Goal: Task Accomplishment & Management: Use online tool/utility

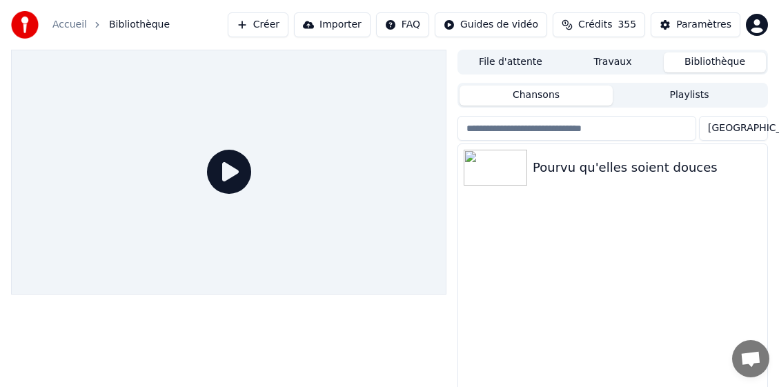
click at [285, 23] on button "Créer" at bounding box center [258, 24] width 61 height 25
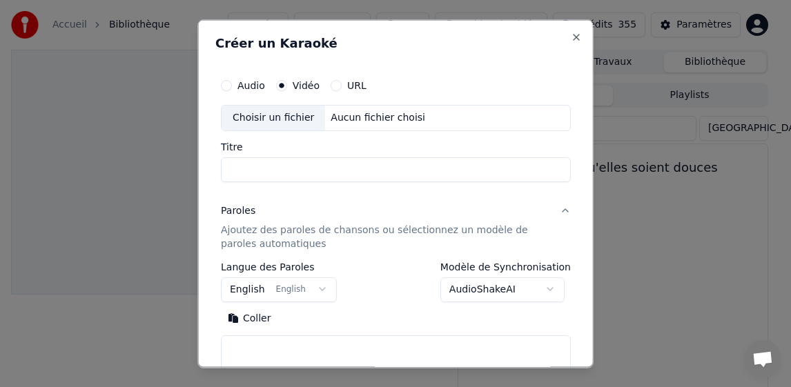
click at [299, 117] on div "Choisir un fichier" at bounding box center [274, 117] width 104 height 25
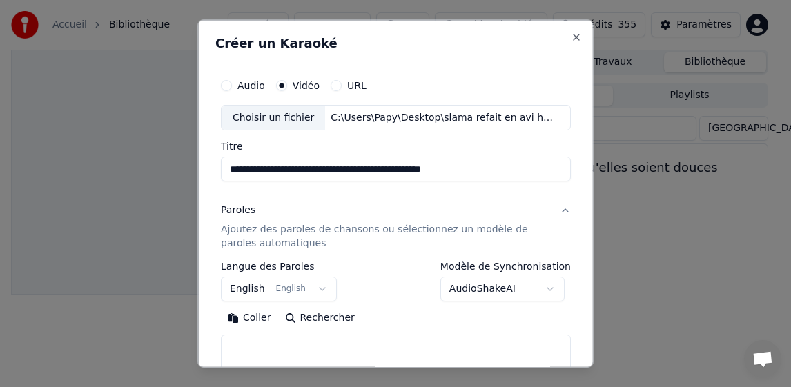
drag, startPoint x: 337, startPoint y: 170, endPoint x: 487, endPoint y: 177, distance: 150.7
click at [533, 177] on input "**********" at bounding box center [396, 169] width 350 height 25
click at [400, 168] on input "**********" at bounding box center [396, 169] width 350 height 25
click at [336, 168] on input "**********" at bounding box center [396, 169] width 350 height 25
drag, startPoint x: 400, startPoint y: 170, endPoint x: 369, endPoint y: 171, distance: 31.8
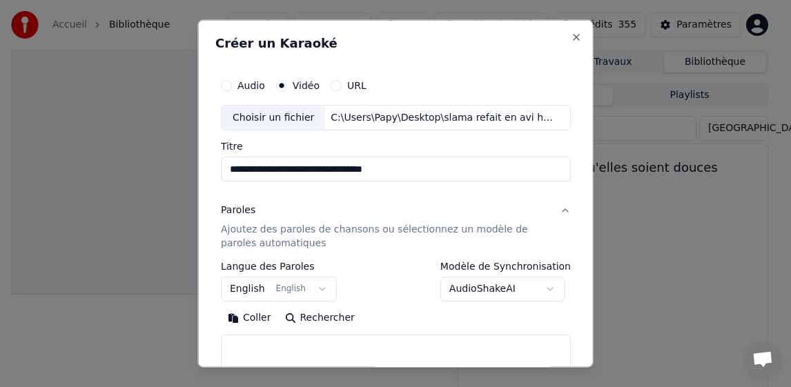
click at [370, 169] on input "**********" at bounding box center [396, 169] width 350 height 25
type input "**********"
click at [251, 236] on p "Ajoutez des paroles de chansons ou sélectionnez un modèle de paroles automatiqu…" at bounding box center [385, 237] width 328 height 28
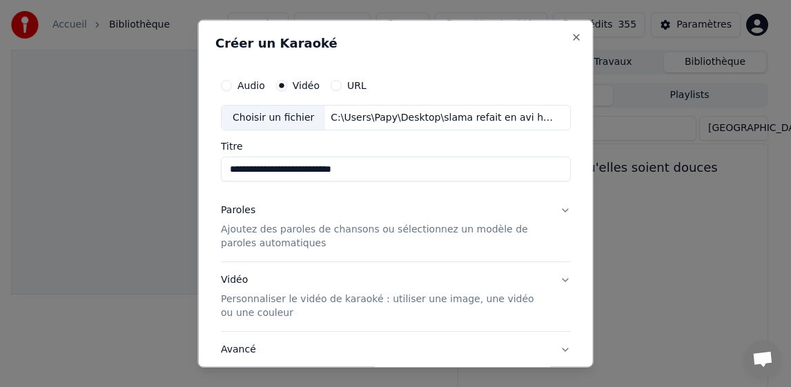
click at [251, 236] on p "Ajoutez des paroles de chansons ou sélectionnez un modèle de paroles automatiqu…" at bounding box center [385, 237] width 328 height 28
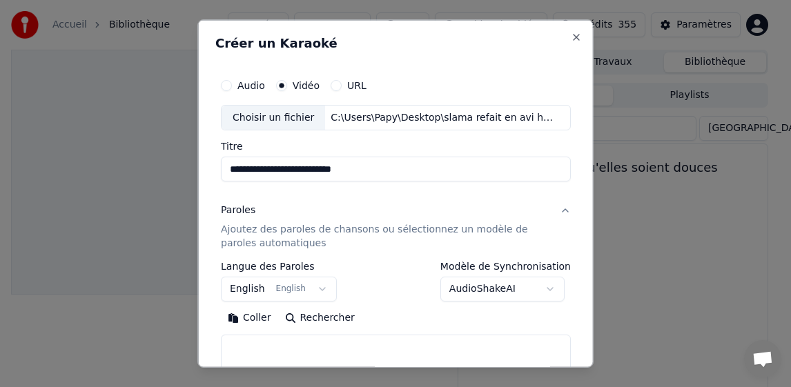
click at [253, 290] on body "**********" at bounding box center [389, 193] width 779 height 387
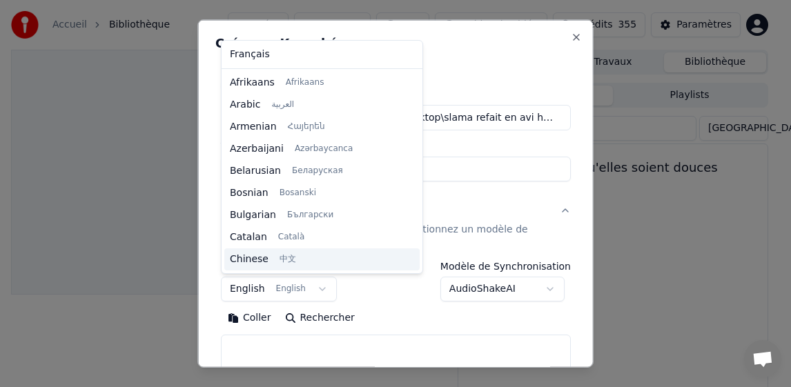
scroll to position [110, 0]
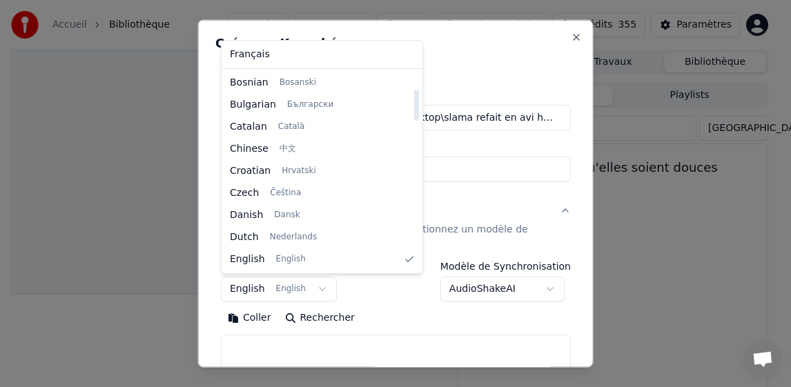
select select "**"
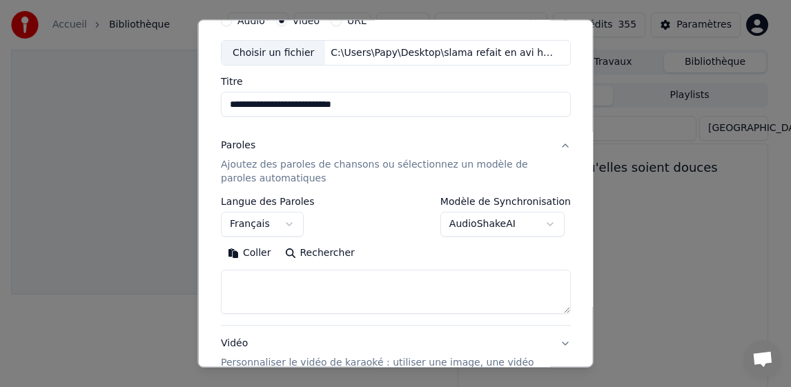
scroll to position [138, 0]
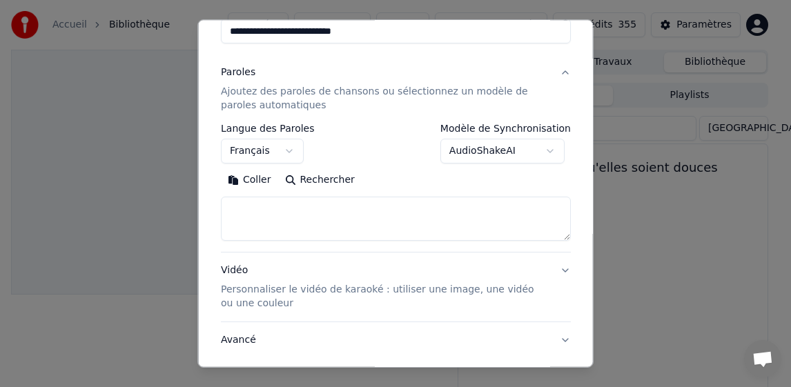
click at [256, 183] on button "Coller" at bounding box center [249, 180] width 57 height 22
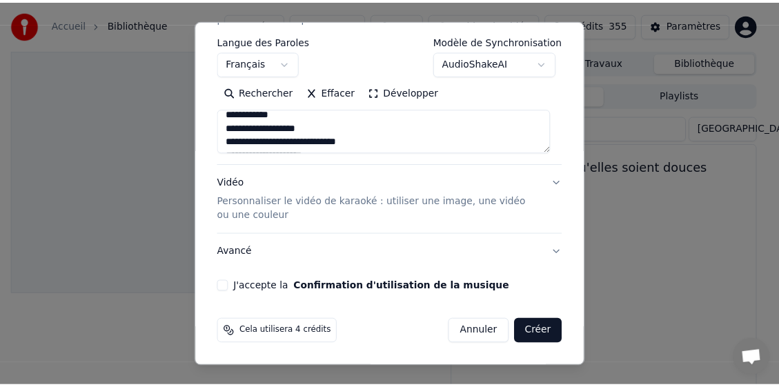
scroll to position [906, 0]
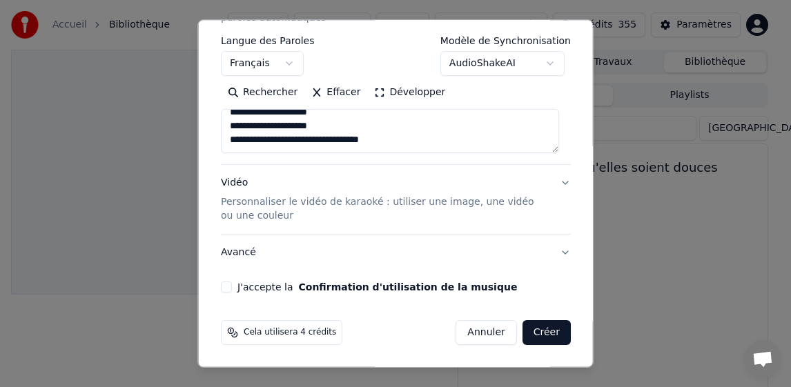
drag, startPoint x: 224, startPoint y: 284, endPoint x: 241, endPoint y: 302, distance: 24.9
click at [224, 284] on button "J'accepte la Confirmation d'utilisation de la musique" at bounding box center [226, 287] width 11 height 11
click at [528, 330] on button "Créer" at bounding box center [546, 332] width 48 height 25
type textarea "**********"
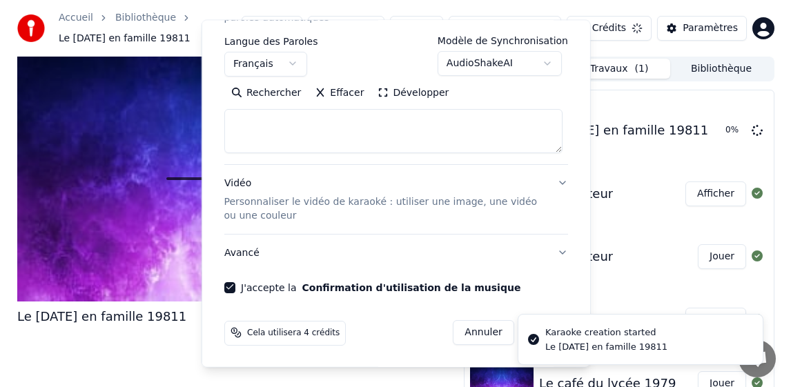
scroll to position [0, 0]
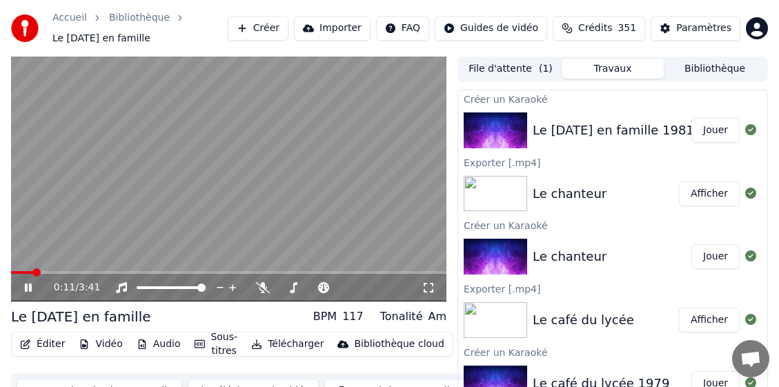
click at [24, 282] on icon at bounding box center [38, 287] width 32 height 11
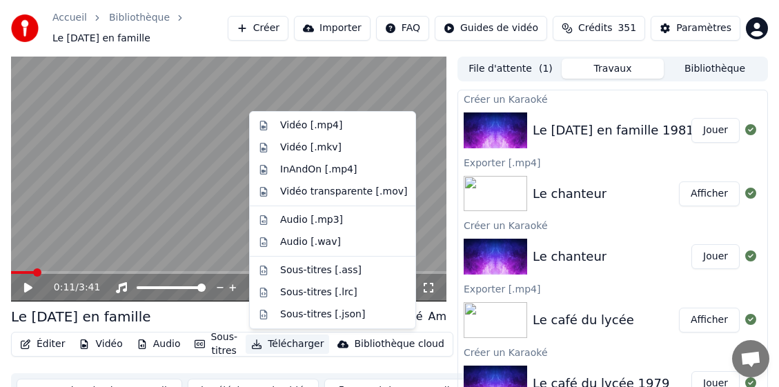
click at [284, 342] on button "Télécharger" at bounding box center [288, 344] width 84 height 19
click at [283, 128] on div "Vidéo [.mp4]" at bounding box center [311, 126] width 62 height 14
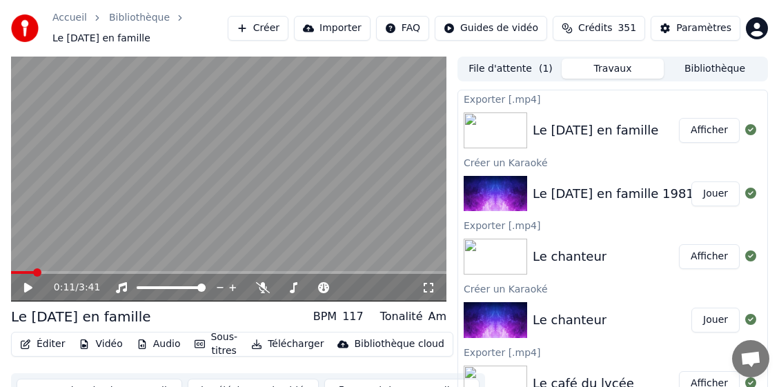
click at [706, 67] on button "Bibliothèque" at bounding box center [715, 69] width 102 height 20
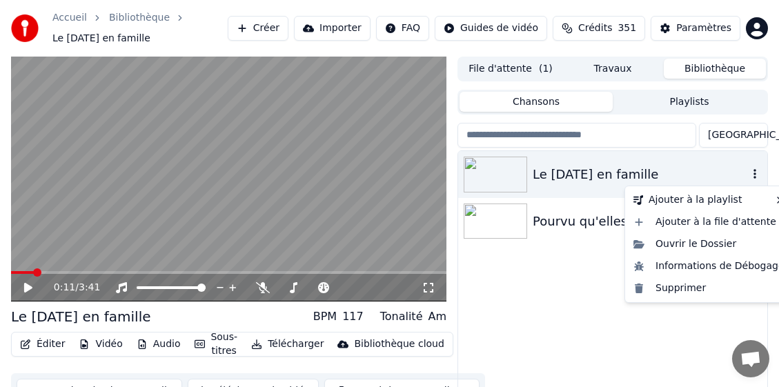
click at [756, 175] on icon "button" at bounding box center [755, 173] width 14 height 11
click at [681, 289] on div "Supprimer" at bounding box center [709, 289] width 162 height 22
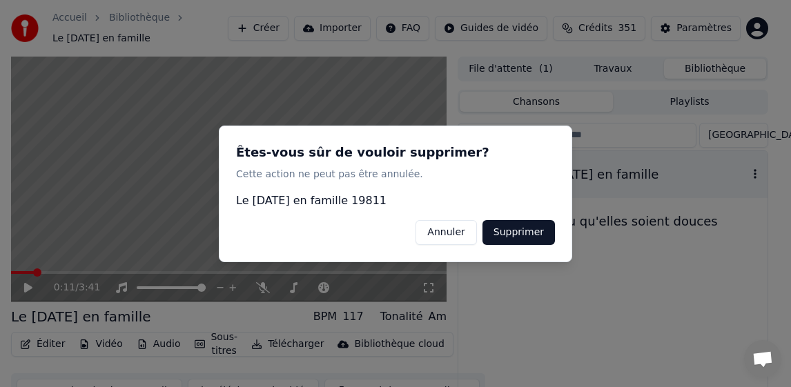
click at [561, 237] on div "Êtes-vous sûr de vouloir supprimer? Cette action ne peut pas être annulée. Le […" at bounding box center [395, 194] width 353 height 137
click at [518, 233] on button "Supprimer" at bounding box center [519, 232] width 72 height 25
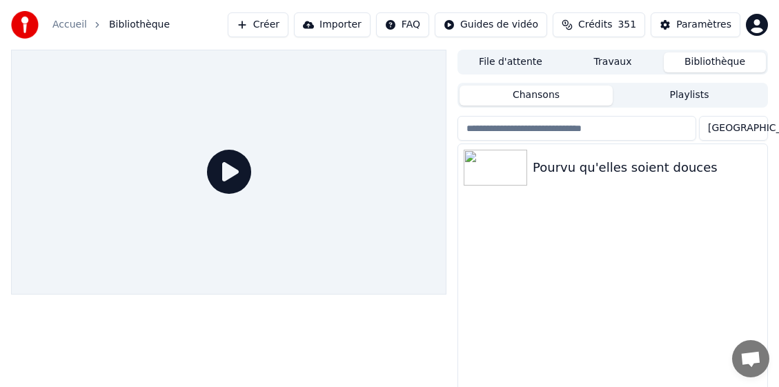
click at [289, 25] on button "Créer" at bounding box center [258, 24] width 61 height 25
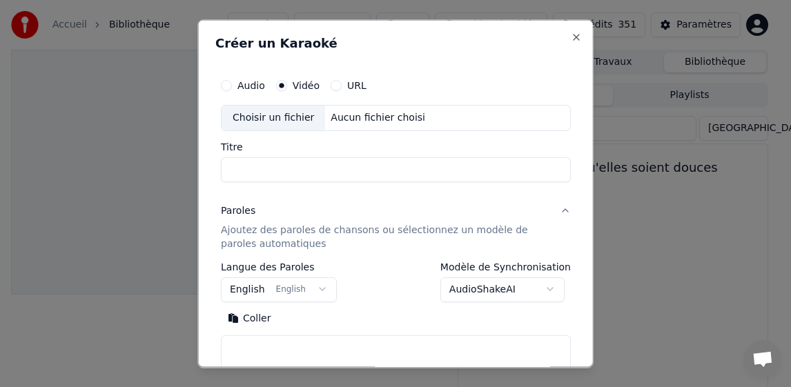
click at [255, 116] on div "Choisir un fichier" at bounding box center [274, 117] width 104 height 25
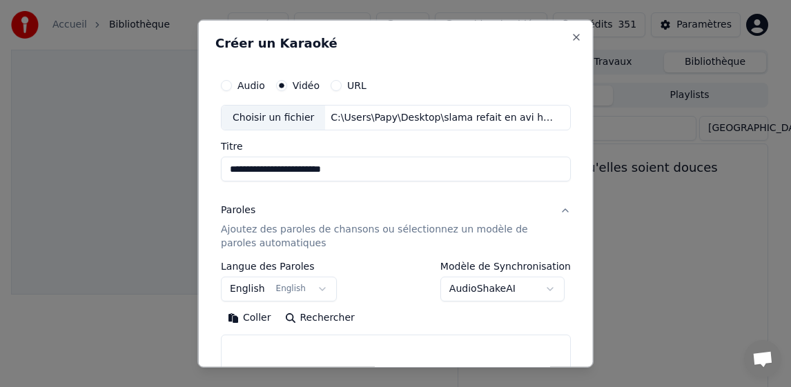
drag, startPoint x: 302, startPoint y: 169, endPoint x: 378, endPoint y: 172, distance: 76.7
click at [378, 172] on input "**********" at bounding box center [396, 169] width 350 height 25
type input "**********"
click at [251, 287] on button "English English" at bounding box center [279, 289] width 116 height 25
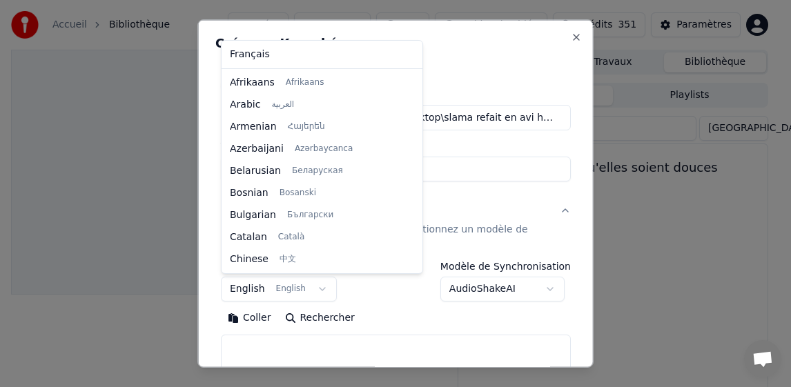
scroll to position [110, 0]
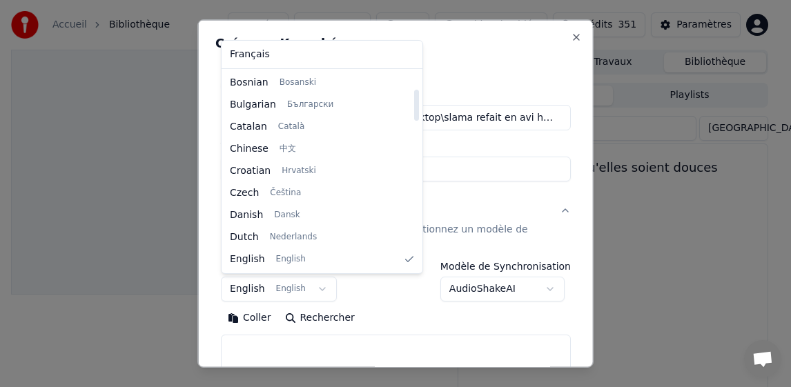
select select "**"
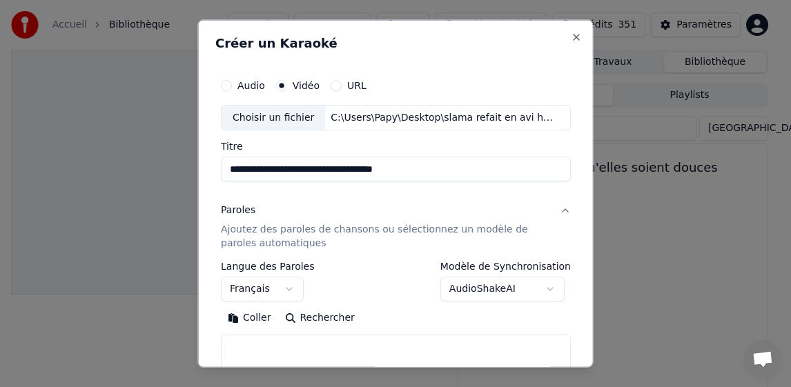
drag, startPoint x: 260, startPoint y: 319, endPoint x: 296, endPoint y: 313, distance: 37.0
click at [260, 319] on button "Coller" at bounding box center [249, 318] width 57 height 22
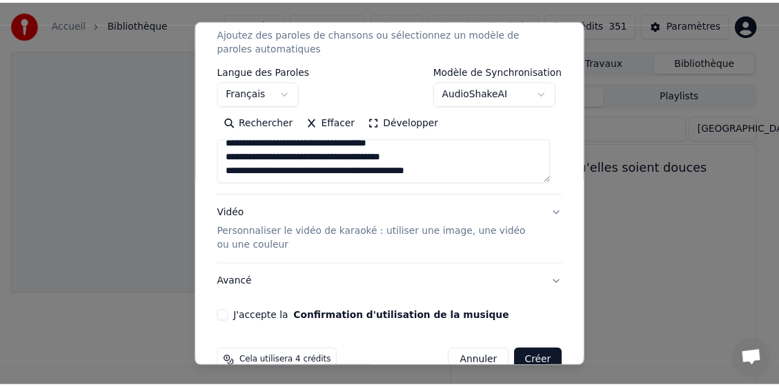
scroll to position [226, 0]
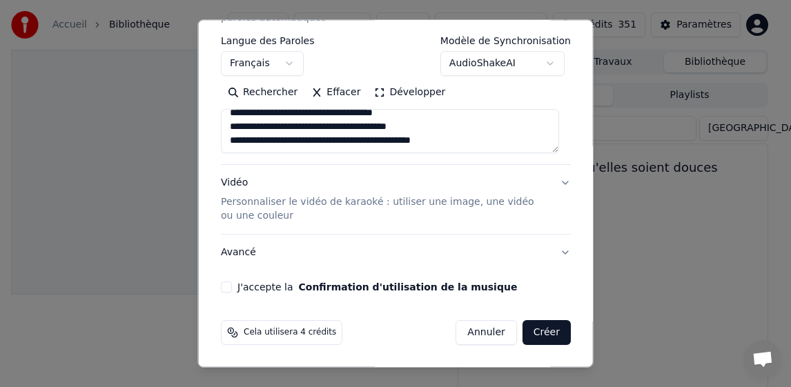
click at [228, 289] on button "J'accepte la Confirmation d'utilisation de la musique" at bounding box center [226, 287] width 11 height 11
click at [536, 336] on button "Créer" at bounding box center [546, 332] width 48 height 25
type textarea "**********"
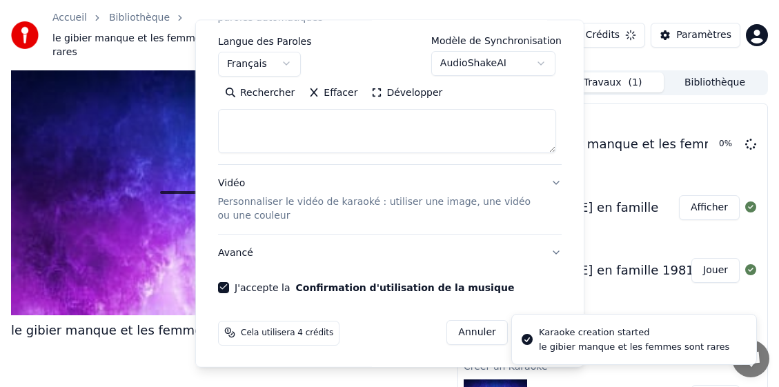
select select
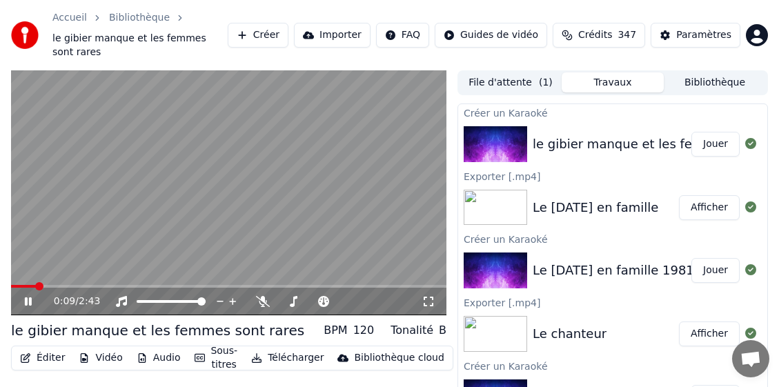
click at [292, 349] on button "Télécharger" at bounding box center [288, 358] width 84 height 19
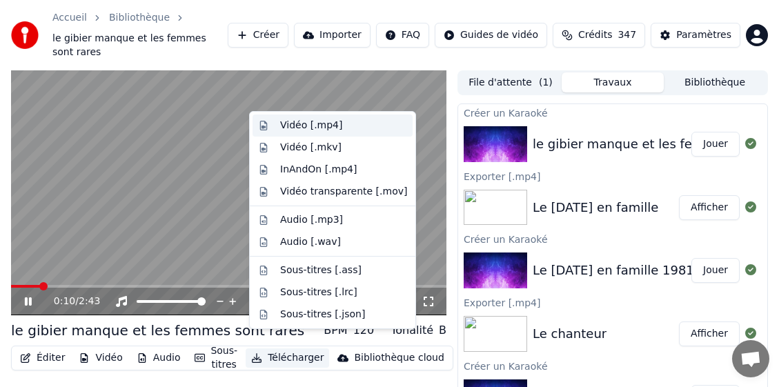
click at [318, 128] on div "Vidéo [.mp4]" at bounding box center [311, 126] width 62 height 14
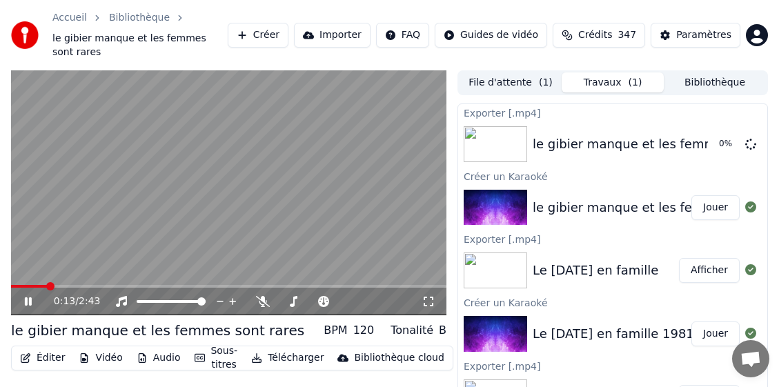
click at [32, 296] on icon at bounding box center [38, 301] width 32 height 11
click at [726, 73] on button "Bibliothèque" at bounding box center [715, 82] width 102 height 20
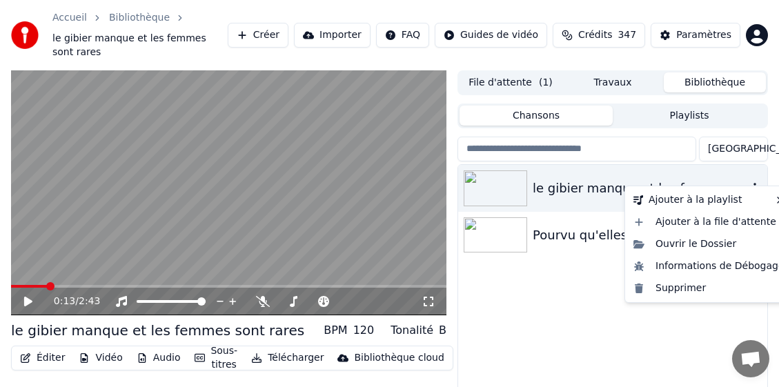
click at [753, 182] on icon "button" at bounding box center [755, 187] width 14 height 11
click at [686, 289] on div "Supprimer" at bounding box center [709, 289] width 162 height 22
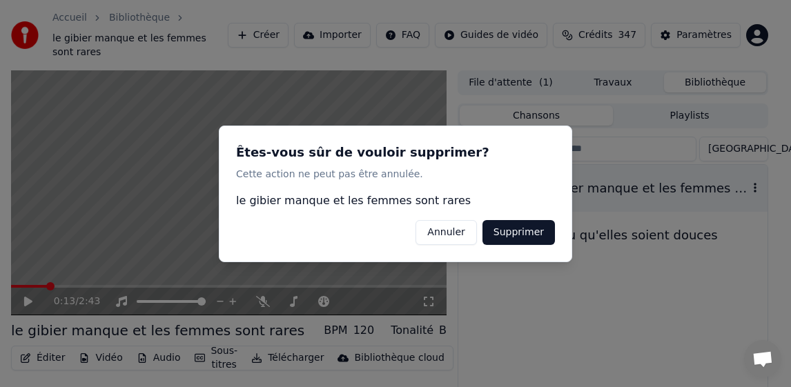
click at [538, 230] on button "Supprimer" at bounding box center [519, 232] width 72 height 25
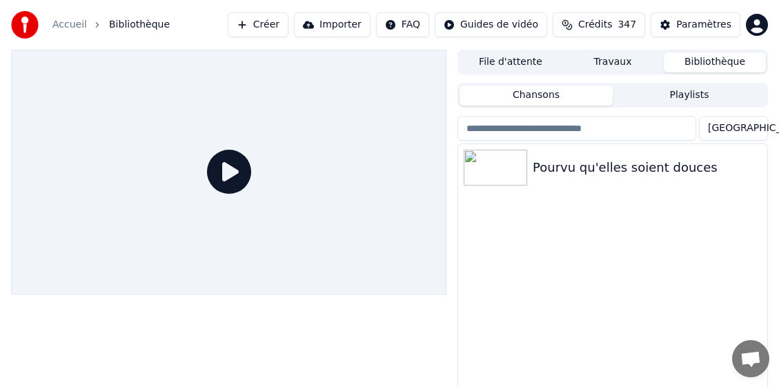
click at [378, 127] on div at bounding box center [229, 172] width 436 height 245
click at [284, 21] on button "Créer" at bounding box center [258, 24] width 61 height 25
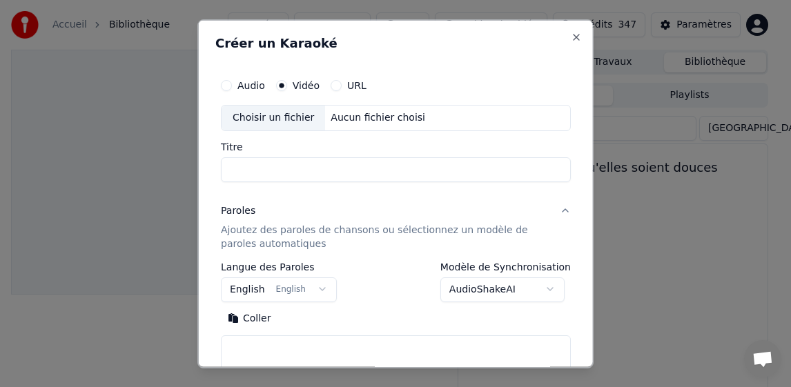
drag, startPoint x: 673, startPoint y: 221, endPoint x: 679, endPoint y: 203, distance: 19.0
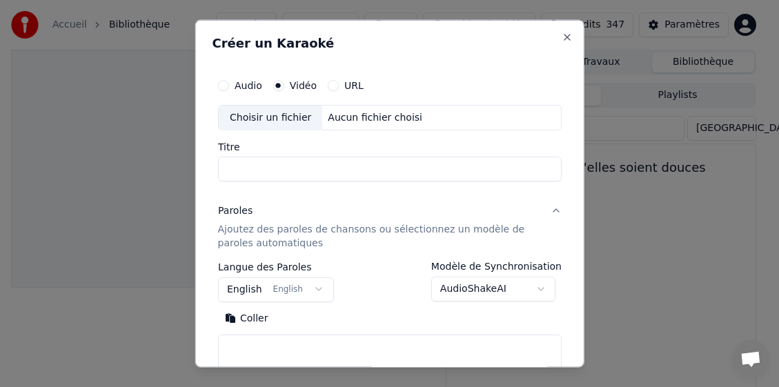
select select
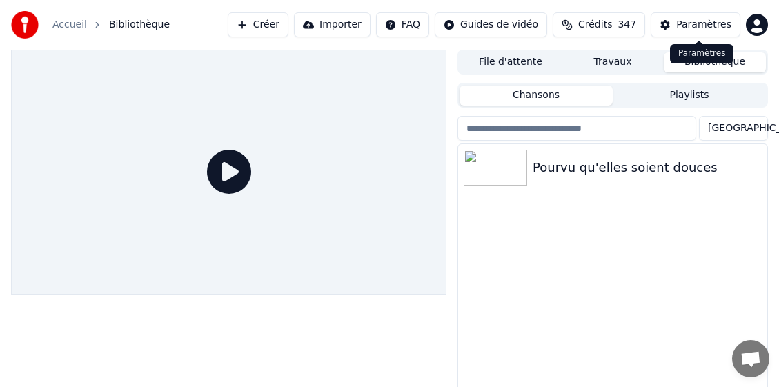
click at [699, 27] on div "Paramètres" at bounding box center [704, 25] width 55 height 14
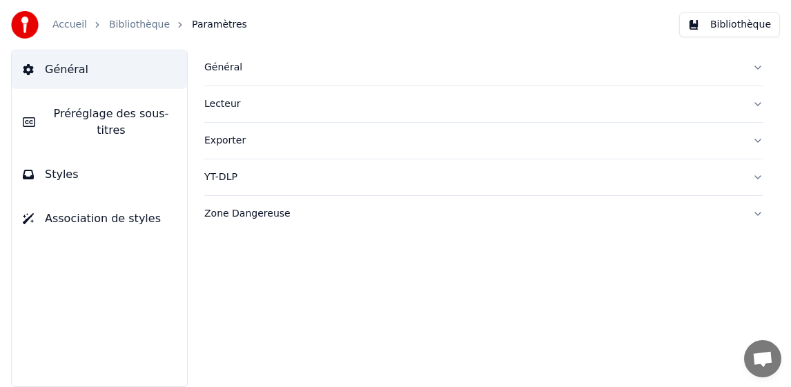
click at [223, 62] on div "Général" at bounding box center [472, 68] width 537 height 14
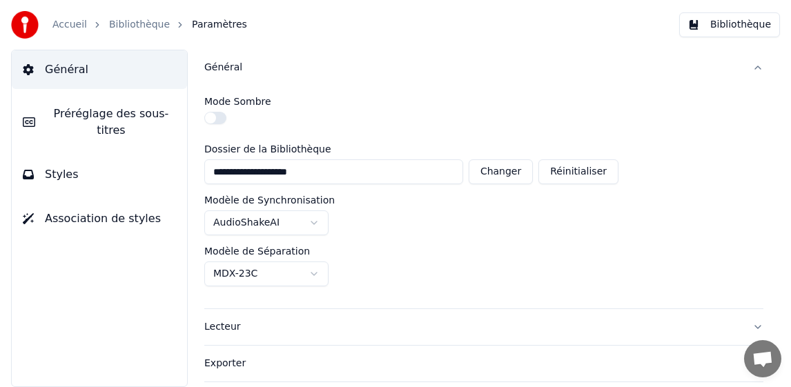
click at [63, 27] on link "Accueil" at bounding box center [69, 25] width 35 height 14
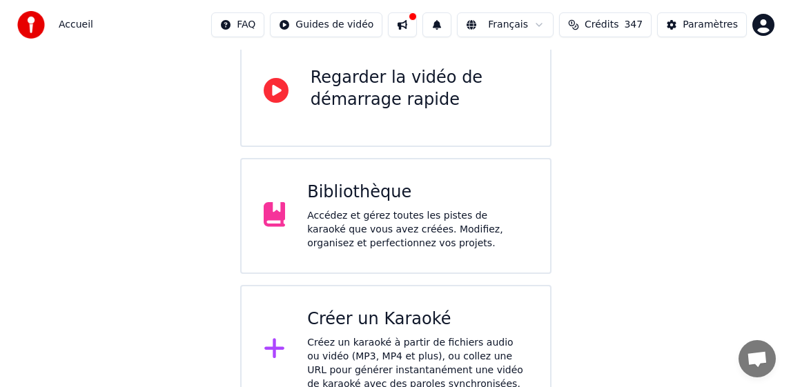
scroll to position [168, 0]
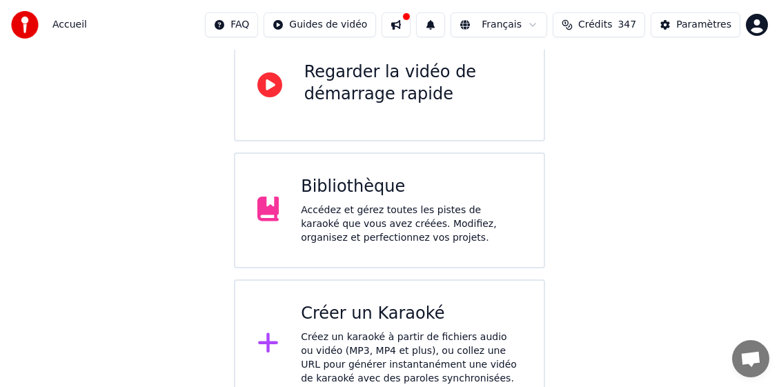
click at [366, 303] on div "Créer un Karaoké" at bounding box center [411, 314] width 221 height 22
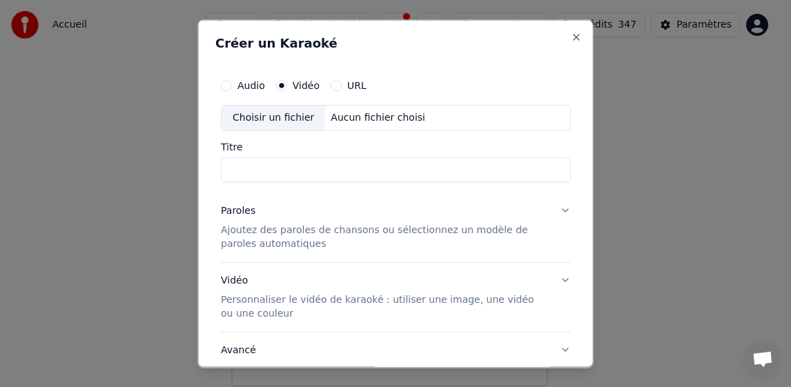
click at [277, 121] on div "Choisir un fichier" at bounding box center [274, 117] width 104 height 25
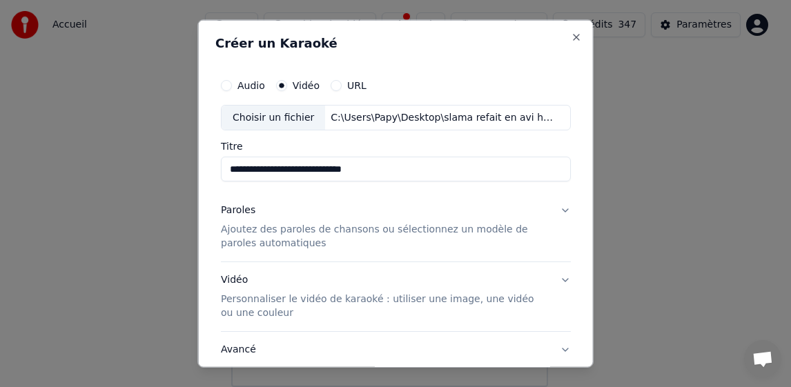
drag, startPoint x: 305, startPoint y: 168, endPoint x: 390, endPoint y: 181, distance: 85.9
click at [390, 181] on input "**********" at bounding box center [396, 169] width 350 height 25
type input "**********"
click at [246, 236] on p "Ajoutez des paroles de chansons ou sélectionnez un modèle de paroles automatiqu…" at bounding box center [385, 237] width 328 height 28
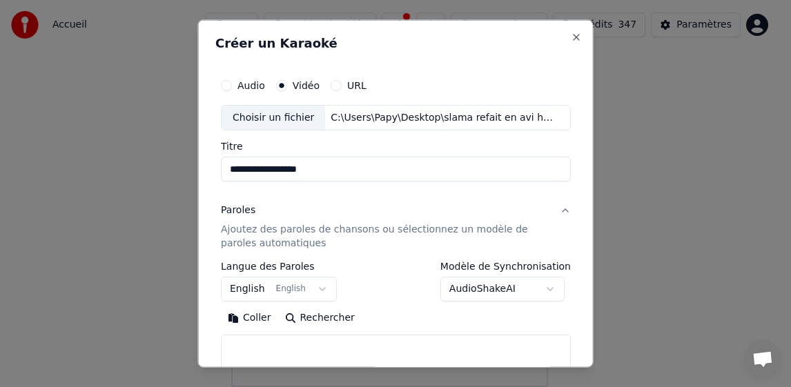
click at [244, 284] on body "**********" at bounding box center [389, 109] width 779 height 555
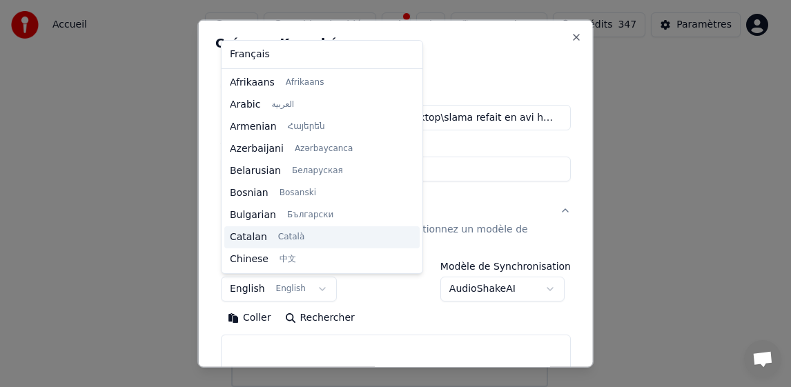
scroll to position [110, 0]
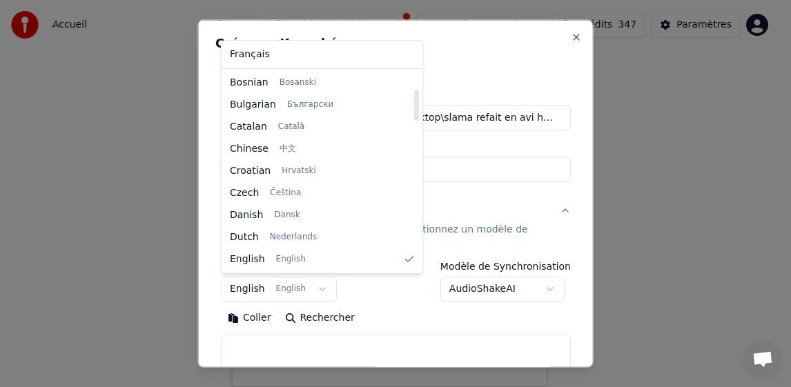
select select "**"
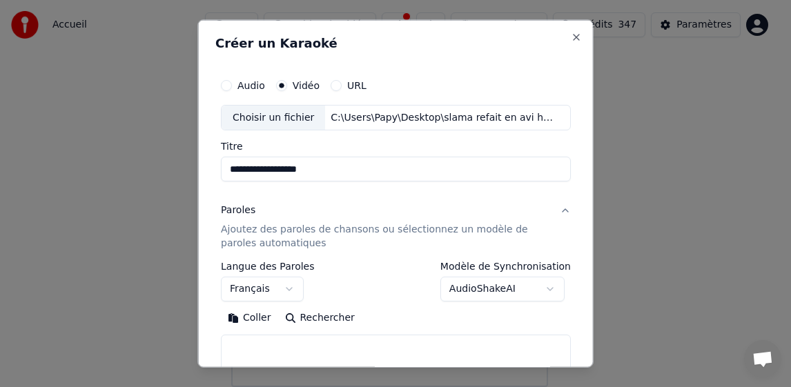
click at [255, 317] on button "Coller" at bounding box center [249, 318] width 57 height 22
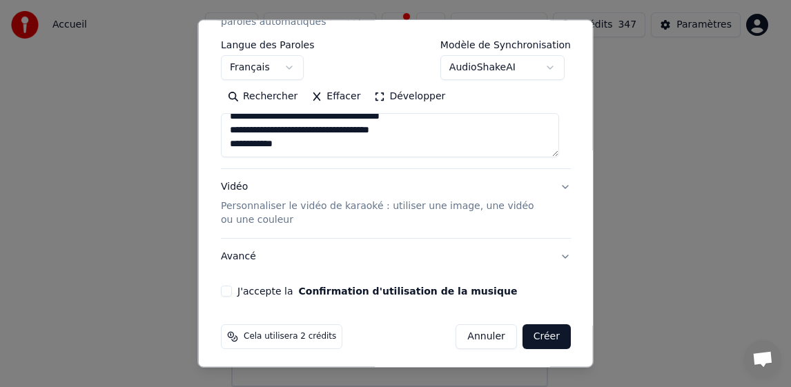
scroll to position [226, 0]
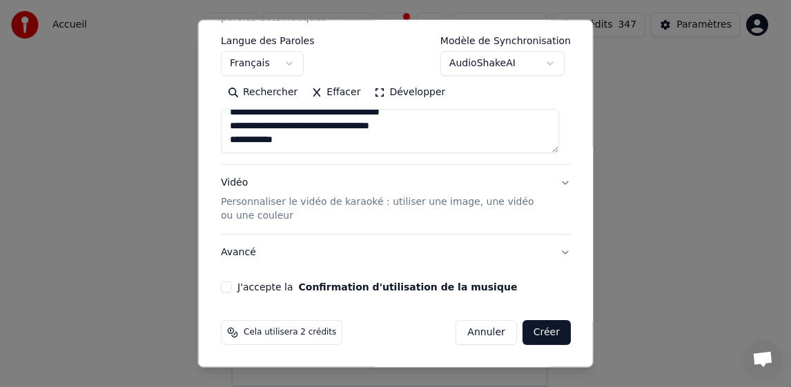
click at [229, 289] on button "J'accepte la Confirmation d'utilisation de la musique" at bounding box center [226, 287] width 11 height 11
click at [526, 327] on button "Créer" at bounding box center [546, 332] width 48 height 25
type textarea "**********"
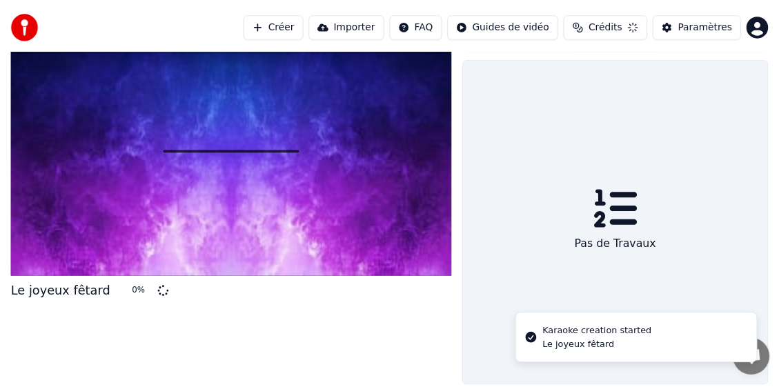
scroll to position [25, 0]
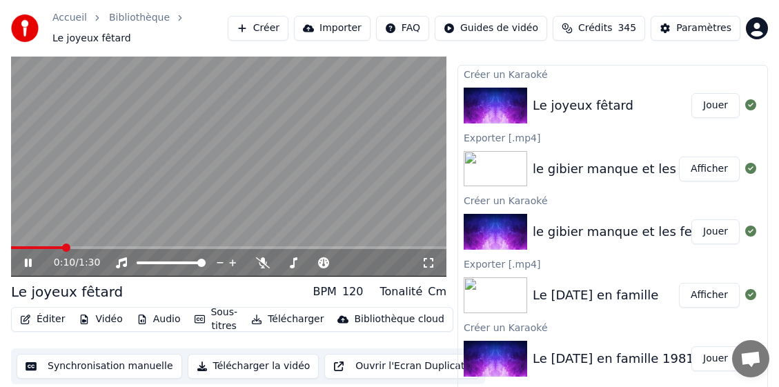
click at [235, 127] on video at bounding box center [229, 154] width 436 height 245
click at [208, 193] on video at bounding box center [229, 154] width 436 height 245
click at [180, 262] on span at bounding box center [158, 263] width 43 height 3
click at [33, 258] on icon at bounding box center [38, 263] width 32 height 11
click at [301, 310] on button "Télécharger" at bounding box center [288, 319] width 84 height 19
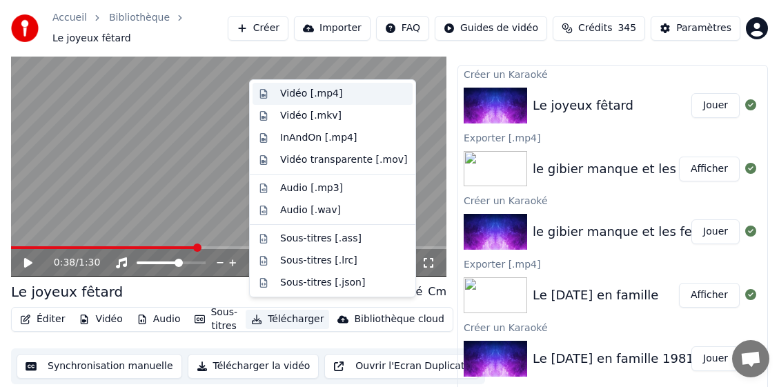
click at [336, 93] on div "Vidéo [.mp4]" at bounding box center [343, 94] width 127 height 14
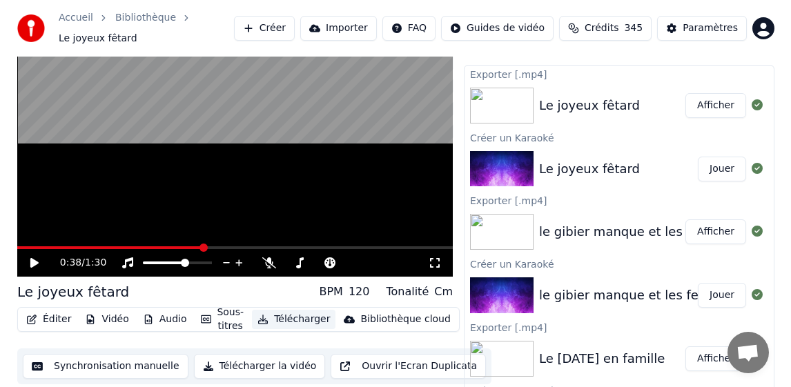
scroll to position [0, 0]
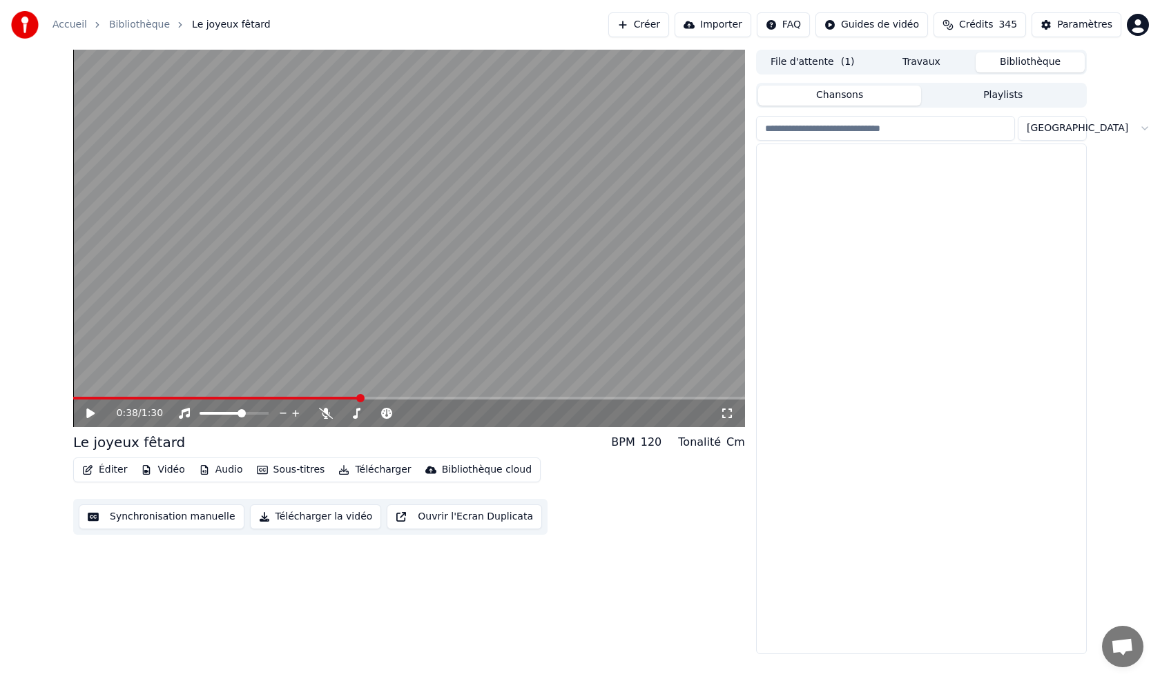
click at [779, 60] on button "Bibliothèque" at bounding box center [1030, 62] width 109 height 20
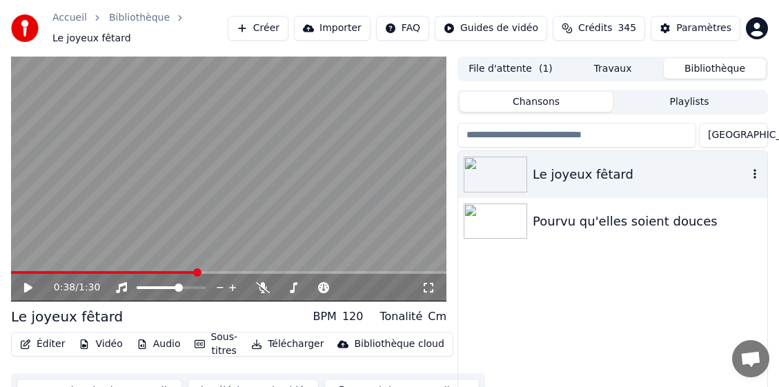
click at [755, 169] on icon "button" at bounding box center [755, 173] width 14 height 11
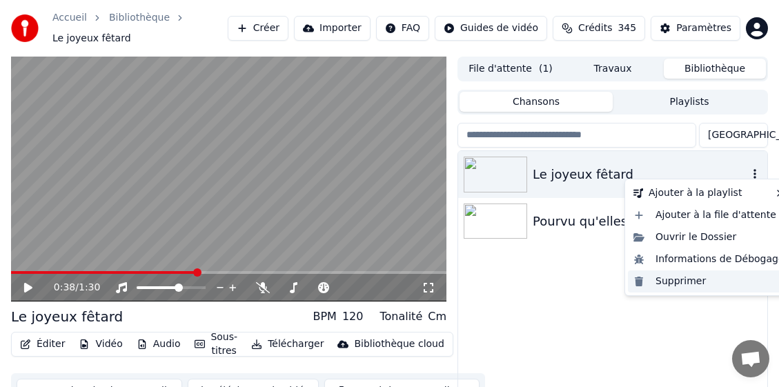
click at [677, 286] on div "Supprimer" at bounding box center [709, 282] width 162 height 22
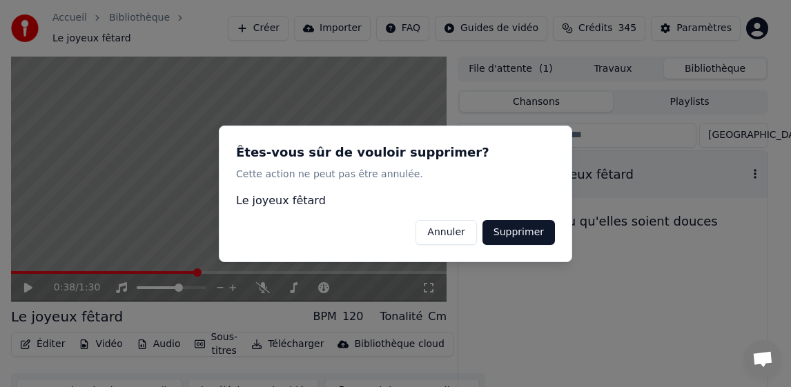
click at [521, 229] on button "Supprimer" at bounding box center [519, 232] width 72 height 25
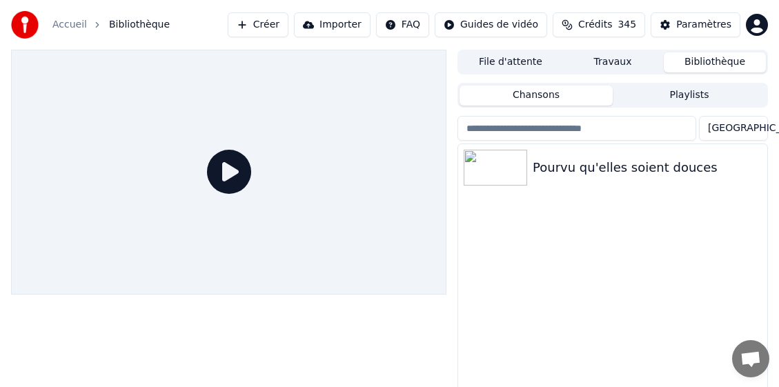
click at [289, 24] on button "Créer" at bounding box center [258, 24] width 61 height 25
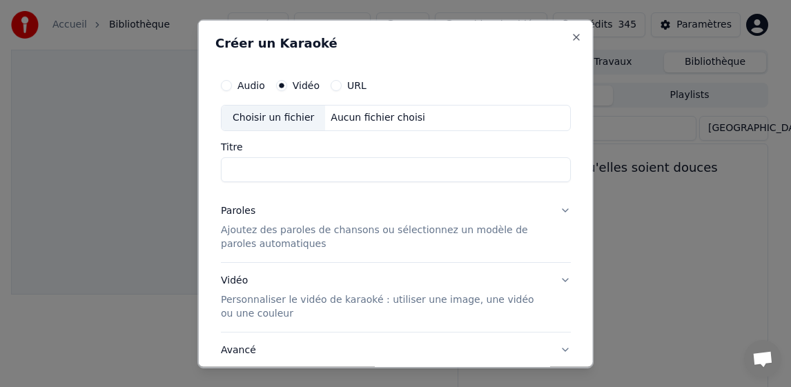
click at [282, 118] on div "Choisir un fichier" at bounding box center [274, 117] width 104 height 25
type input "**********"
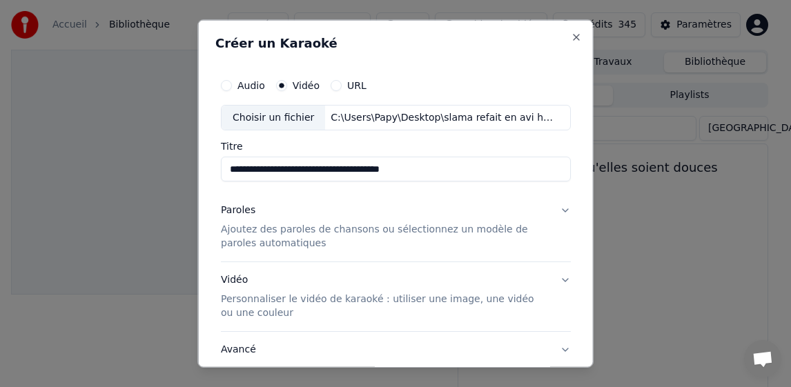
click at [243, 246] on p "Ajoutez des paroles de chansons ou sélectionnez un modèle de paroles automatiqu…" at bounding box center [385, 237] width 328 height 28
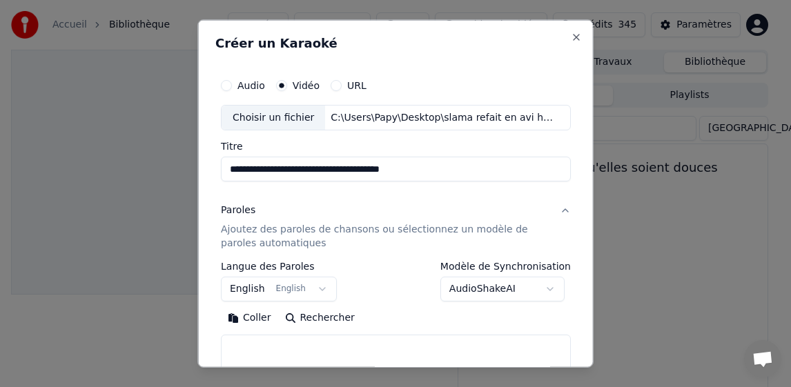
click at [242, 290] on body "**********" at bounding box center [389, 193] width 779 height 387
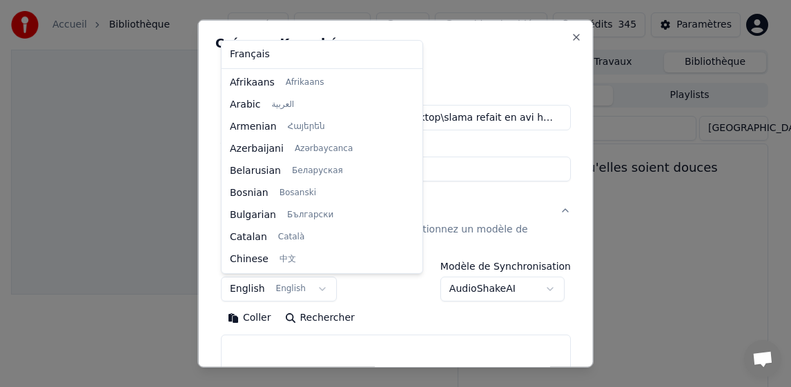
scroll to position [110, 0]
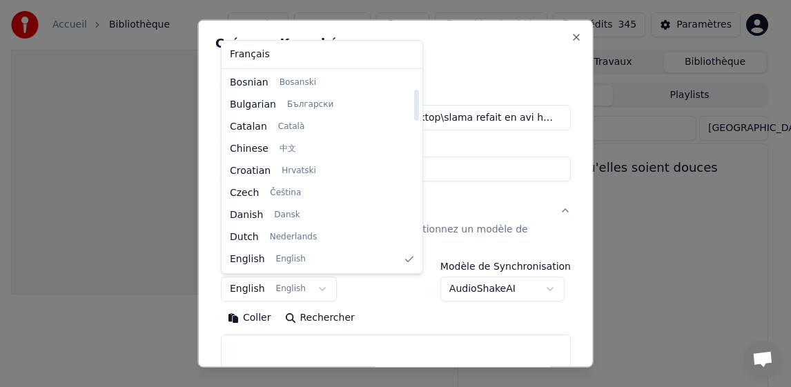
select select "**"
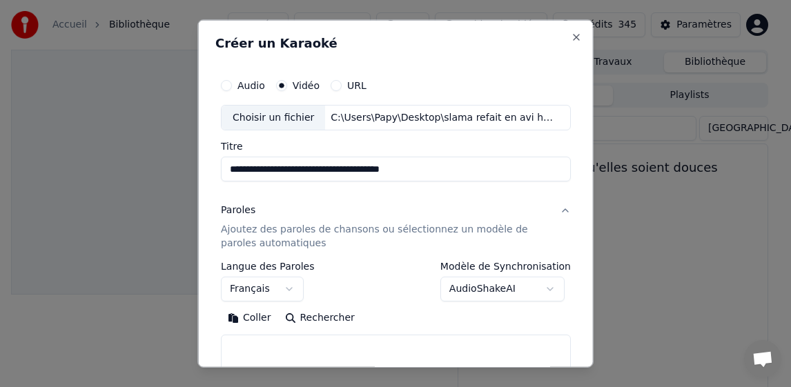
drag, startPoint x: 330, startPoint y: 171, endPoint x: 515, endPoint y: 179, distance: 185.2
click at [515, 179] on input "**********" at bounding box center [396, 169] width 350 height 25
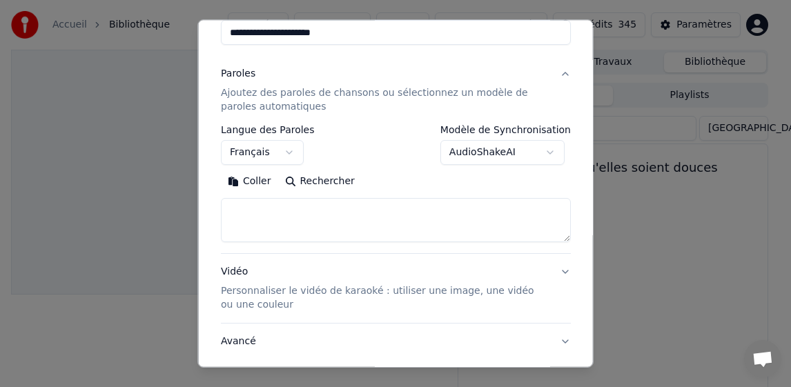
scroll to position [138, 0]
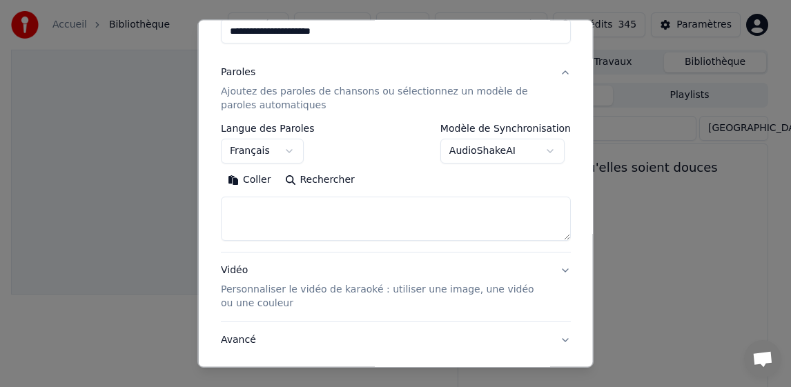
type input "**********"
click at [259, 179] on button "Coller" at bounding box center [249, 180] width 57 height 22
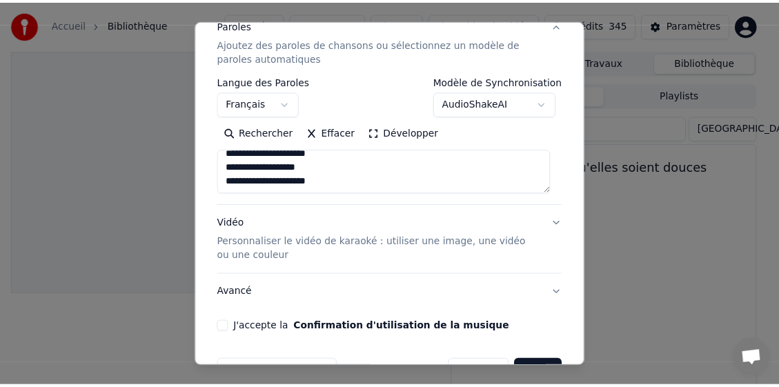
scroll to position [226, 0]
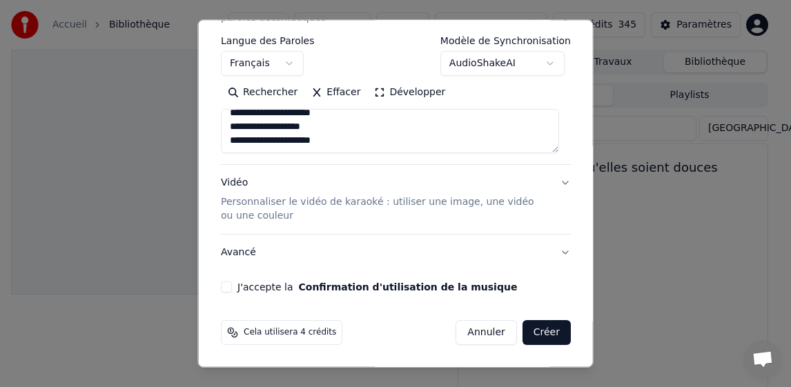
click at [231, 285] on button "J'accepte la Confirmation d'utilisation de la musique" at bounding box center [226, 287] width 11 height 11
click at [530, 329] on button "Créer" at bounding box center [546, 332] width 48 height 25
type textarea "**********"
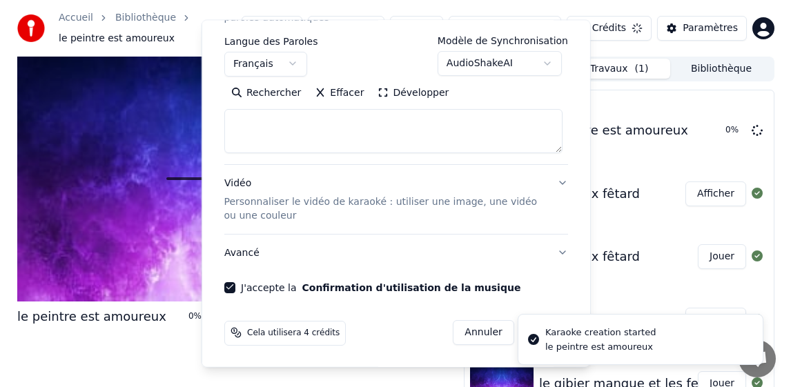
scroll to position [0, 0]
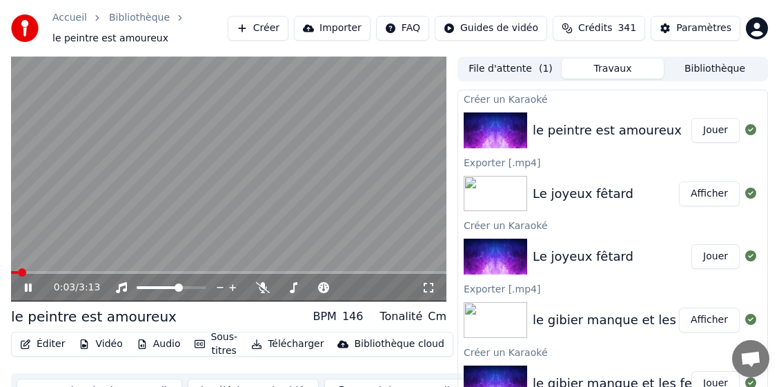
click at [29, 286] on icon at bounding box center [28, 288] width 7 height 8
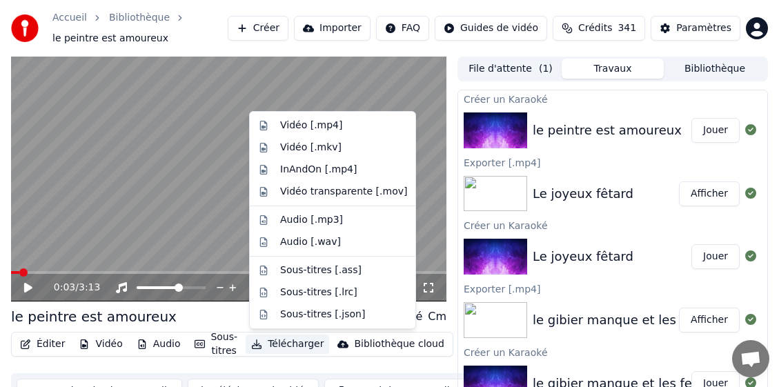
click at [304, 347] on button "Télécharger" at bounding box center [288, 344] width 84 height 19
click at [309, 130] on div "Vidéo [.mp4]" at bounding box center [311, 126] width 62 height 14
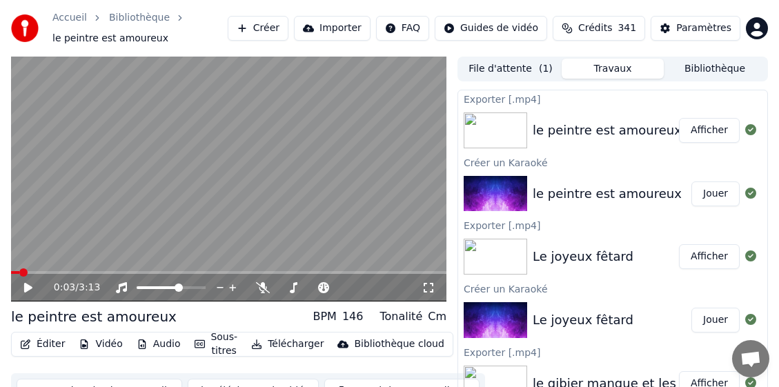
click at [719, 66] on button "Bibliothèque" at bounding box center [715, 69] width 102 height 20
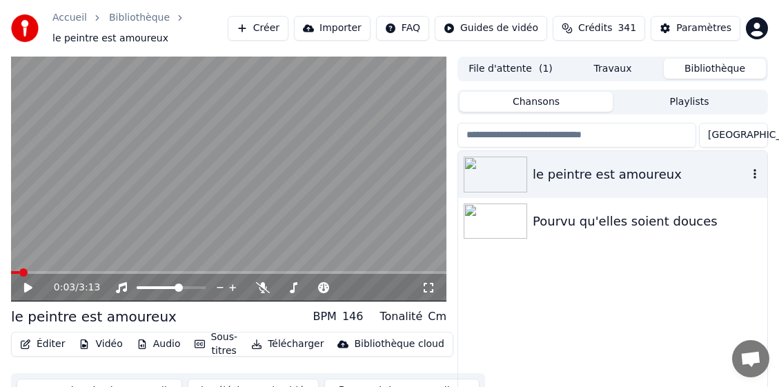
click at [750, 176] on icon "button" at bounding box center [755, 173] width 14 height 11
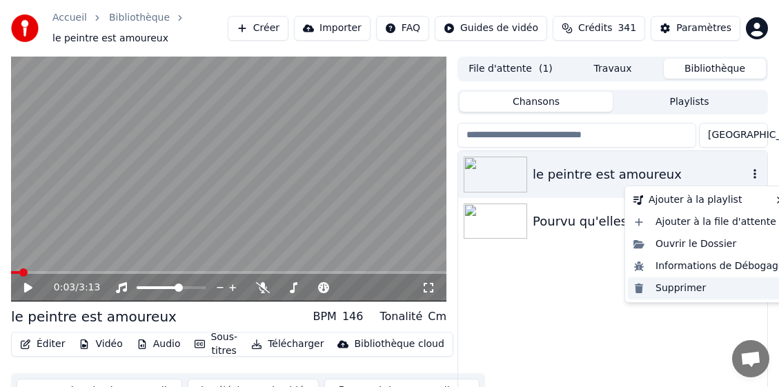
click at [688, 289] on div "Supprimer" at bounding box center [709, 289] width 162 height 22
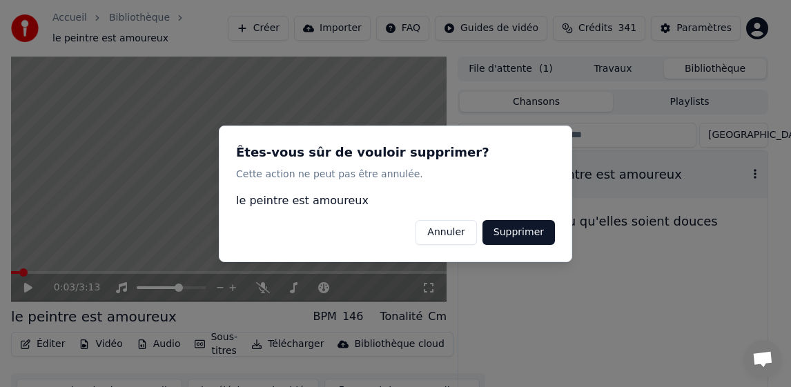
click at [514, 229] on button "Supprimer" at bounding box center [519, 232] width 72 height 25
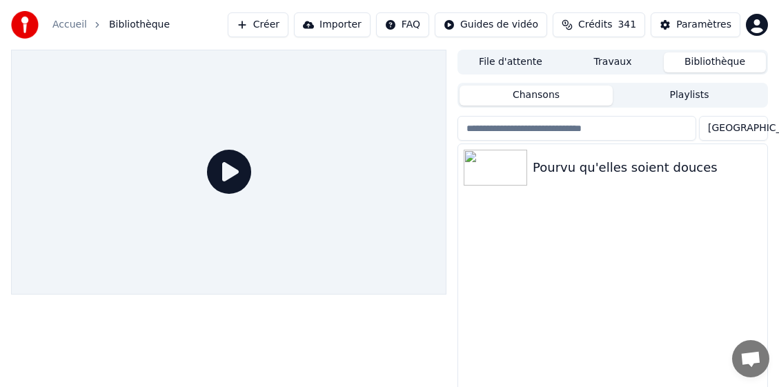
click at [289, 23] on button "Créer" at bounding box center [258, 24] width 61 height 25
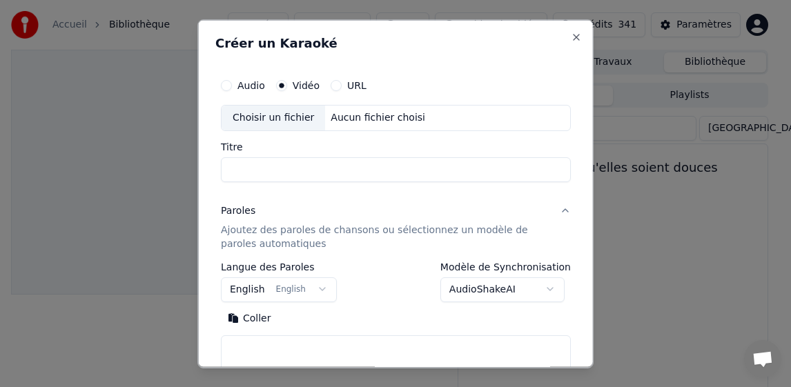
click at [249, 117] on div "Choisir un fichier" at bounding box center [274, 117] width 104 height 25
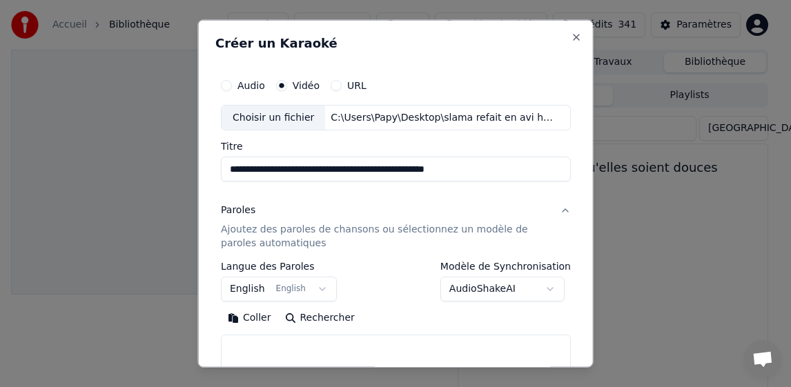
drag, startPoint x: 332, startPoint y: 167, endPoint x: 555, endPoint y: 174, distance: 223.1
click at [555, 174] on input "**********" at bounding box center [396, 169] width 350 height 25
type input "**********"
click at [231, 289] on body "**********" at bounding box center [389, 193] width 779 height 387
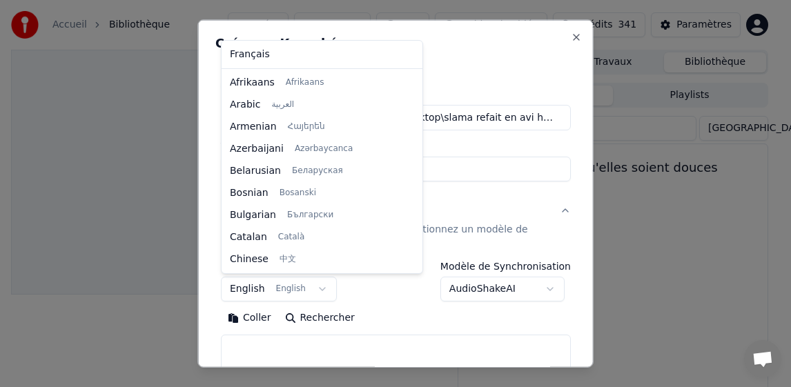
scroll to position [110, 0]
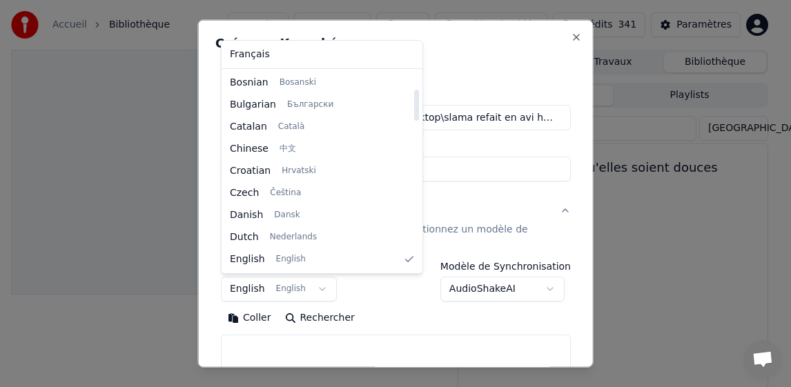
select select "**"
drag, startPoint x: 266, startPoint y: 53, endPoint x: 275, endPoint y: 196, distance: 143.1
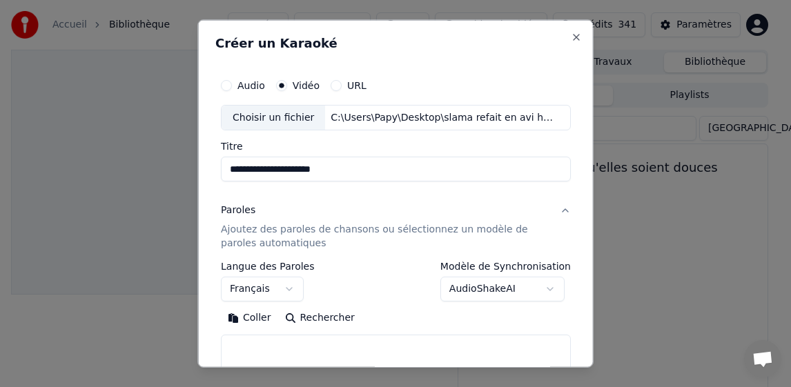
click at [256, 318] on button "Coller" at bounding box center [249, 318] width 57 height 22
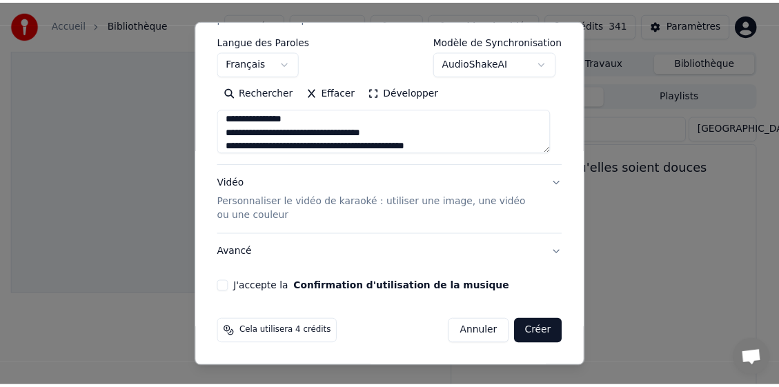
scroll to position [438, 0]
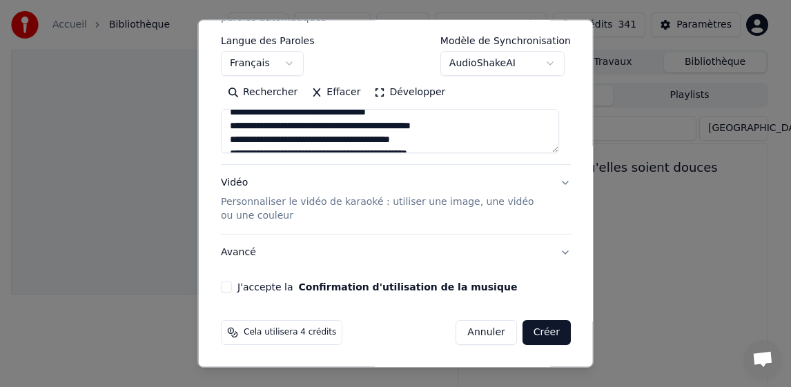
click at [227, 283] on button "J'accepte la Confirmation d'utilisation de la musique" at bounding box center [226, 287] width 11 height 11
drag, startPoint x: 524, startPoint y: 331, endPoint x: 492, endPoint y: 331, distance: 32.5
click at [524, 331] on button "Créer" at bounding box center [546, 332] width 48 height 25
type textarea "**********"
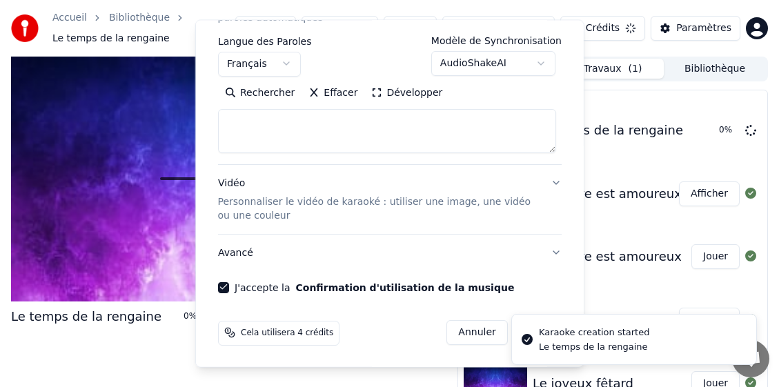
select select
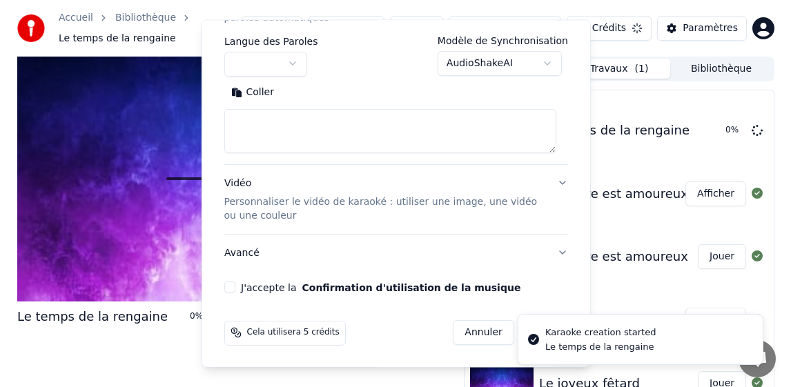
scroll to position [0, 0]
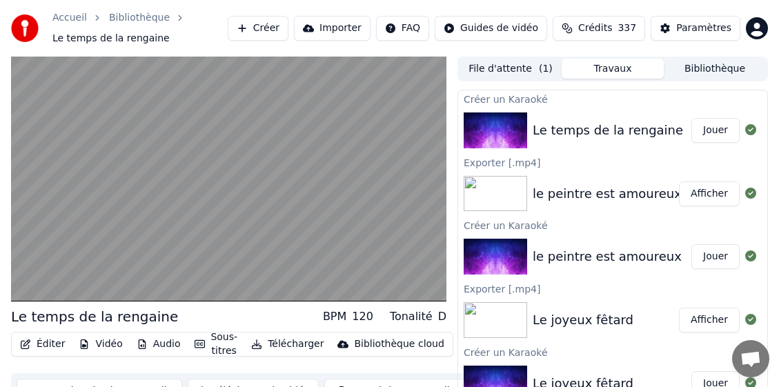
click at [285, 345] on button "Télécharger" at bounding box center [288, 344] width 84 height 19
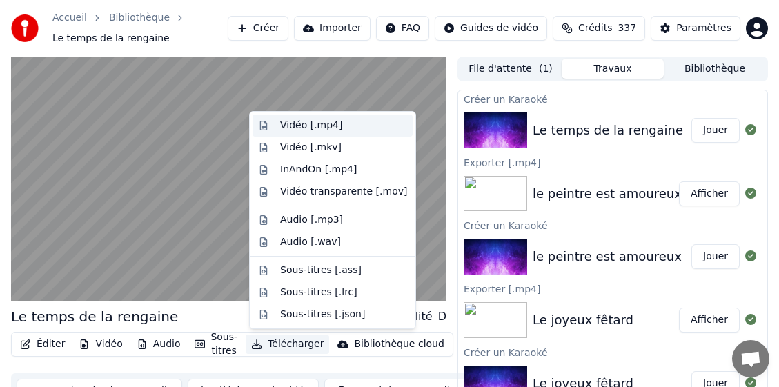
click at [297, 125] on div "Vidéo [.mp4]" at bounding box center [311, 126] width 62 height 14
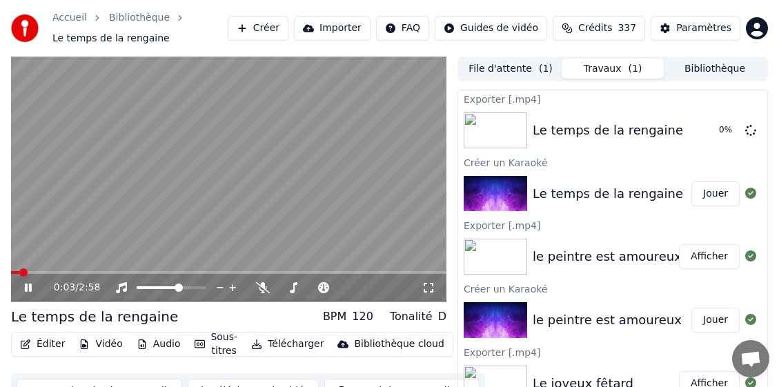
click at [26, 283] on icon at bounding box center [38, 287] width 32 height 11
click at [726, 64] on button "Bibliothèque" at bounding box center [715, 69] width 102 height 20
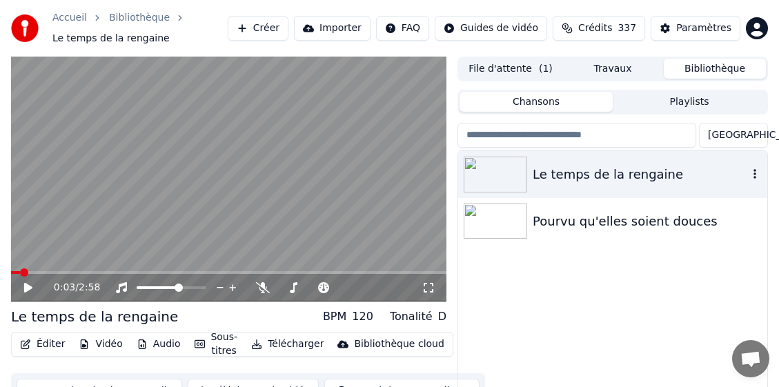
click at [755, 177] on icon "button" at bounding box center [755, 173] width 14 height 11
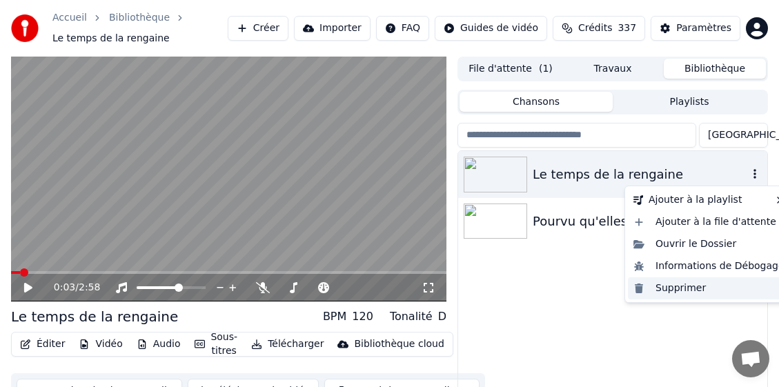
click at [674, 289] on div "Supprimer" at bounding box center [709, 289] width 162 height 22
click at [761, 166] on button "button" at bounding box center [755, 174] width 14 height 17
click at [700, 289] on div "Supprimer" at bounding box center [709, 289] width 162 height 22
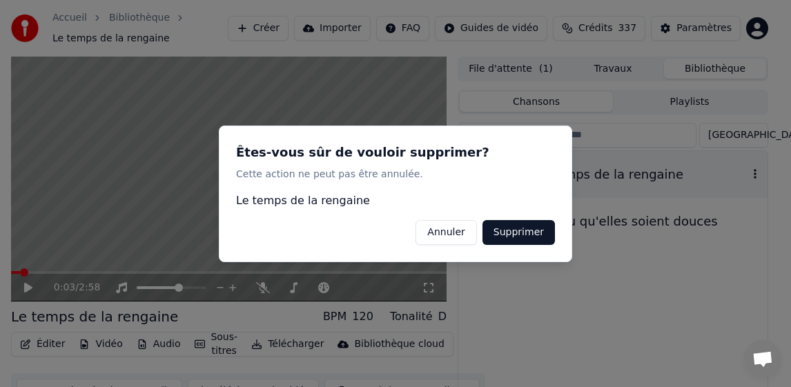
click at [538, 237] on button "Supprimer" at bounding box center [519, 232] width 72 height 25
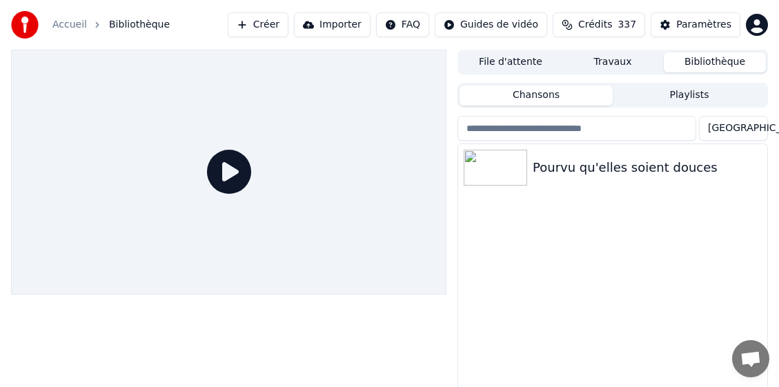
drag, startPoint x: 348, startPoint y: 219, endPoint x: 340, endPoint y: 188, distance: 31.5
click at [348, 219] on div at bounding box center [229, 172] width 436 height 245
click at [289, 24] on button "Créer" at bounding box center [258, 24] width 61 height 25
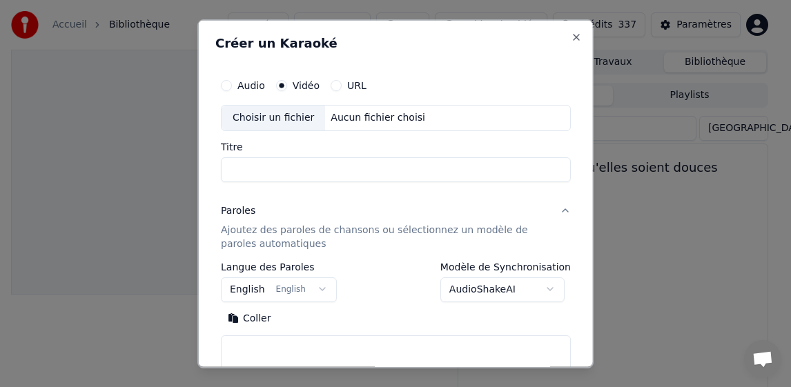
click at [284, 119] on div "Choisir un fichier" at bounding box center [274, 117] width 104 height 25
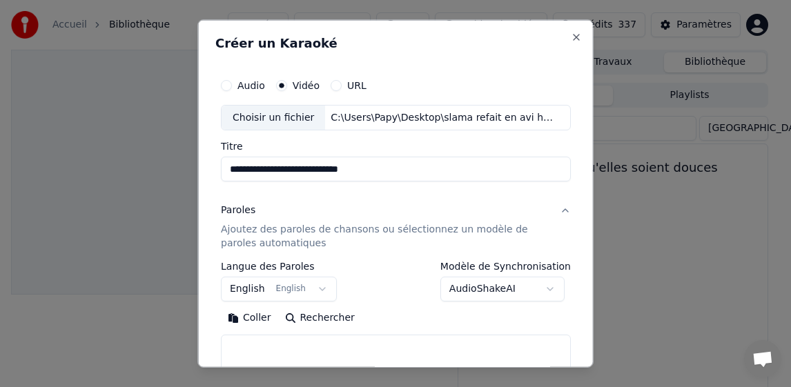
drag, startPoint x: 313, startPoint y: 168, endPoint x: 394, endPoint y: 168, distance: 81.5
click at [394, 168] on input "**********" at bounding box center [396, 169] width 350 height 25
type input "**********"
click at [258, 237] on p "Ajoutez des paroles de chansons ou sélectionnez un modèle de paroles automatiqu…" at bounding box center [385, 237] width 328 height 28
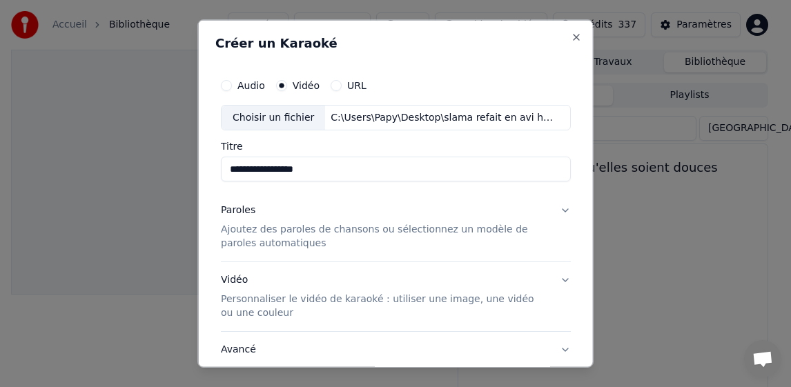
click at [246, 233] on p "Ajoutez des paroles de chansons ou sélectionnez un modèle de paroles automatiqu…" at bounding box center [385, 237] width 328 height 28
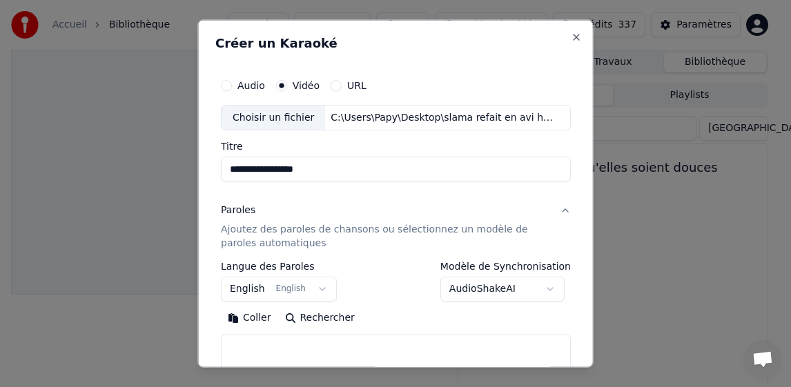
click at [242, 291] on button "English English" at bounding box center [279, 289] width 116 height 25
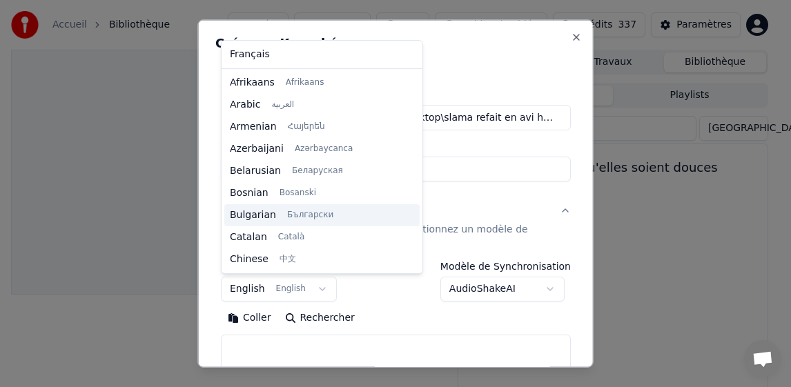
scroll to position [110, 0]
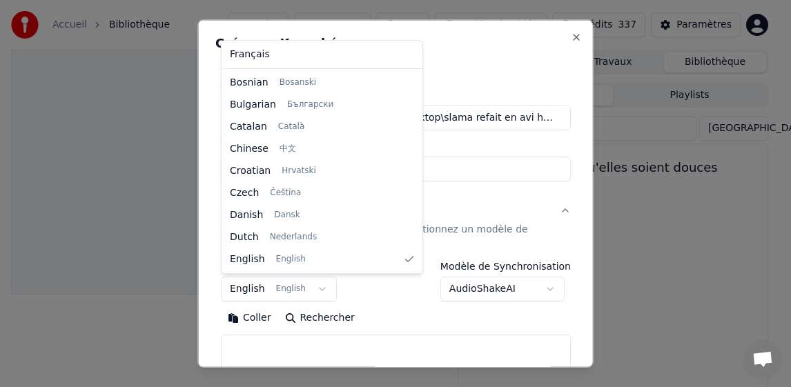
select select "**"
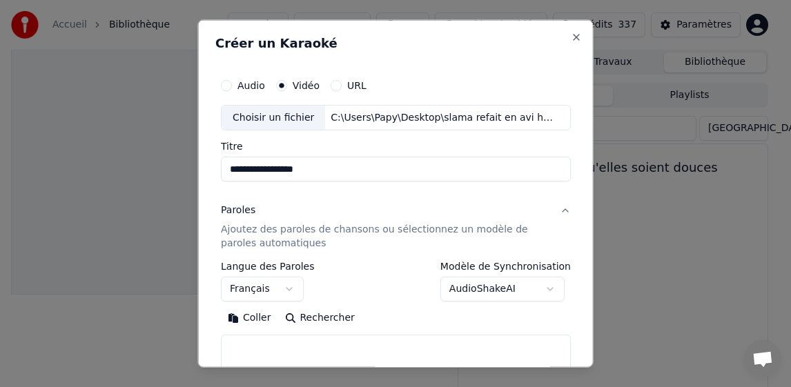
click at [251, 318] on button "Coller" at bounding box center [249, 318] width 57 height 22
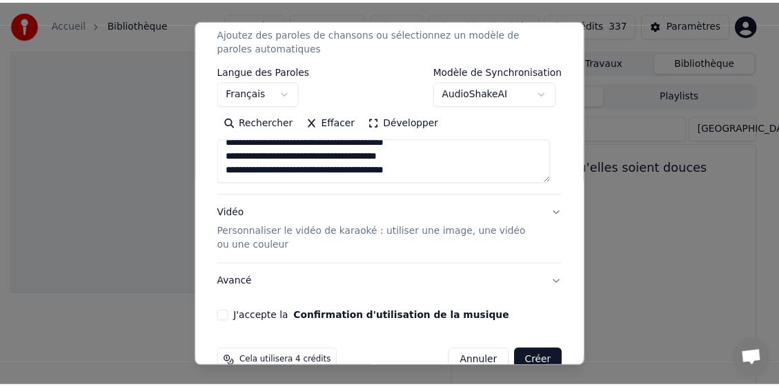
scroll to position [226, 0]
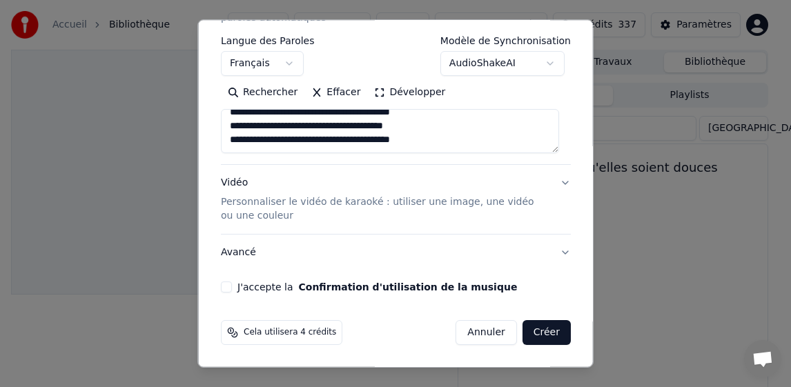
click at [233, 286] on div "J'accepte la Confirmation d'utilisation de la musique" at bounding box center [396, 287] width 350 height 11
click at [227, 288] on button "J'accepte la Confirmation d'utilisation de la musique" at bounding box center [226, 287] width 11 height 11
click at [535, 327] on button "Créer" at bounding box center [546, 332] width 48 height 25
type textarea "**********"
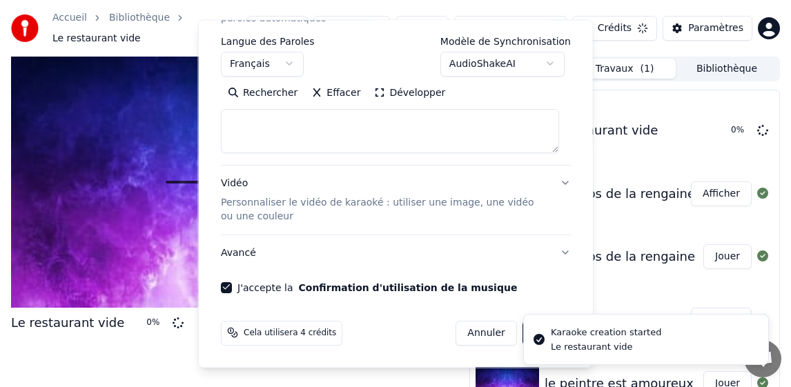
select select
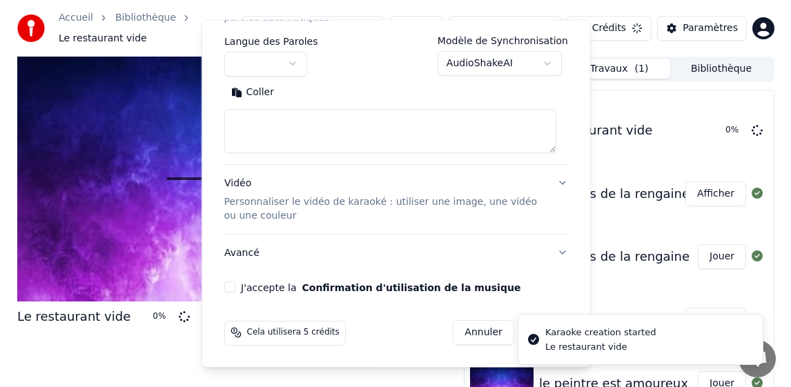
scroll to position [0, 0]
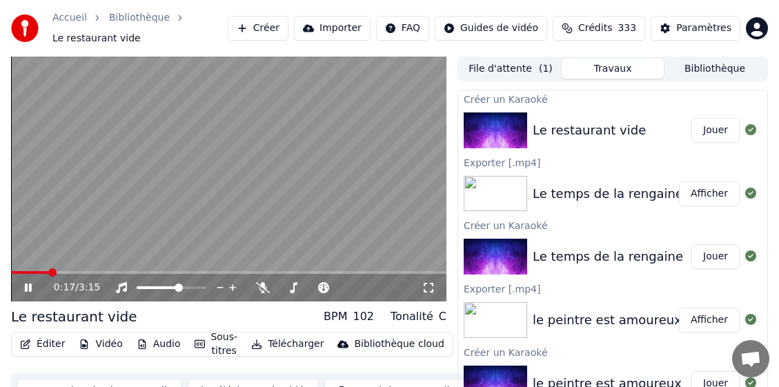
drag, startPoint x: 27, startPoint y: 288, endPoint x: 99, endPoint y: 292, distance: 71.9
click at [27, 288] on icon at bounding box center [28, 288] width 7 height 8
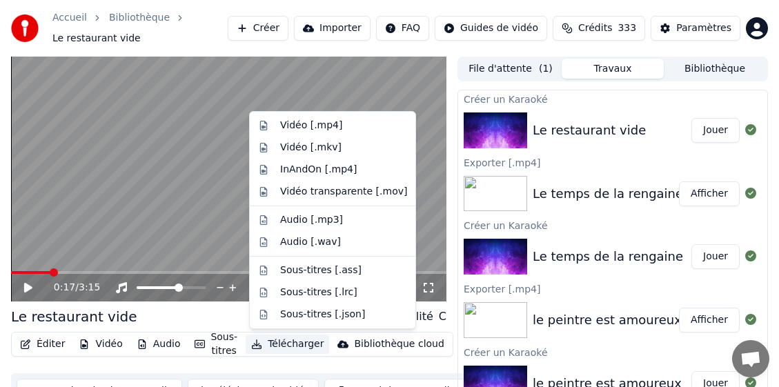
click at [311, 342] on button "Télécharger" at bounding box center [288, 344] width 84 height 19
click at [330, 124] on div "Vidéo [.mp4]" at bounding box center [311, 126] width 62 height 14
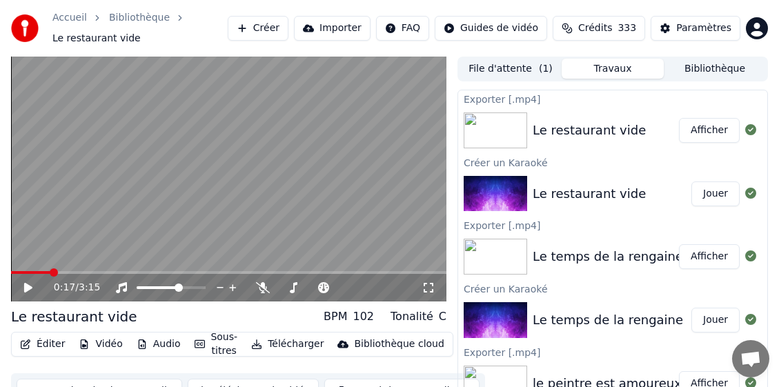
drag, startPoint x: 729, startPoint y: 66, endPoint x: 724, endPoint y: 79, distance: 14.2
click at [729, 66] on button "Bibliothèque" at bounding box center [715, 69] width 102 height 20
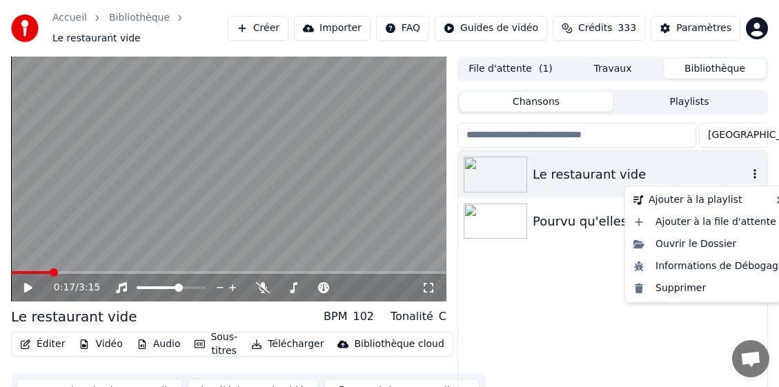
click at [757, 175] on icon "button" at bounding box center [755, 173] width 14 height 11
click at [675, 289] on div "Supprimer" at bounding box center [709, 289] width 162 height 22
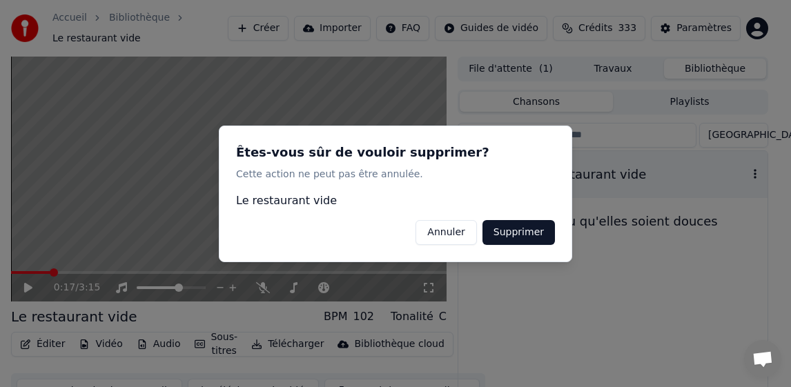
click at [530, 232] on button "Supprimer" at bounding box center [519, 232] width 72 height 25
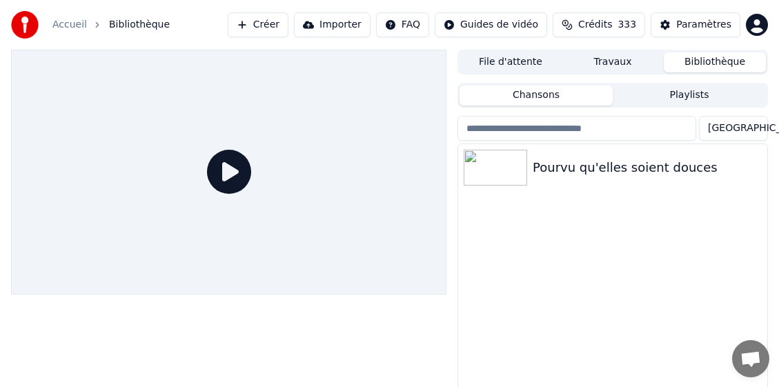
click at [289, 26] on button "Créer" at bounding box center [258, 24] width 61 height 25
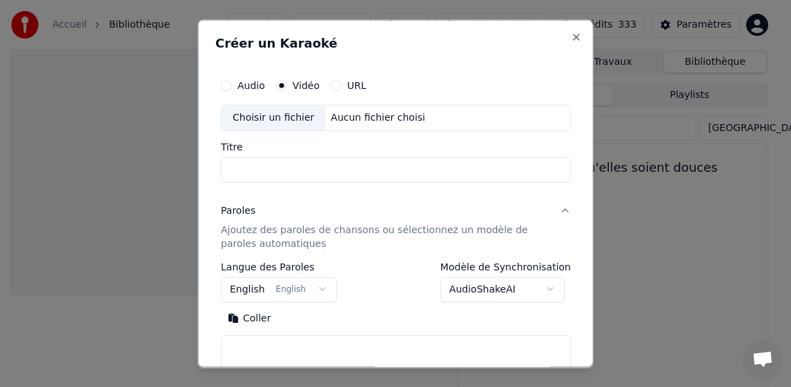
click at [273, 115] on div "Choisir un fichier" at bounding box center [274, 117] width 104 height 25
type input "**********"
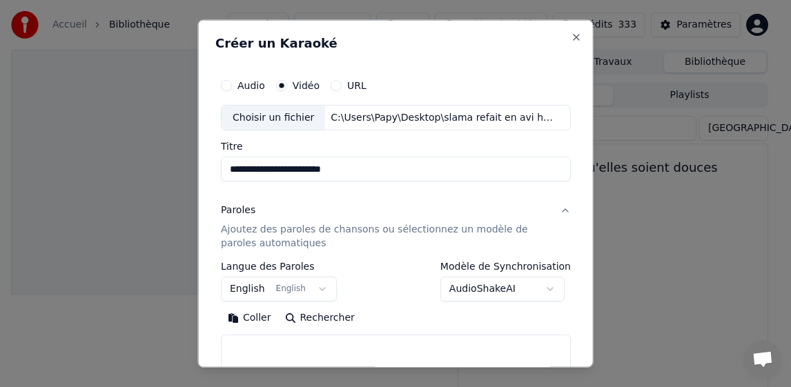
click at [236, 293] on button "English English" at bounding box center [279, 289] width 116 height 25
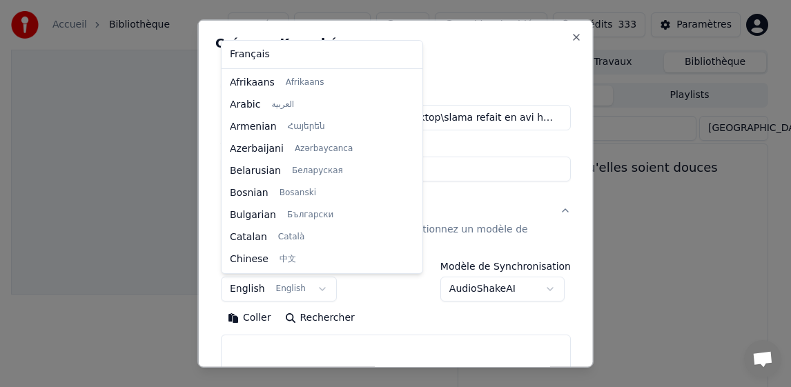
scroll to position [110, 0]
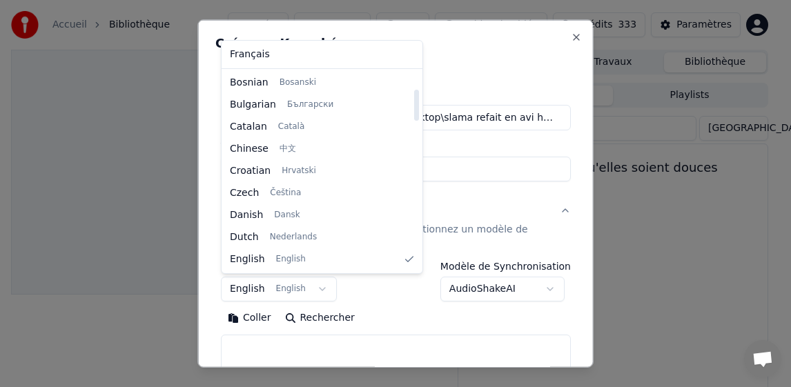
select select "**"
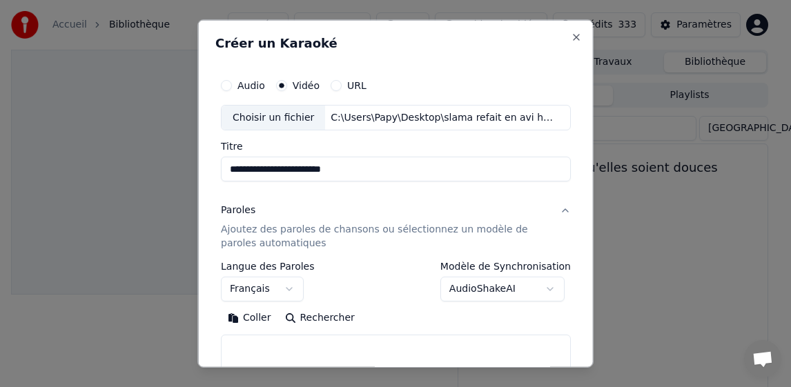
click at [239, 313] on button "Coller" at bounding box center [249, 318] width 57 height 22
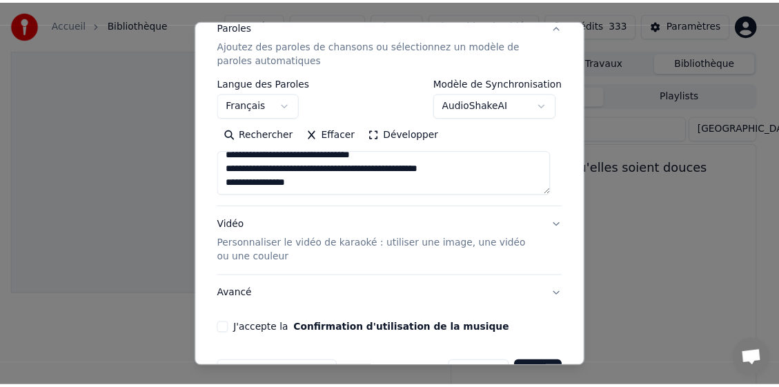
scroll to position [226, 0]
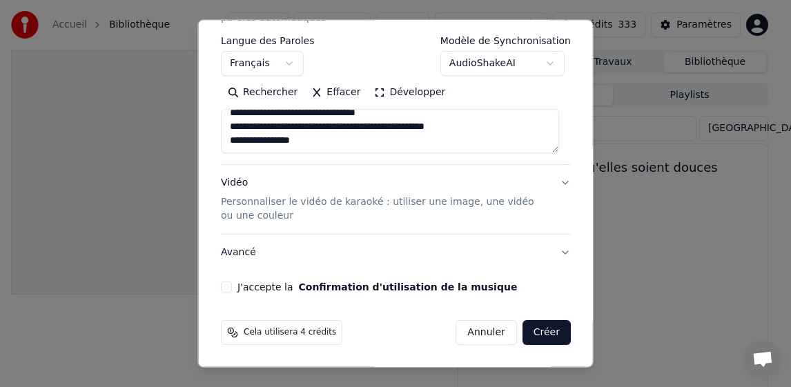
click at [226, 289] on button "J'accepte la Confirmation d'utilisation de la musique" at bounding box center [226, 287] width 11 height 11
click at [537, 330] on button "Créer" at bounding box center [546, 332] width 48 height 25
type textarea "**********"
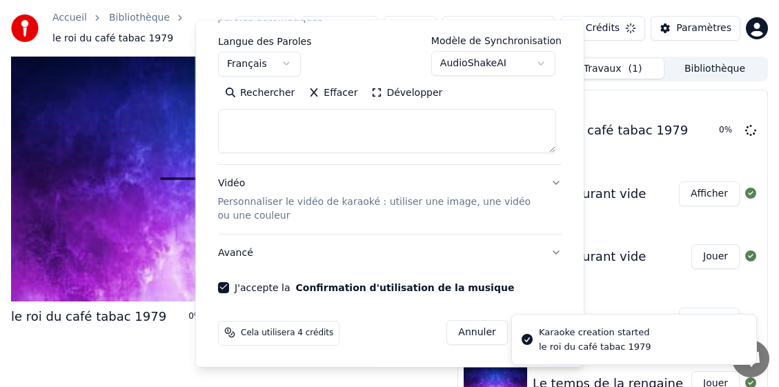
select select
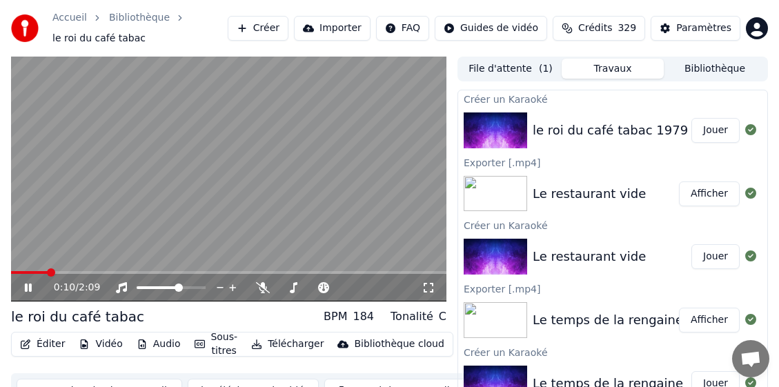
click at [31, 287] on icon at bounding box center [28, 288] width 7 height 8
click at [11, 271] on span at bounding box center [15, 273] width 8 height 8
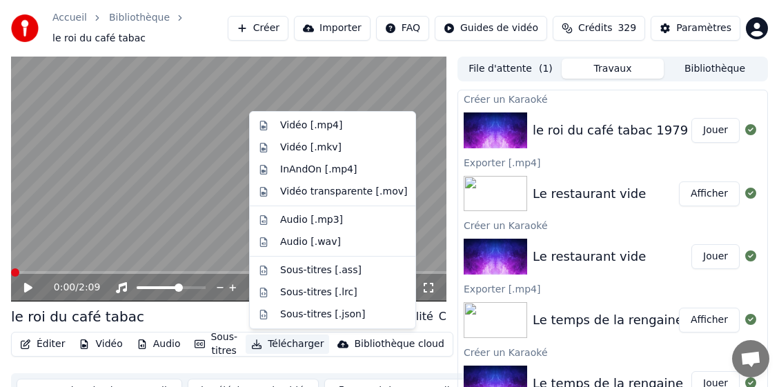
click at [286, 344] on button "Télécharger" at bounding box center [288, 344] width 84 height 19
click at [316, 128] on div "Vidéo [.mp4]" at bounding box center [311, 126] width 62 height 14
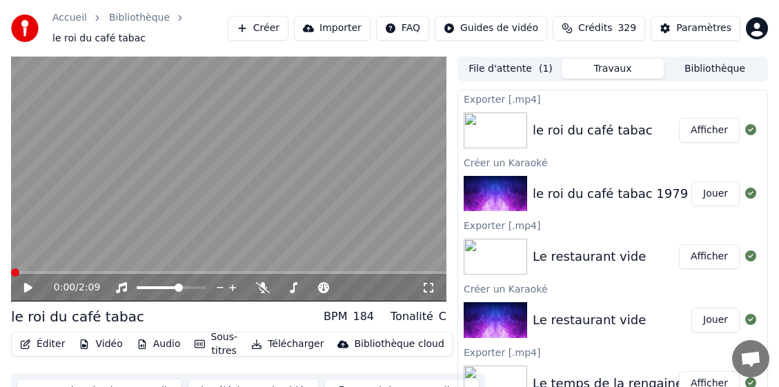
click at [721, 63] on button "Bibliothèque" at bounding box center [715, 69] width 102 height 20
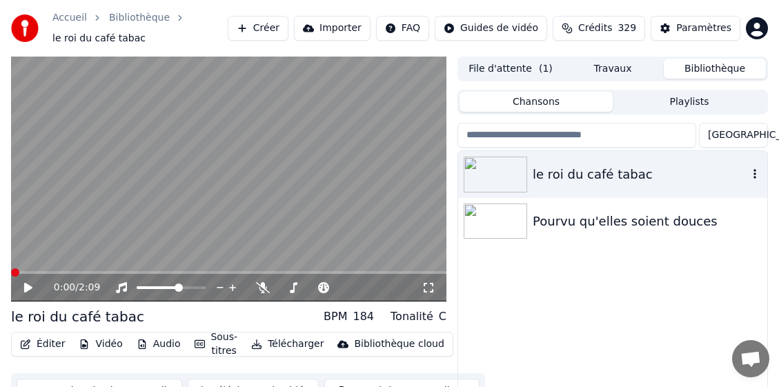
click at [751, 175] on icon "button" at bounding box center [755, 173] width 14 height 11
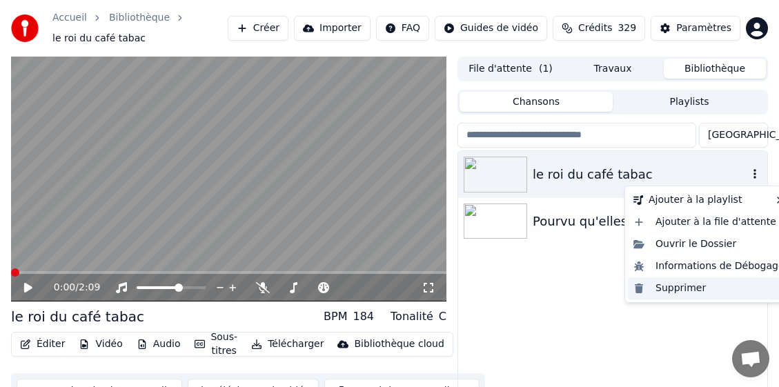
click at [682, 286] on div "Supprimer" at bounding box center [709, 289] width 162 height 22
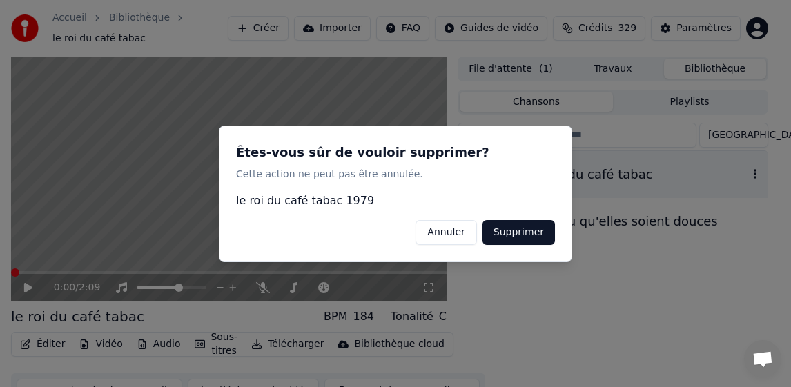
click at [534, 227] on button "Supprimer" at bounding box center [519, 232] width 72 height 25
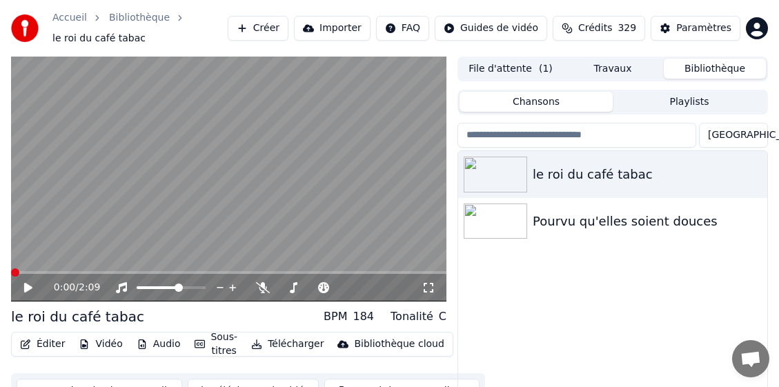
click at [599, 305] on div "le roi du café tabac Pourvu qu'elles soient douces" at bounding box center [612, 295] width 309 height 289
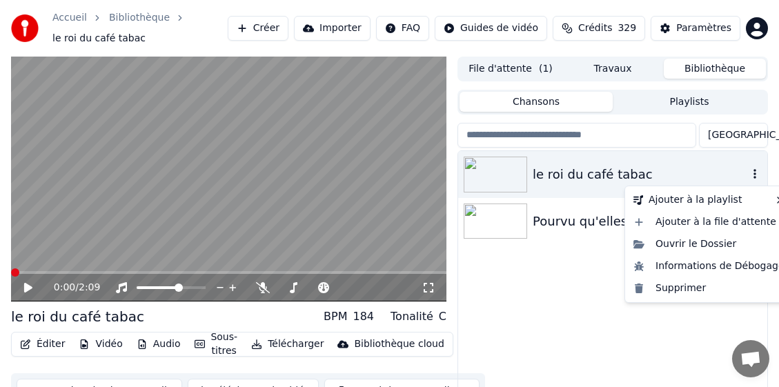
click at [755, 176] on icon "button" at bounding box center [755, 173] width 14 height 11
click at [686, 288] on div "Supprimer" at bounding box center [709, 289] width 162 height 22
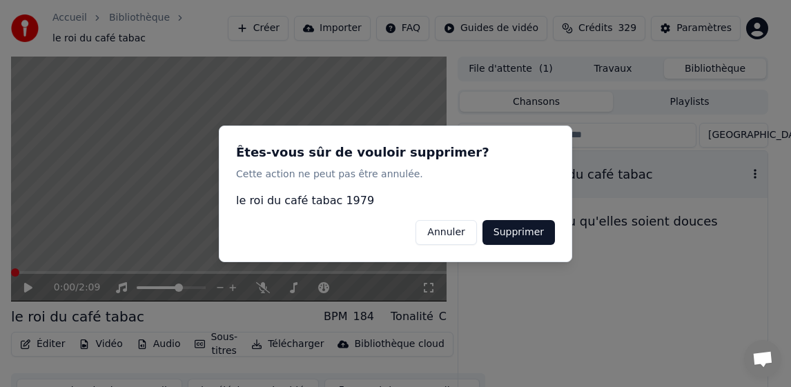
click at [524, 229] on button "Supprimer" at bounding box center [519, 232] width 72 height 25
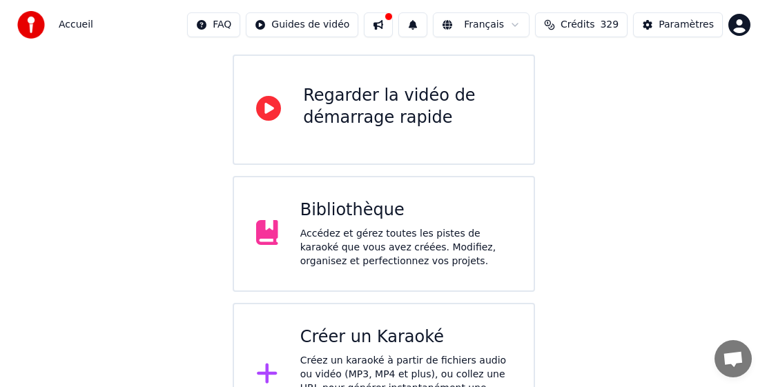
scroll to position [168, 0]
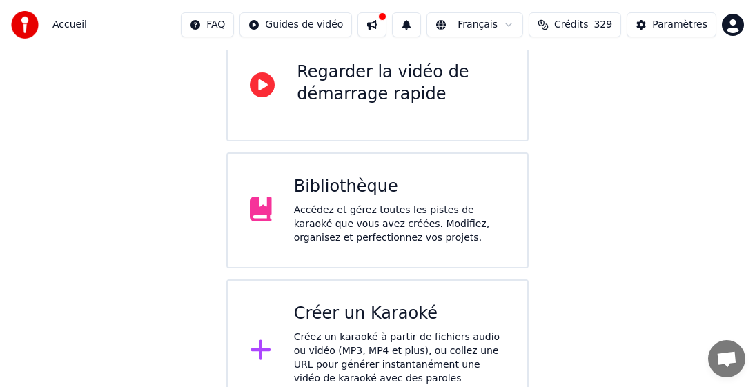
click at [347, 303] on div "Créer un Karaoké" at bounding box center [399, 314] width 211 height 22
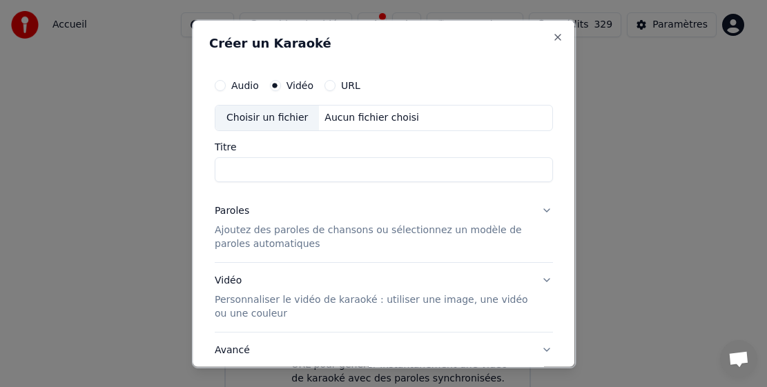
drag, startPoint x: 632, startPoint y: 95, endPoint x: 643, endPoint y: 88, distance: 13.0
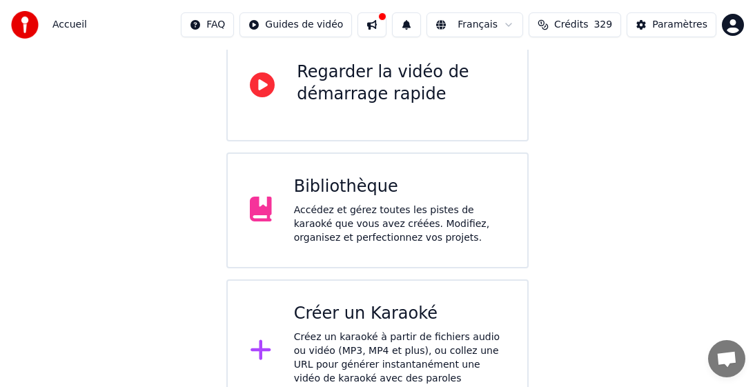
click at [344, 303] on div "Créer un Karaoké" at bounding box center [399, 314] width 211 height 22
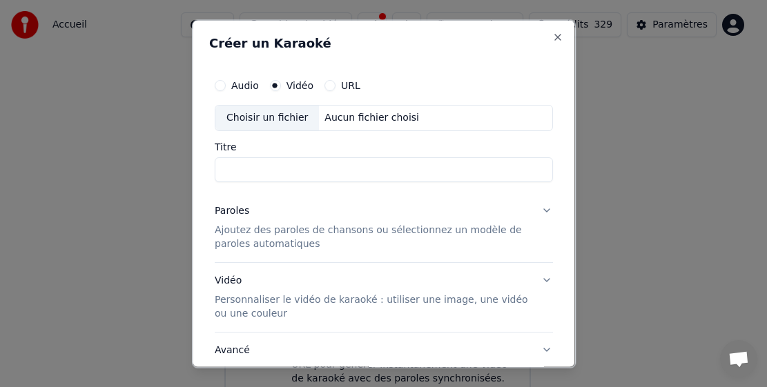
click at [258, 113] on div "Choisir un fichier" at bounding box center [267, 117] width 104 height 25
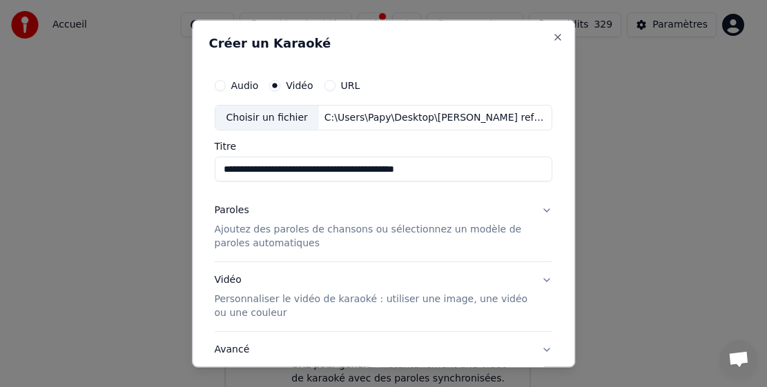
drag, startPoint x: 360, startPoint y: 173, endPoint x: 533, endPoint y: 176, distance: 173.3
click at [533, 176] on input "**********" at bounding box center [384, 169] width 338 height 25
type input "**********"
click at [240, 233] on p "Ajoutez des paroles de chansons ou sélectionnez un modèle de paroles automatiqu…" at bounding box center [373, 237] width 316 height 28
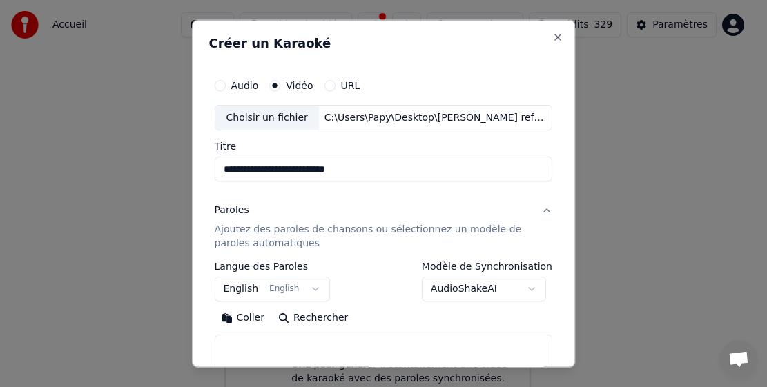
click at [235, 289] on button "English English" at bounding box center [273, 289] width 116 height 25
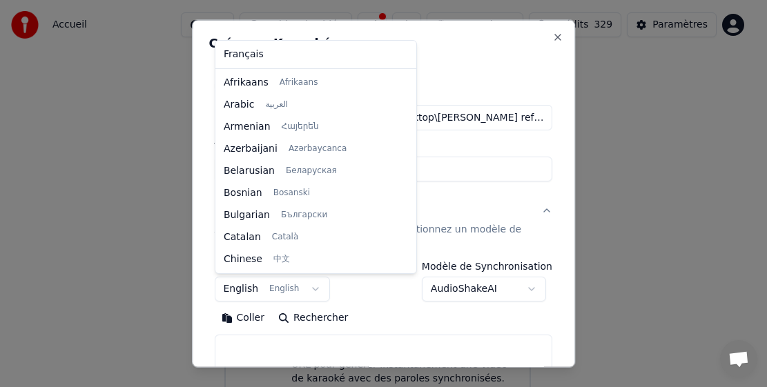
scroll to position [110, 0]
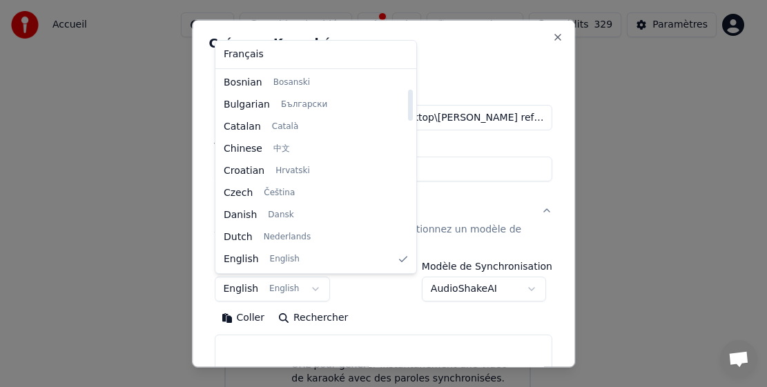
select select "**"
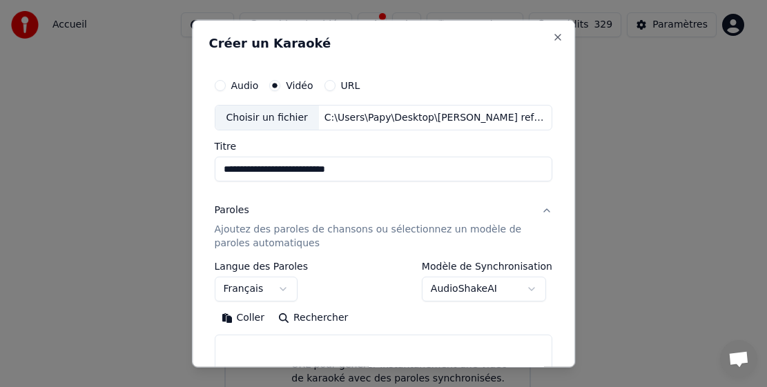
click at [241, 324] on button "Coller" at bounding box center [243, 318] width 57 height 22
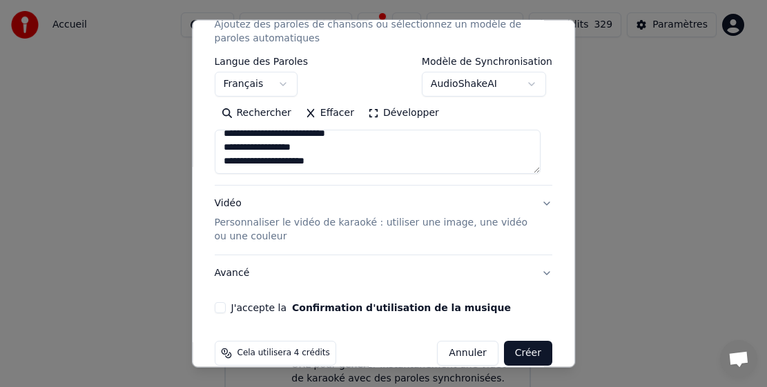
scroll to position [207, 0]
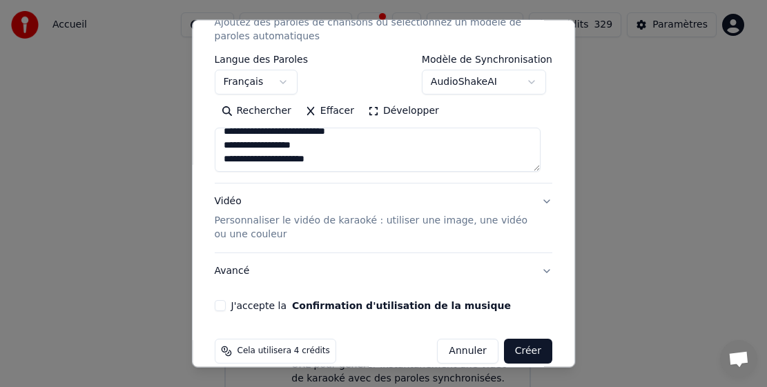
click at [216, 306] on button "J'accepte la Confirmation d'utilisation de la musique" at bounding box center [220, 305] width 11 height 11
click at [505, 347] on button "Créer" at bounding box center [528, 351] width 48 height 25
type textarea "**********"
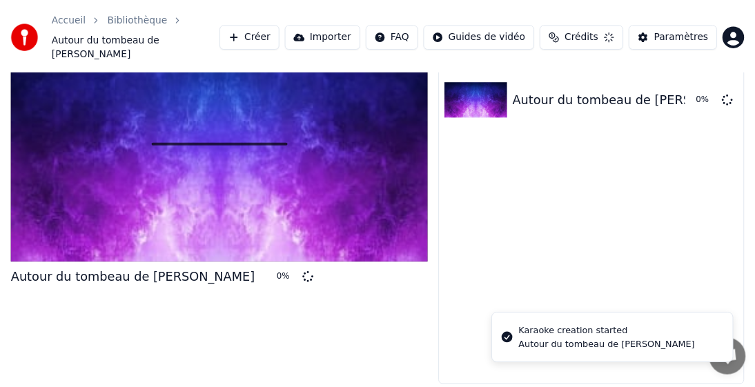
scroll to position [32, 0]
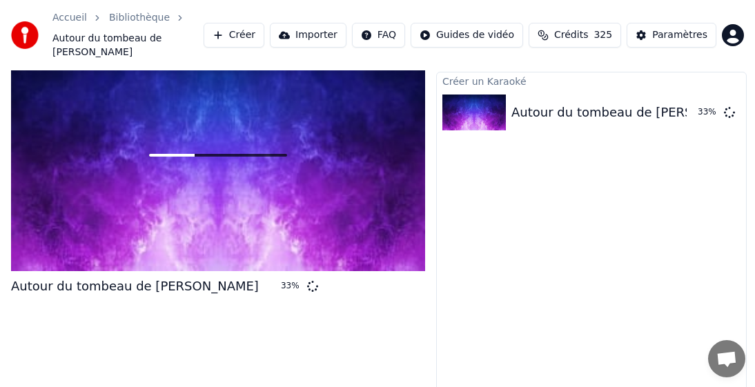
click at [186, 360] on div "Autour du tombeau de Brassens 33 %" at bounding box center [218, 220] width 414 height 362
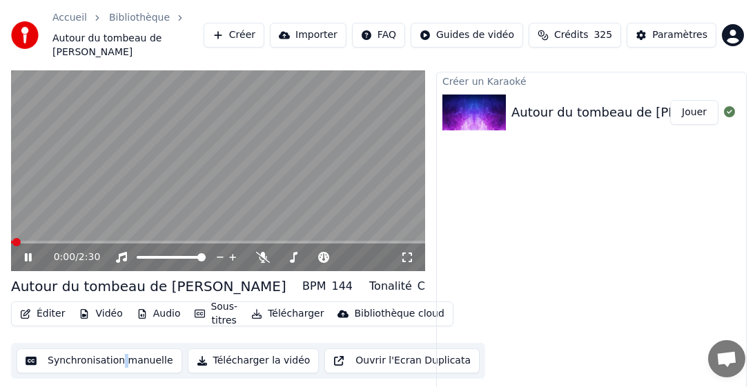
click at [121, 369] on div "0:00 / 2:30 Autour du tombeau de Brassens BPM 144 Tonalité C Éditer Vidéo Audio…" at bounding box center [218, 220] width 414 height 362
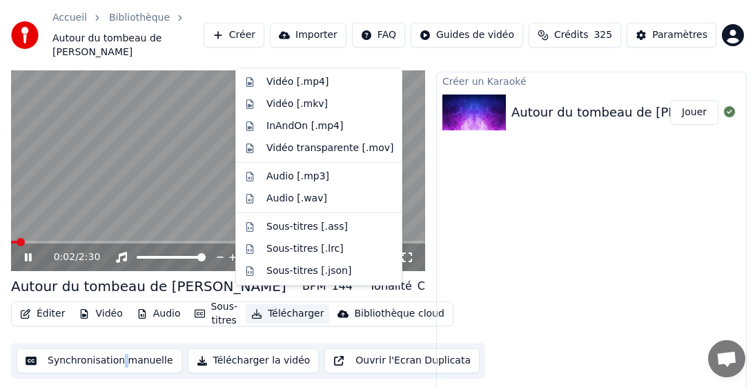
click at [291, 304] on button "Télécharger" at bounding box center [288, 313] width 84 height 19
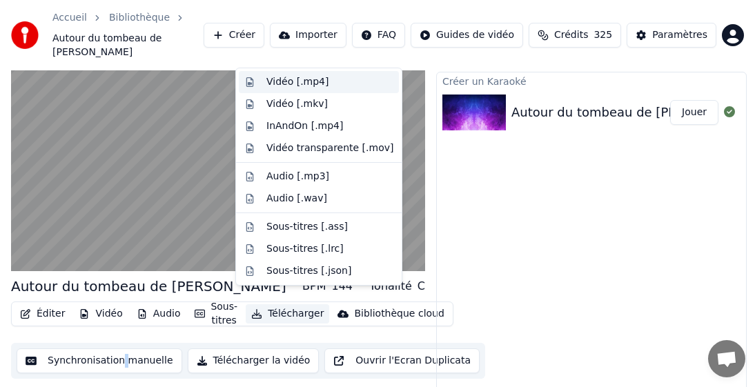
click at [295, 82] on div "Vidéo [.mp4]" at bounding box center [297, 82] width 62 height 14
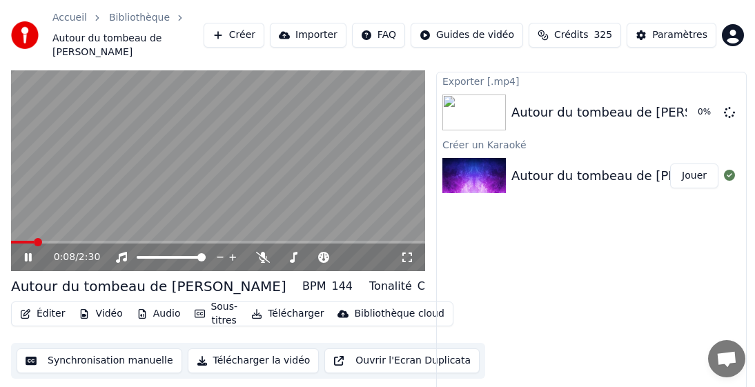
click at [30, 253] on icon at bounding box center [28, 257] width 7 height 8
click at [476, 222] on div "Exporter [.mp4] Autour du tombeau de Brassens 73 % Créer un Karaoké Autour du t…" at bounding box center [591, 236] width 311 height 329
click at [541, 333] on div "Exporter [.mp4] Autour du tombeau de Brassens 84 % Créer un Karaoké Autour du t…" at bounding box center [591, 236] width 311 height 329
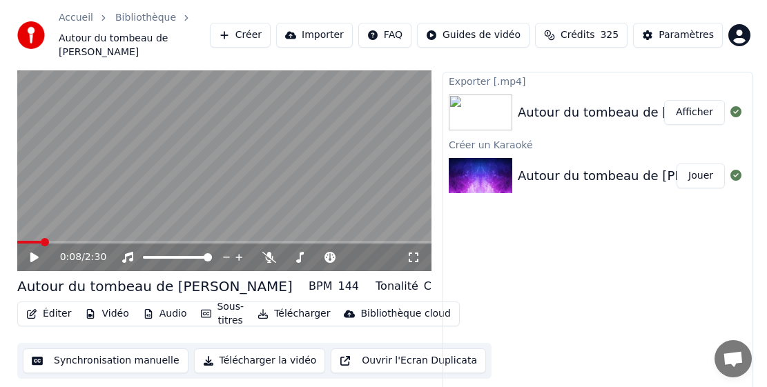
scroll to position [0, 0]
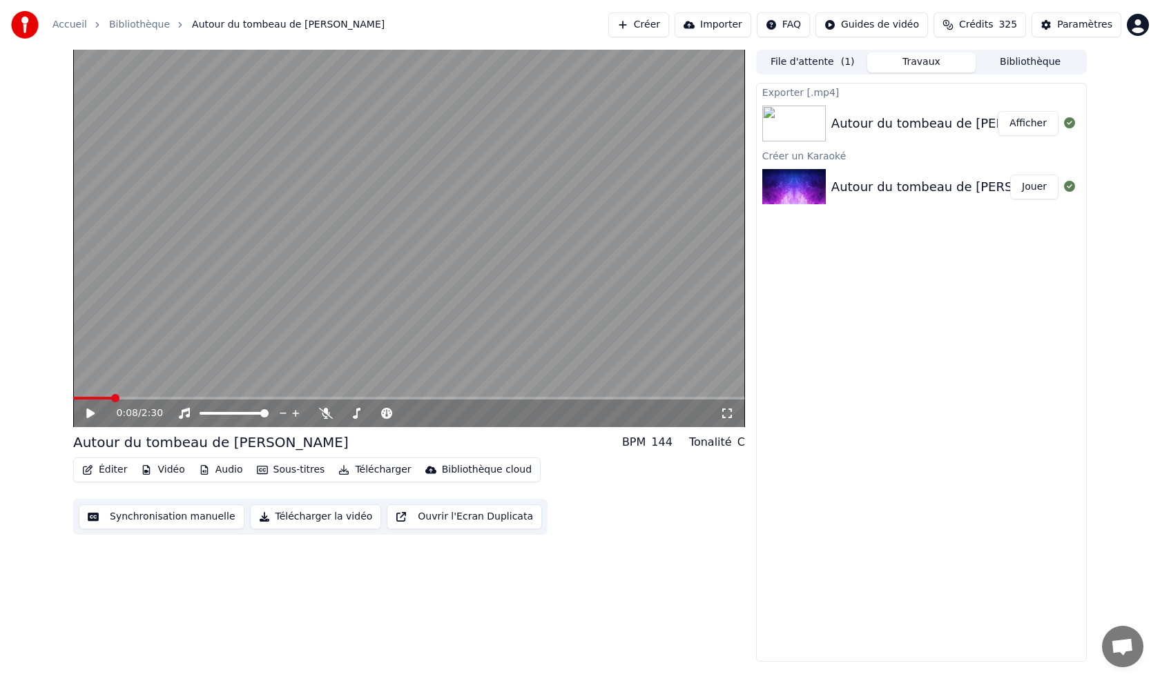
click at [541, 63] on button "Bibliothèque" at bounding box center [1030, 62] width 109 height 20
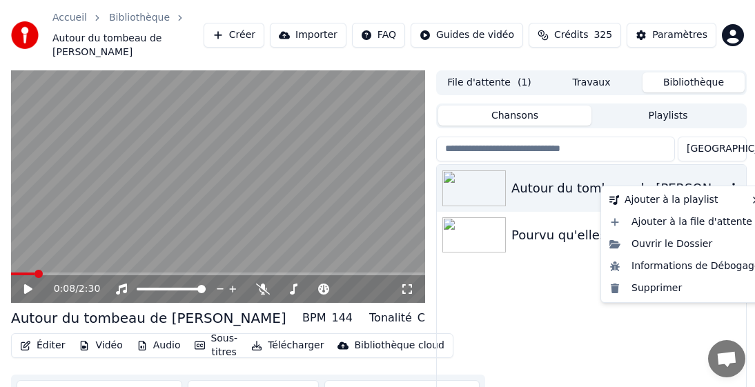
click at [541, 182] on icon "button" at bounding box center [734, 187] width 14 height 11
click at [541, 287] on div "Supprimer" at bounding box center [685, 289] width 162 height 22
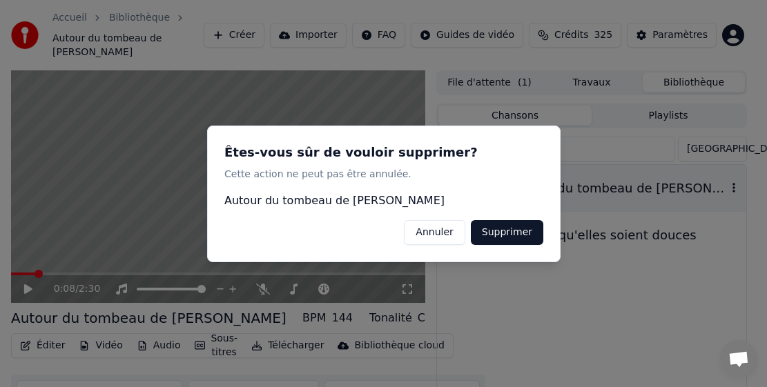
click at [521, 233] on button "Supprimer" at bounding box center [506, 232] width 72 height 25
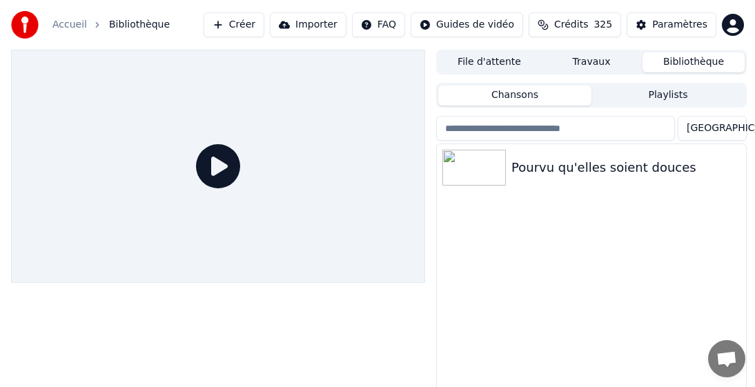
click at [264, 23] on button "Créer" at bounding box center [234, 24] width 61 height 25
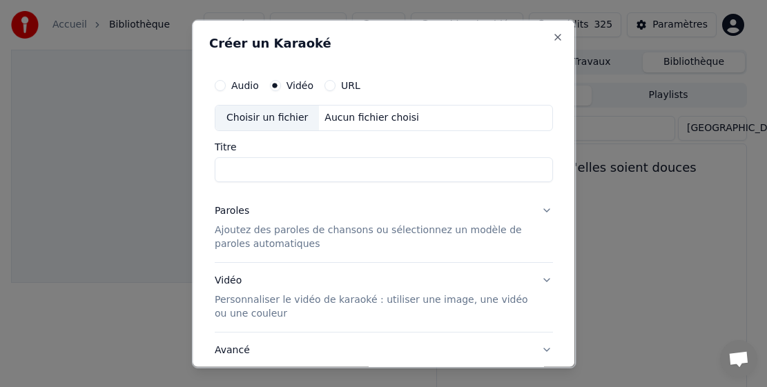
click at [254, 115] on div "Choisir un fichier" at bounding box center [267, 117] width 104 height 25
drag, startPoint x: 282, startPoint y: 171, endPoint x: 422, endPoint y: 174, distance: 140.2
click at [422, 174] on input "**********" at bounding box center [384, 169] width 338 height 25
type input "**********"
click at [229, 234] on p "Ajoutez des paroles de chansons ou sélectionnez un modèle de paroles automatiqu…" at bounding box center [373, 237] width 316 height 28
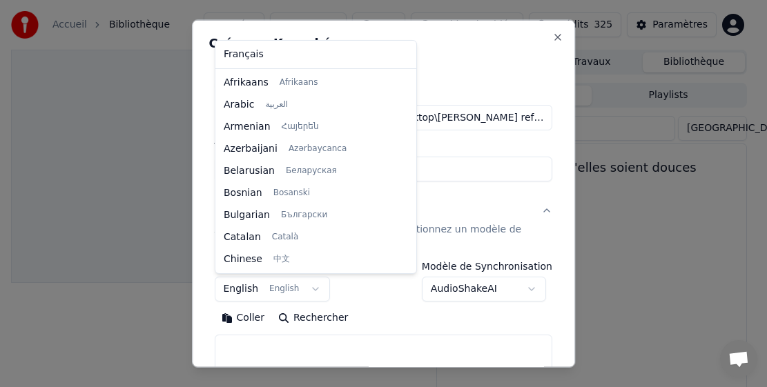
click at [235, 289] on body "**********" at bounding box center [377, 193] width 755 height 387
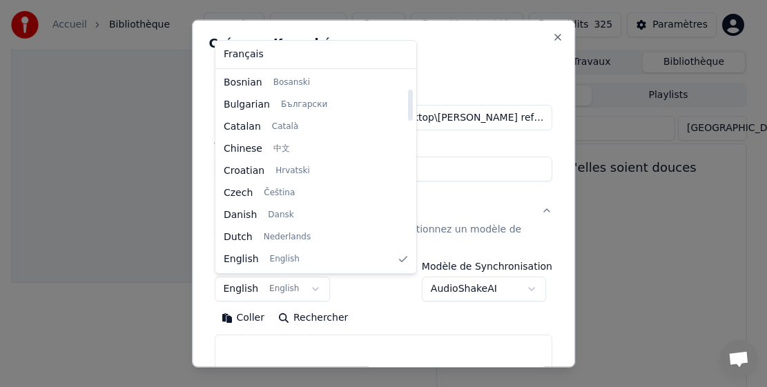
select select "**"
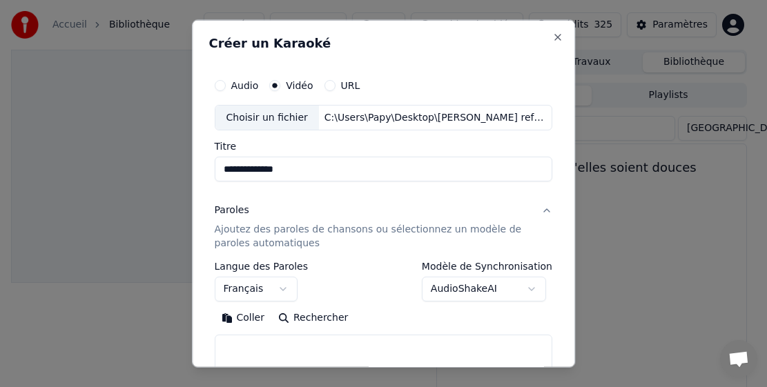
click at [235, 318] on button "Coller" at bounding box center [243, 318] width 57 height 22
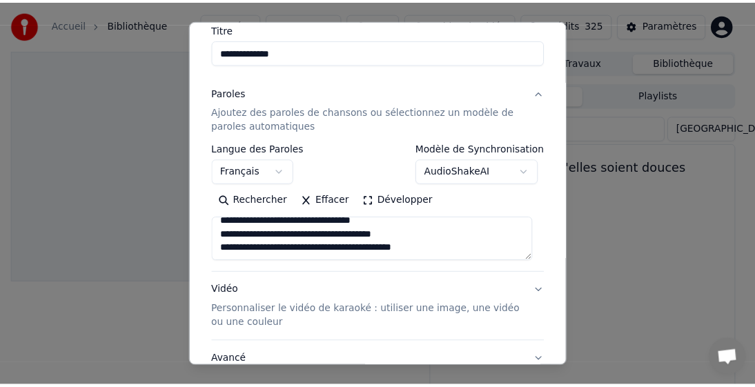
scroll to position [207, 0]
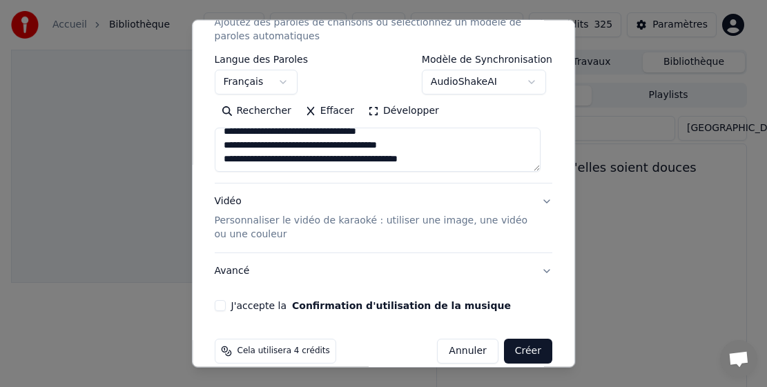
click at [222, 307] on button "J'accepte la Confirmation d'utilisation de la musique" at bounding box center [220, 305] width 11 height 11
click at [512, 349] on button "Créer" at bounding box center [528, 351] width 48 height 25
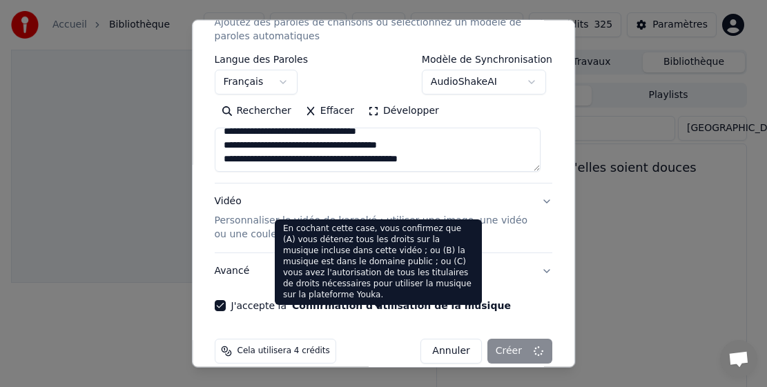
type textarea "**********"
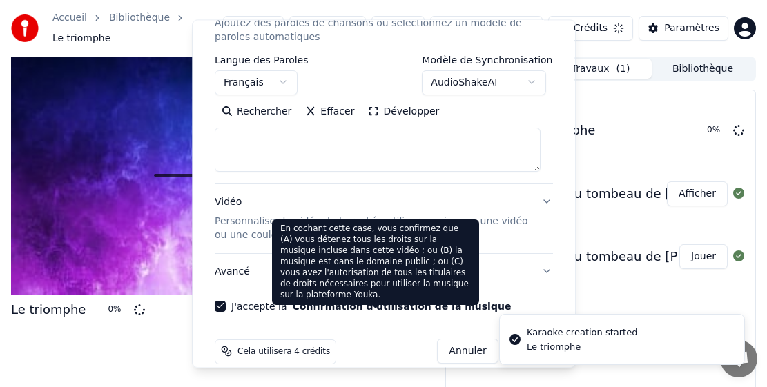
select select
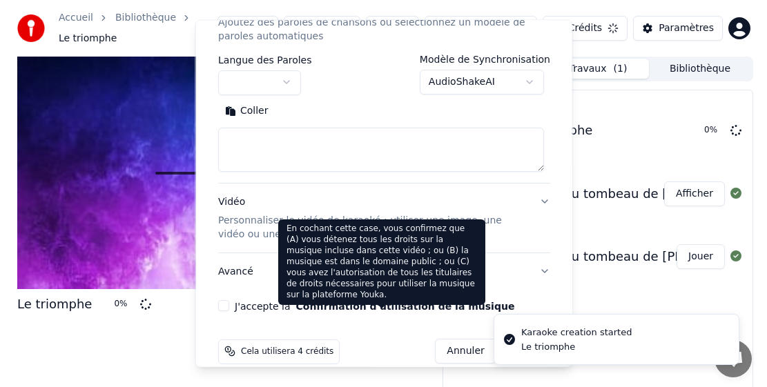
scroll to position [0, 0]
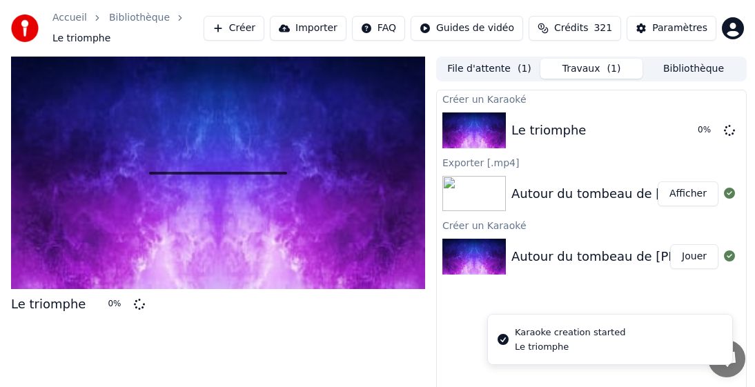
click at [541, 29] on span "Crédits" at bounding box center [571, 28] width 34 height 14
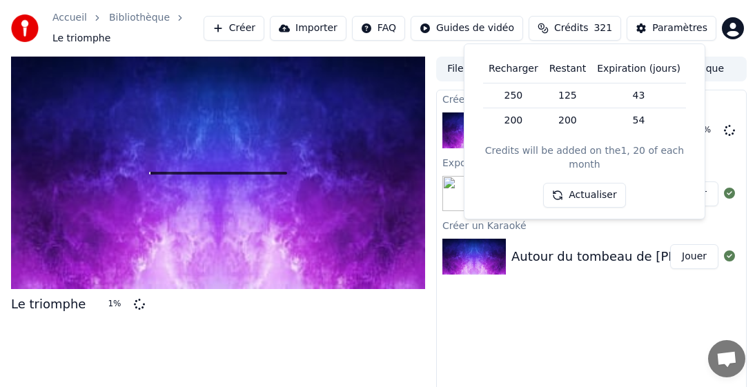
click at [541, 29] on span "Crédits" at bounding box center [571, 28] width 34 height 14
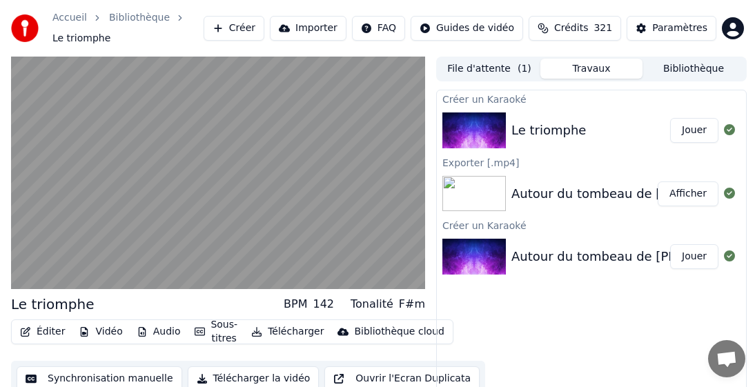
click at [289, 332] on button "Télécharger" at bounding box center [288, 331] width 84 height 19
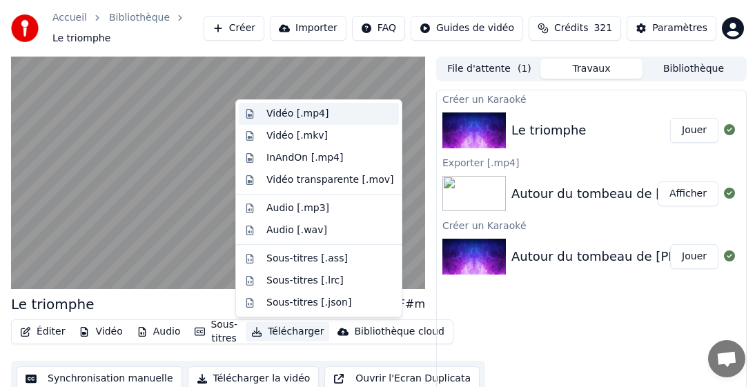
click at [297, 117] on div "Vidéo [.mp4]" at bounding box center [297, 114] width 62 height 14
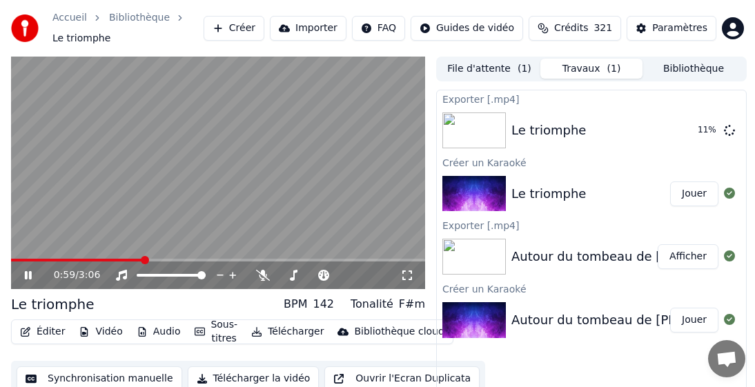
click at [31, 272] on icon at bounding box center [28, 275] width 7 height 8
click at [541, 10] on div "Accueil Bibliothèque Le triomphe Créer Importer FAQ Guides de vidéo Crédits 321…" at bounding box center [377, 28] width 755 height 57
click at [541, 67] on button "Bibliothèque" at bounding box center [694, 69] width 102 height 20
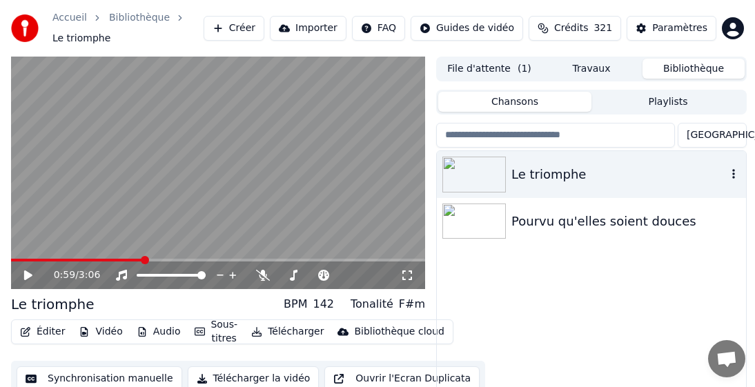
click at [541, 175] on icon "button" at bounding box center [734, 173] width 14 height 11
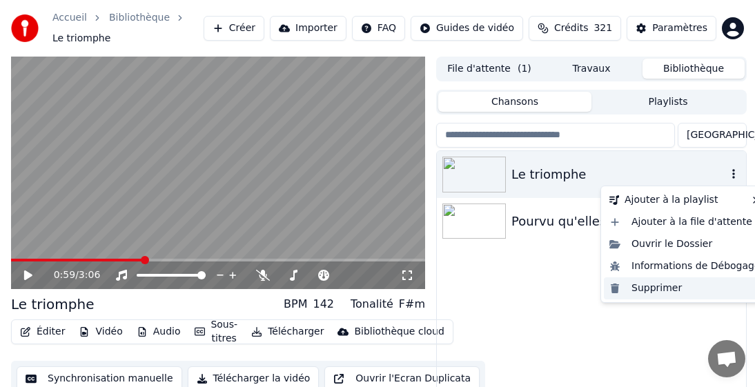
click at [541, 286] on div "Supprimer" at bounding box center [685, 289] width 162 height 22
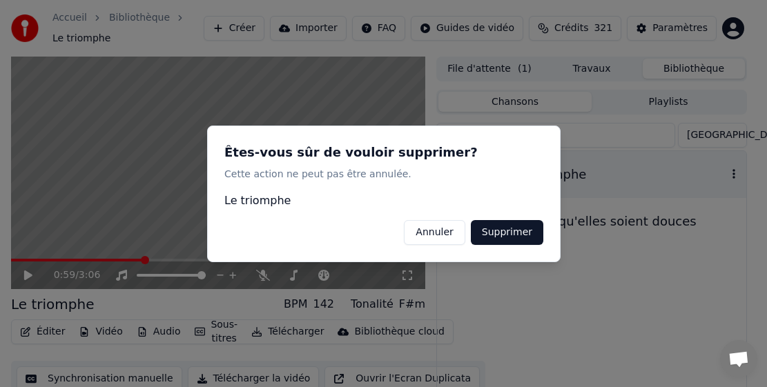
click at [516, 229] on button "Supprimer" at bounding box center [506, 232] width 72 height 25
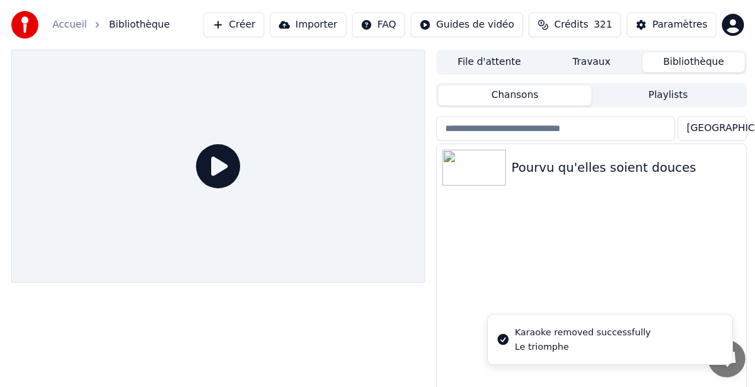
click at [264, 26] on button "Créer" at bounding box center [234, 24] width 61 height 25
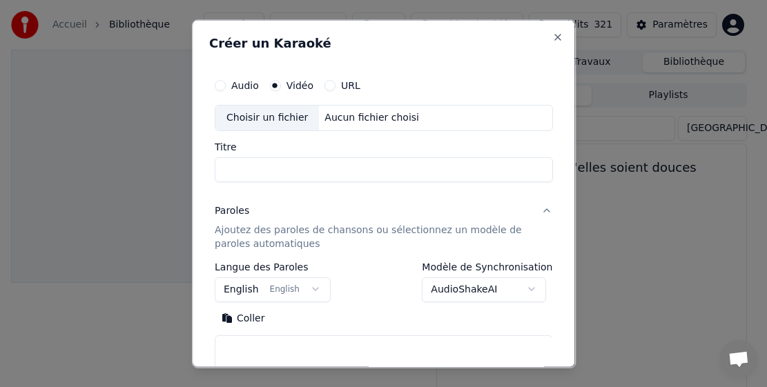
click at [259, 111] on div "Choisir un fichier" at bounding box center [267, 117] width 104 height 25
type input "**********"
click at [237, 288] on body "**********" at bounding box center [377, 193] width 755 height 387
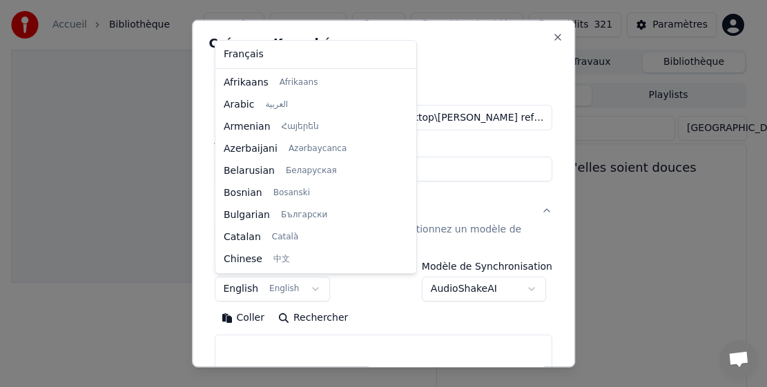
scroll to position [110, 0]
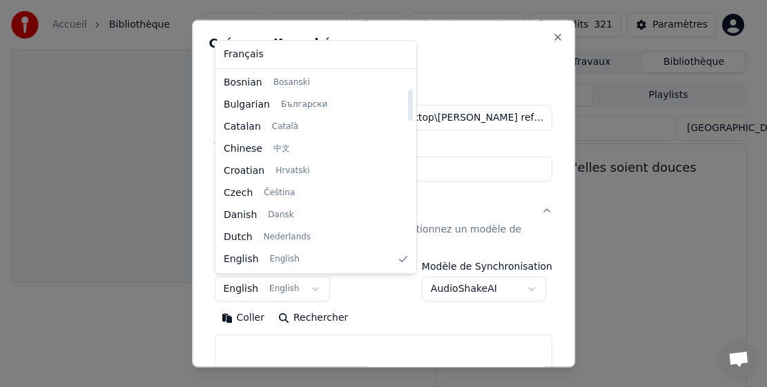
select select "**"
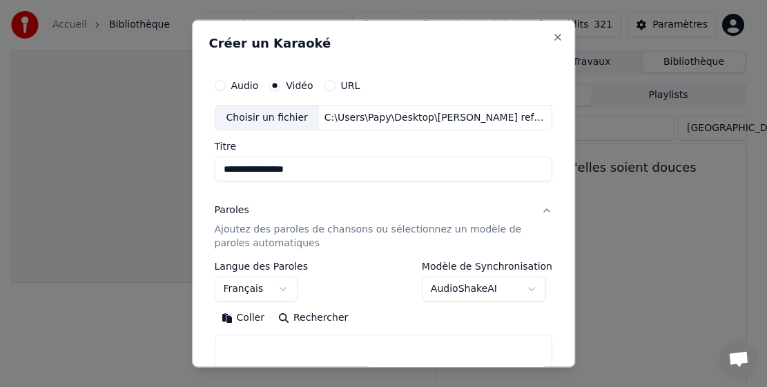
drag, startPoint x: 237, startPoint y: 315, endPoint x: 255, endPoint y: 331, distance: 24.5
click at [237, 316] on button "Coller" at bounding box center [243, 318] width 57 height 22
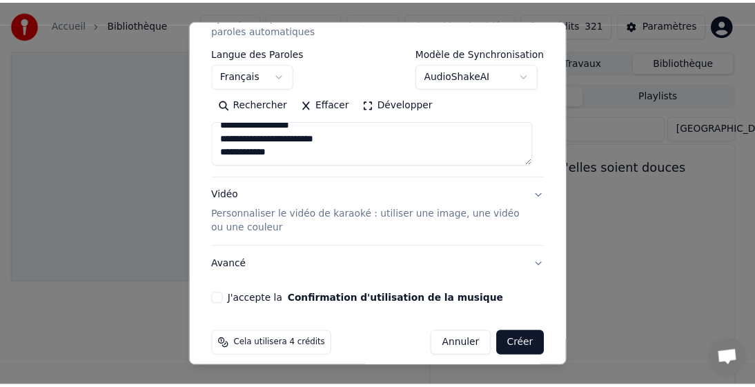
scroll to position [226, 0]
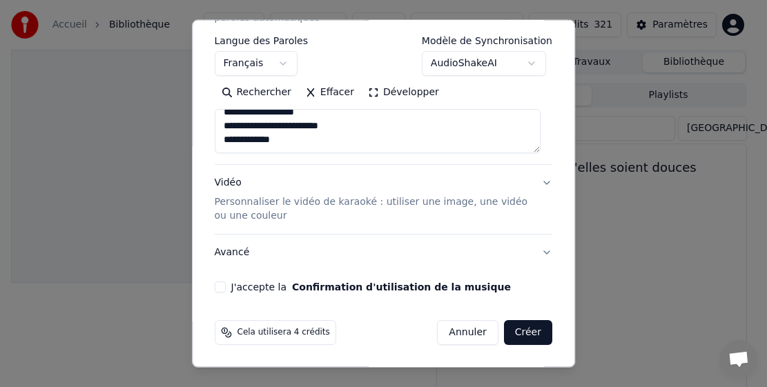
click at [215, 289] on button "J'accepte la Confirmation d'utilisation de la musique" at bounding box center [220, 287] width 11 height 11
click at [512, 331] on button "Créer" at bounding box center [528, 332] width 48 height 25
type textarea "**********"
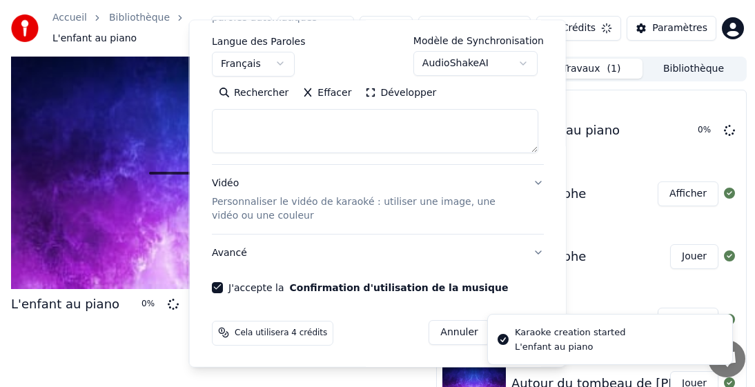
scroll to position [0, 0]
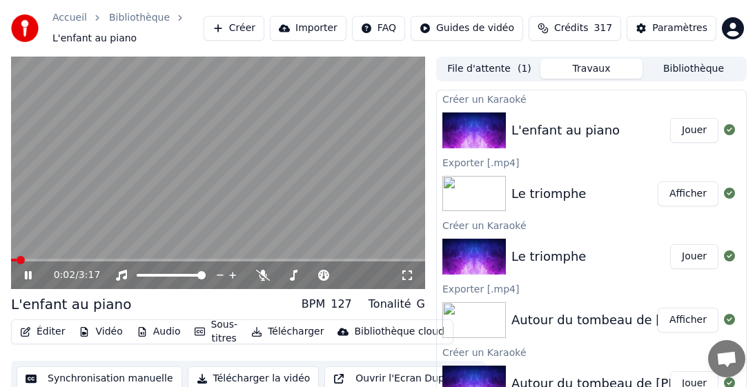
click at [29, 270] on icon at bounding box center [38, 275] width 32 height 11
click at [280, 329] on button "Télécharger" at bounding box center [288, 331] width 84 height 19
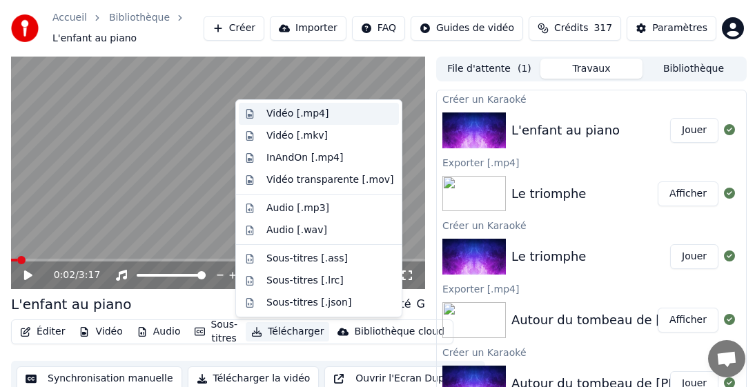
click at [300, 113] on div "Vidéo [.mp4]" at bounding box center [297, 114] width 62 height 14
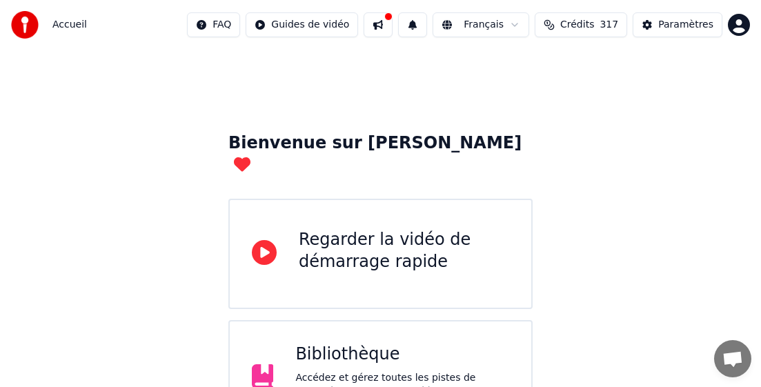
click at [300, 344] on div "Bibliothèque" at bounding box center [402, 355] width 214 height 22
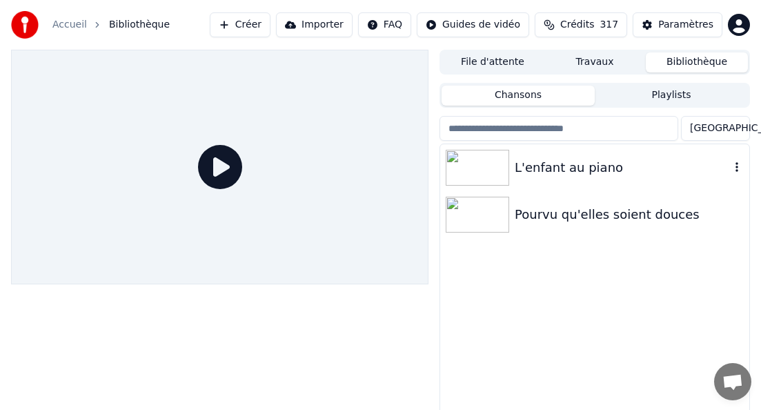
click at [541, 170] on div "L'enfant au piano" at bounding box center [622, 167] width 215 height 19
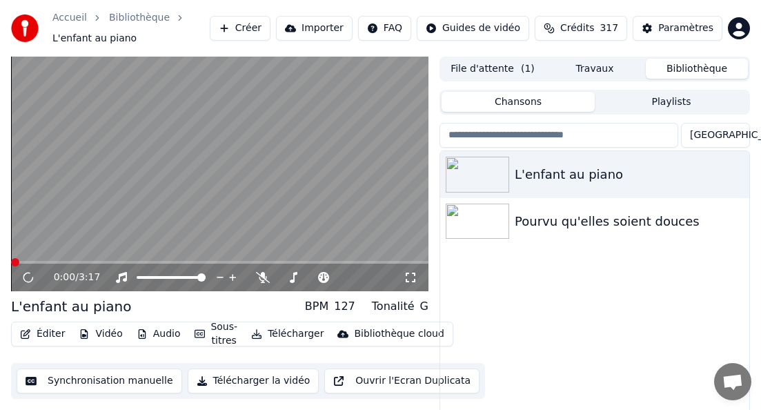
click at [506, 73] on button "File d'attente ( 1 )" at bounding box center [493, 69] width 102 height 20
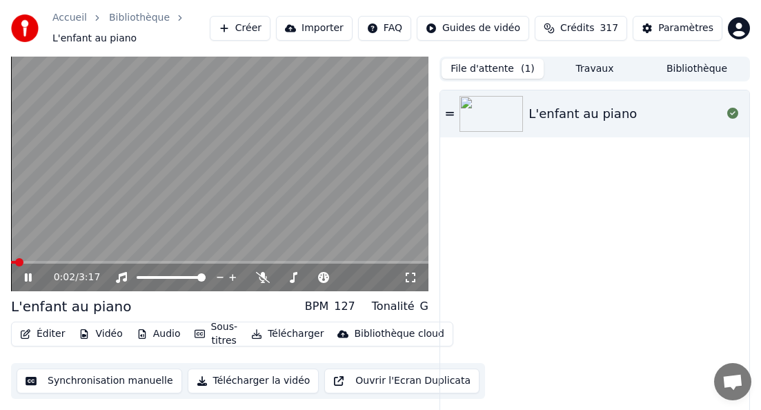
drag, startPoint x: 25, startPoint y: 279, endPoint x: 35, endPoint y: 279, distance: 10.4
click at [27, 279] on icon at bounding box center [28, 277] width 7 height 8
click at [271, 333] on button "Télécharger" at bounding box center [288, 333] width 84 height 19
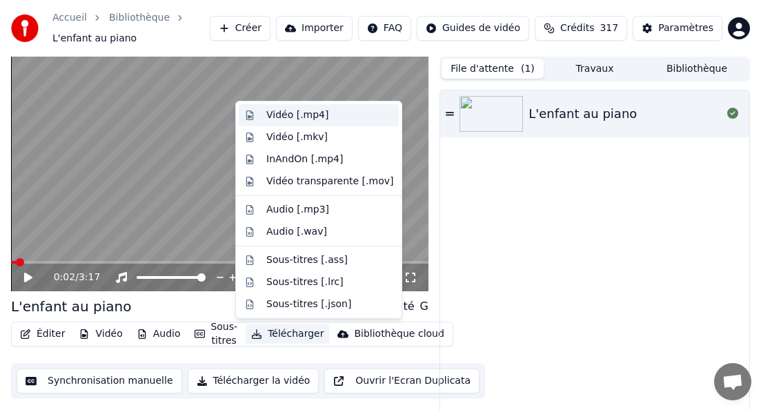
click at [296, 119] on div "Vidéo [.mp4]" at bounding box center [297, 115] width 62 height 14
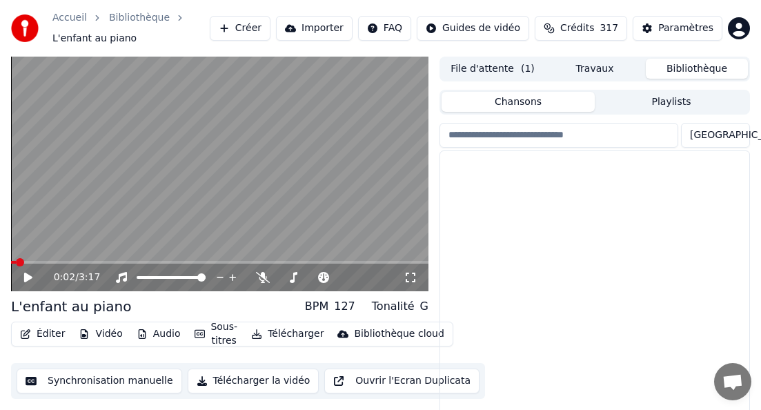
click at [541, 72] on button "Bibliothèque" at bounding box center [697, 69] width 102 height 20
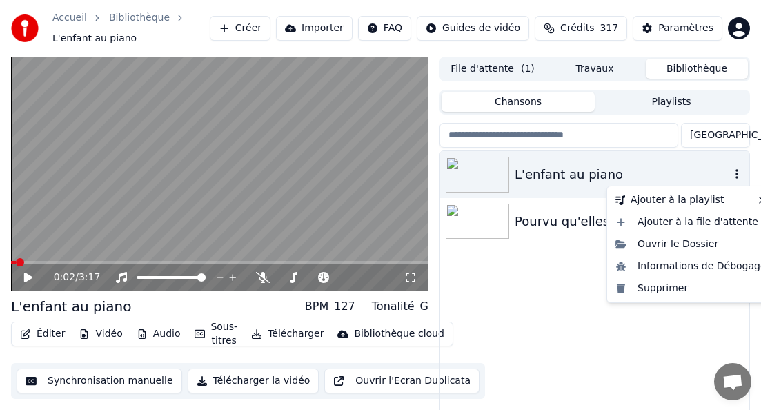
click at [541, 175] on icon "button" at bounding box center [737, 173] width 14 height 11
click at [541, 289] on div "Supprimer" at bounding box center [691, 289] width 162 height 22
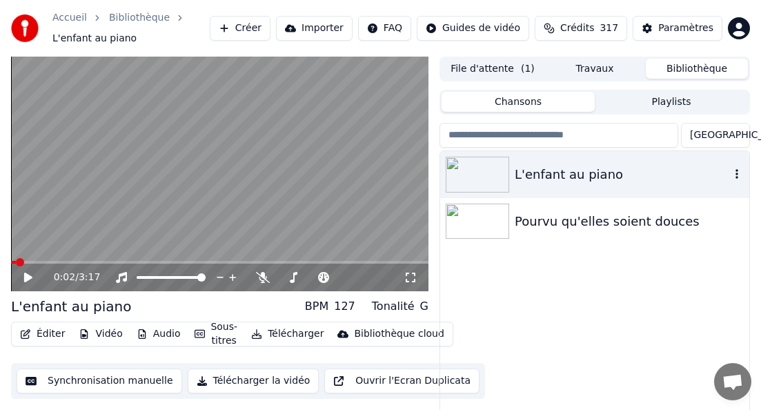
click at [541, 174] on icon "button" at bounding box center [737, 174] width 3 height 10
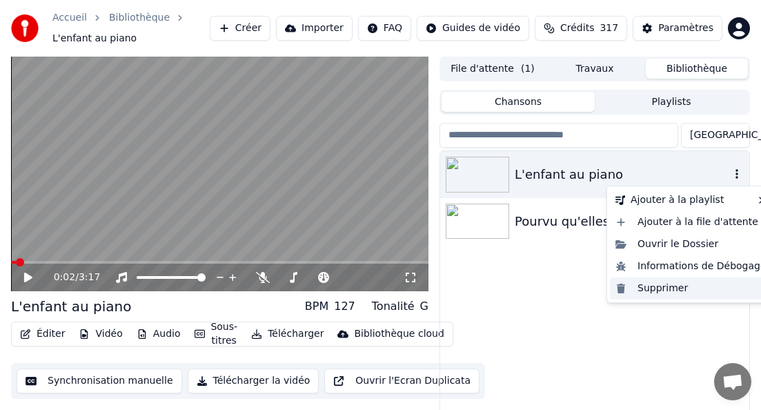
click at [541, 285] on div "Supprimer" at bounding box center [691, 289] width 162 height 22
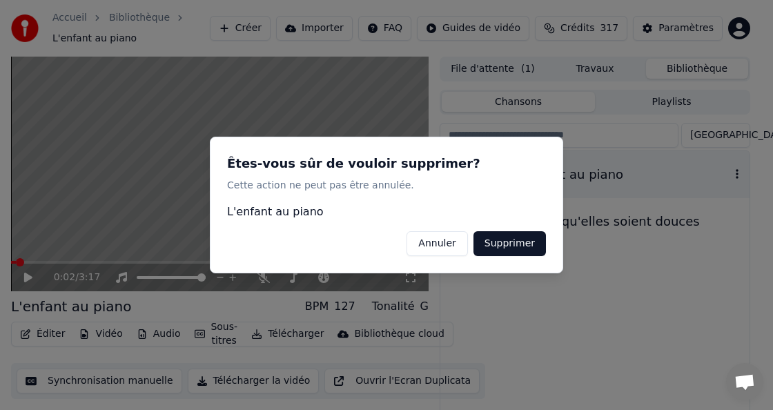
click at [528, 249] on button "Supprimer" at bounding box center [510, 243] width 72 height 25
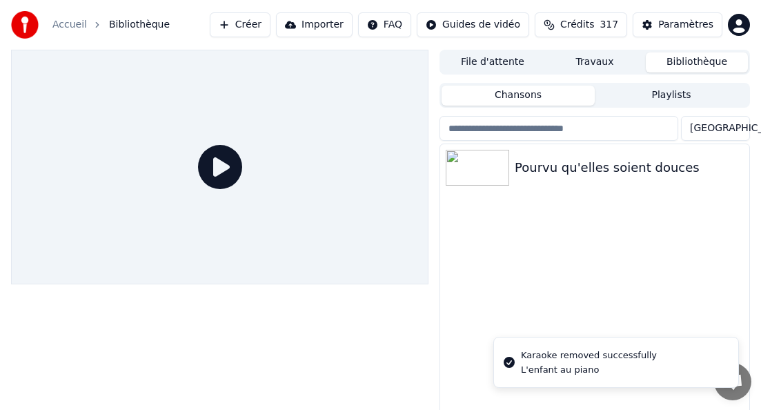
click at [271, 27] on button "Créer" at bounding box center [240, 24] width 61 height 25
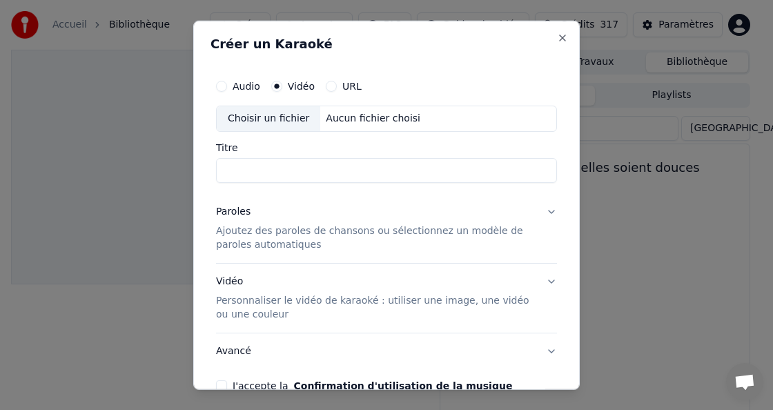
click at [262, 118] on div "Choisir un fichier" at bounding box center [269, 118] width 104 height 25
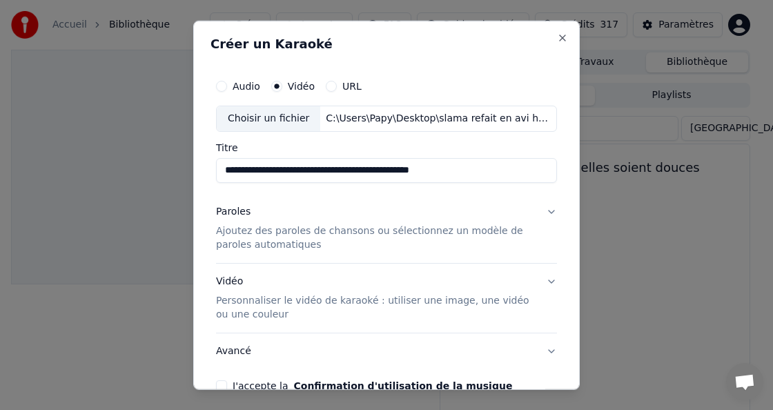
drag, startPoint x: 310, startPoint y: 173, endPoint x: 576, endPoint y: 188, distance: 266.9
click at [541, 188] on div "**********" at bounding box center [386, 205] width 387 height 369
type input "**********"
click at [291, 242] on p "Ajoutez des paroles de chansons ou sélectionnez un modèle de paroles automatiqu…" at bounding box center [375, 238] width 319 height 28
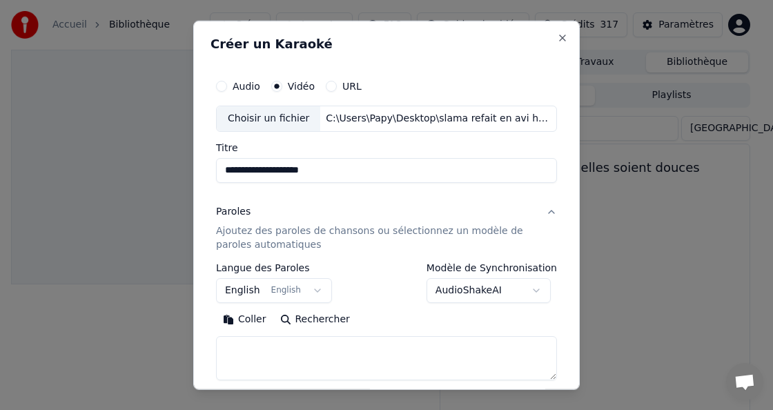
click at [243, 291] on button "English English" at bounding box center [274, 290] width 116 height 25
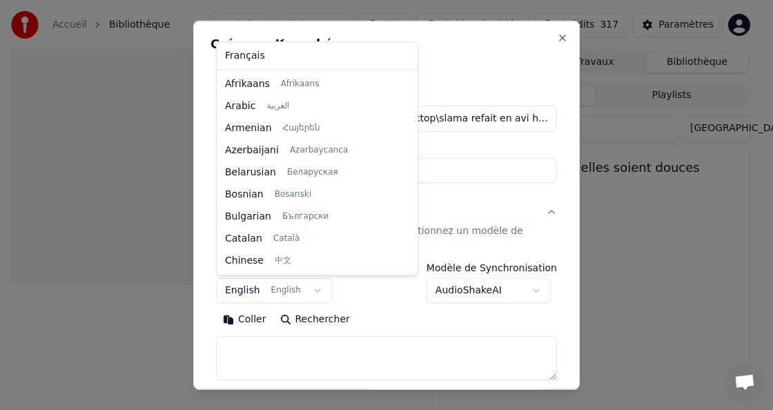
scroll to position [110, 0]
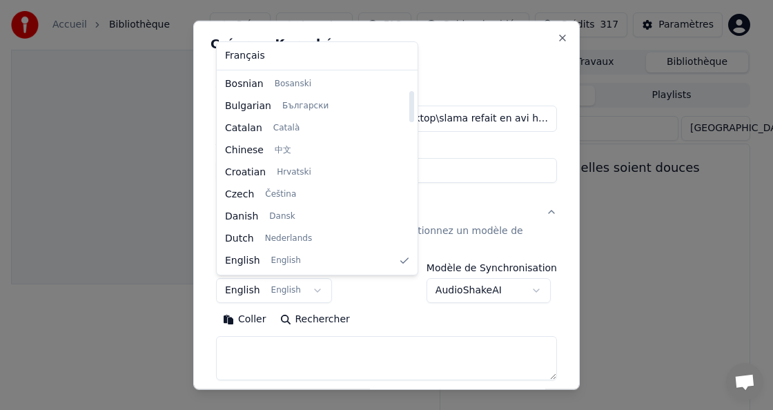
select select "**"
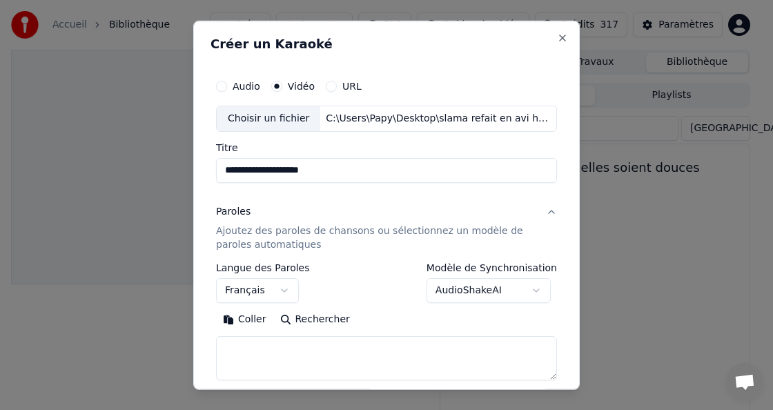
click at [235, 322] on button "Coller" at bounding box center [244, 320] width 57 height 22
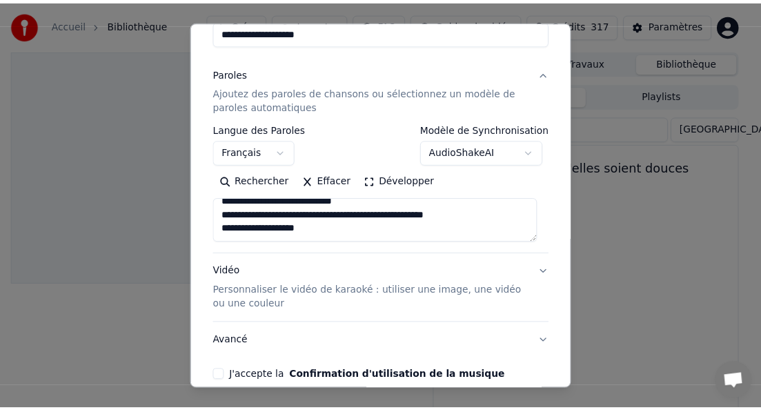
scroll to position [205, 0]
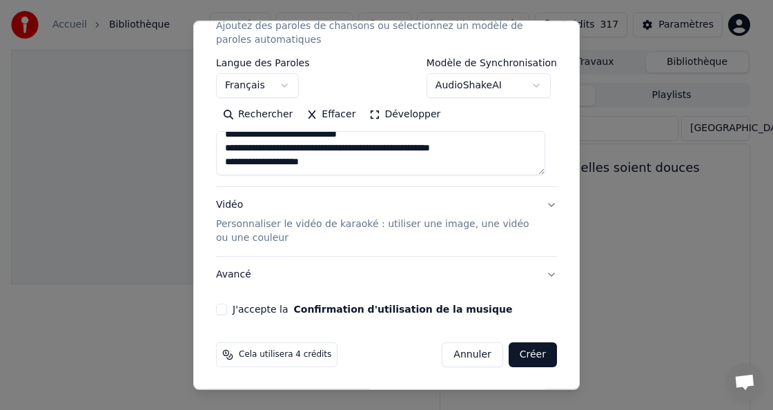
click at [226, 312] on button "J'accepte la Confirmation d'utilisation de la musique" at bounding box center [221, 309] width 11 height 11
click at [529, 355] on button "Créer" at bounding box center [533, 354] width 48 height 25
type textarea "**********"
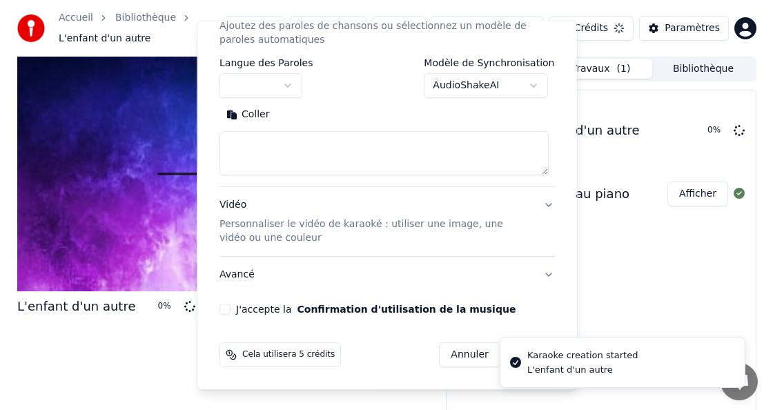
scroll to position [0, 0]
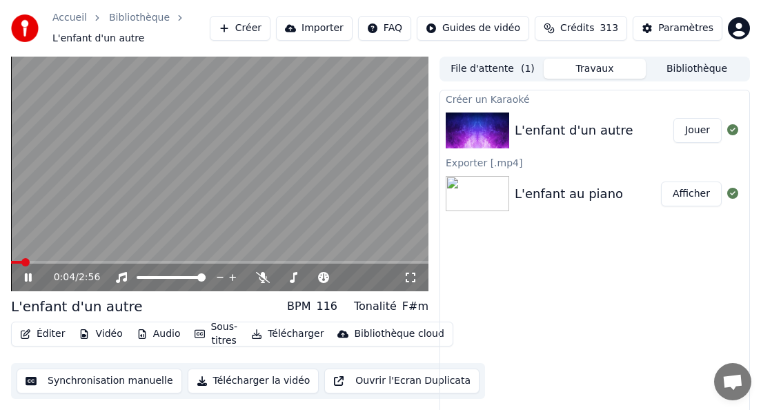
click at [3, 327] on div "0:04 / 2:56 L'enfant d'un autre BPM 116 Tonalité F#m Éditer Vidéo Audio Sous-ti…" at bounding box center [380, 248] width 761 height 382
click at [273, 333] on button "Télécharger" at bounding box center [288, 333] width 84 height 19
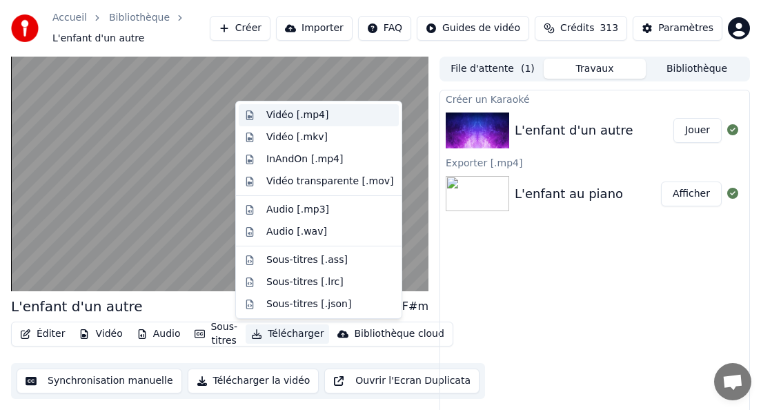
click at [304, 113] on div "Vidéo [.mp4]" at bounding box center [297, 115] width 62 height 14
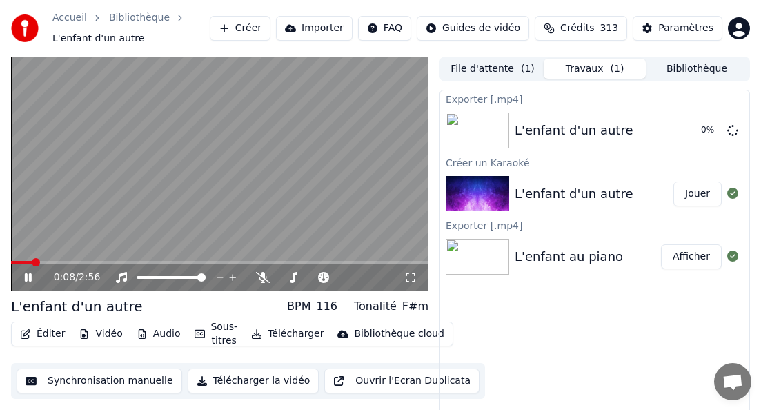
click at [35, 273] on icon at bounding box center [38, 277] width 32 height 11
click at [541, 68] on button "Bibliothèque" at bounding box center [697, 69] width 102 height 20
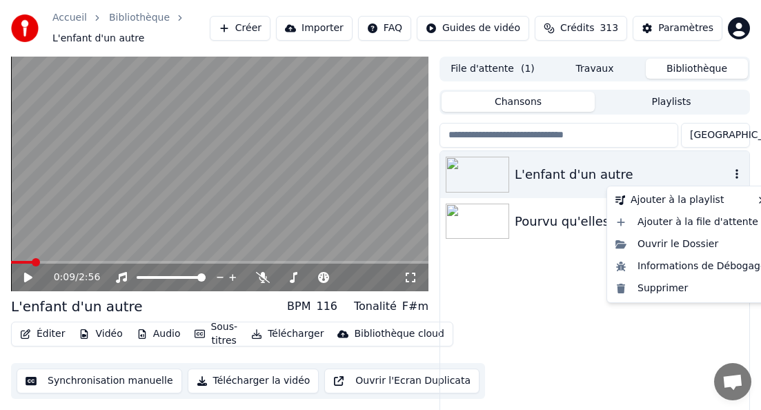
click at [541, 174] on icon "button" at bounding box center [737, 173] width 14 height 11
click at [541, 289] on div "Supprimer" at bounding box center [691, 289] width 162 height 22
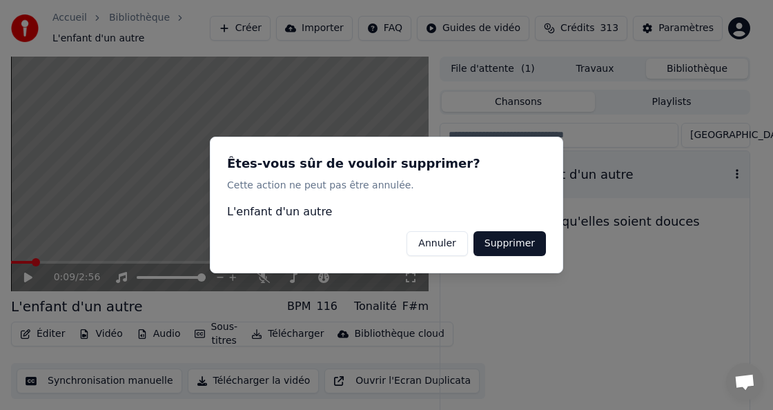
drag, startPoint x: 511, startPoint y: 243, endPoint x: 572, endPoint y: 263, distance: 64.0
click at [522, 245] on button "Supprimer" at bounding box center [510, 243] width 72 height 25
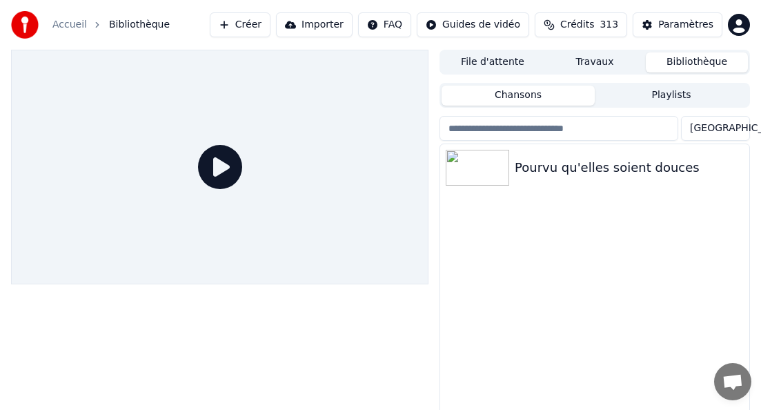
click at [463, 289] on div "Pourvu qu'elles soient douces" at bounding box center [594, 297] width 309 height 307
click at [267, 28] on button "Créer" at bounding box center [240, 24] width 61 height 25
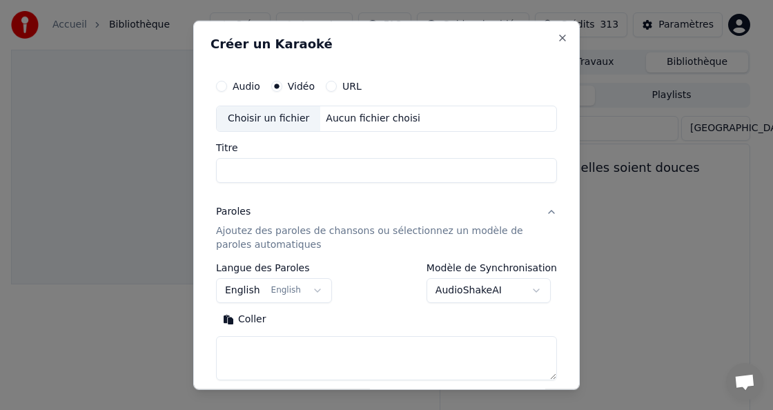
click at [269, 120] on div "Choisir un fichier" at bounding box center [269, 118] width 104 height 25
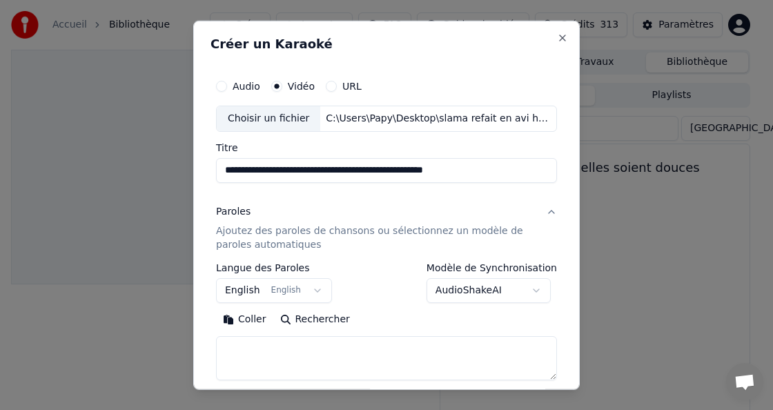
drag, startPoint x: 312, startPoint y: 171, endPoint x: 362, endPoint y: 170, distance: 49.7
click at [362, 170] on input "**********" at bounding box center [386, 170] width 341 height 25
drag, startPoint x: 460, startPoint y: 171, endPoint x: 343, endPoint y: 176, distance: 116.8
click at [344, 175] on input "**********" at bounding box center [386, 170] width 341 height 25
type input "**********"
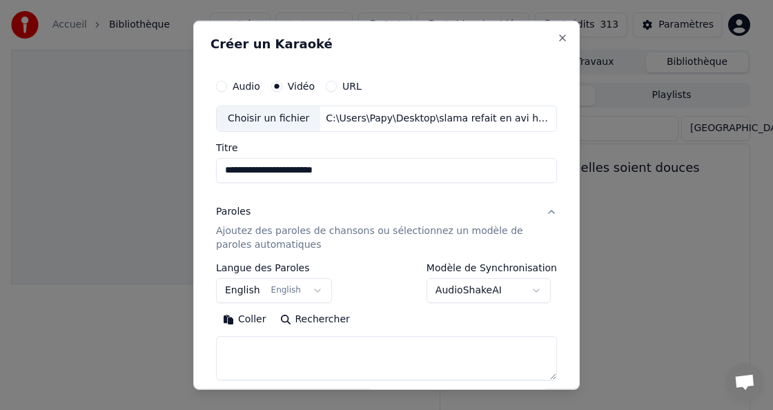
click at [239, 235] on p "Ajoutez des paroles de chansons ou sélectionnez un modèle de paroles automatiqu…" at bounding box center [375, 238] width 319 height 28
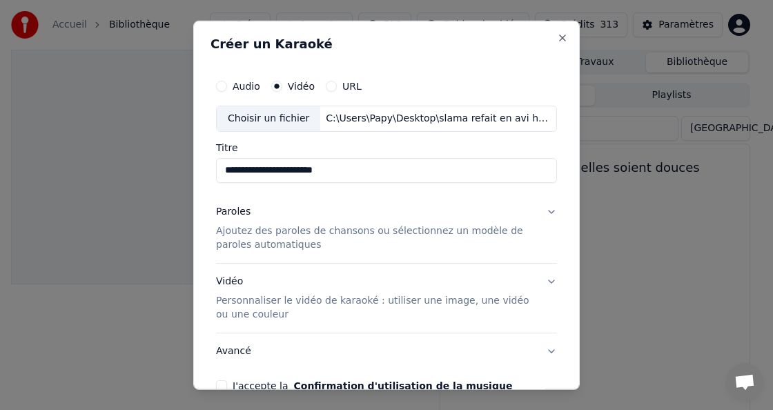
click at [237, 235] on p "Ajoutez des paroles de chansons ou sélectionnez un modèle de paroles automatiqu…" at bounding box center [375, 238] width 319 height 28
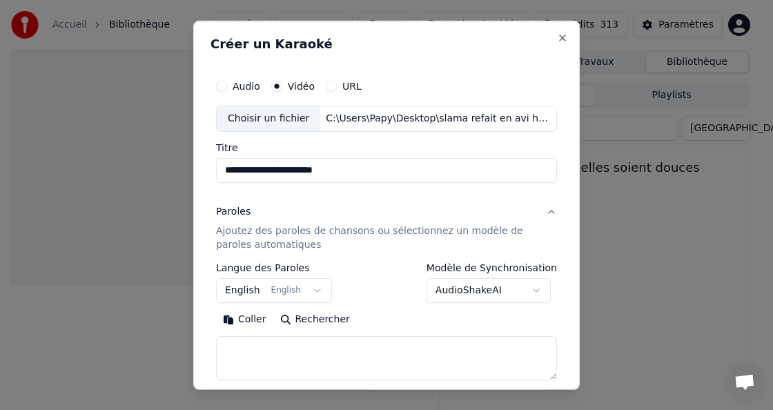
click at [232, 285] on body "**********" at bounding box center [380, 205] width 761 height 410
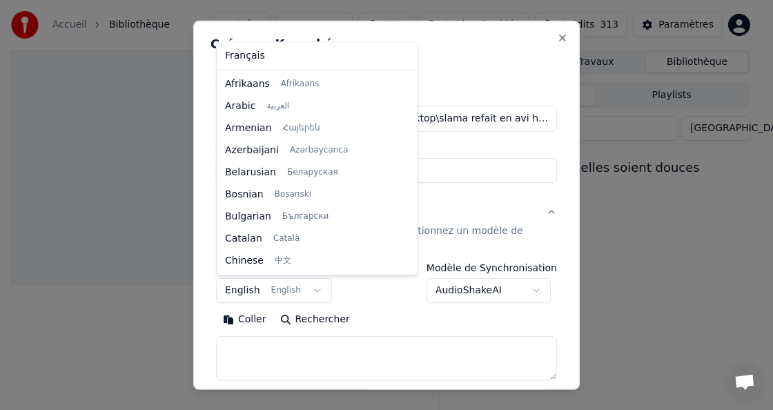
scroll to position [110, 0]
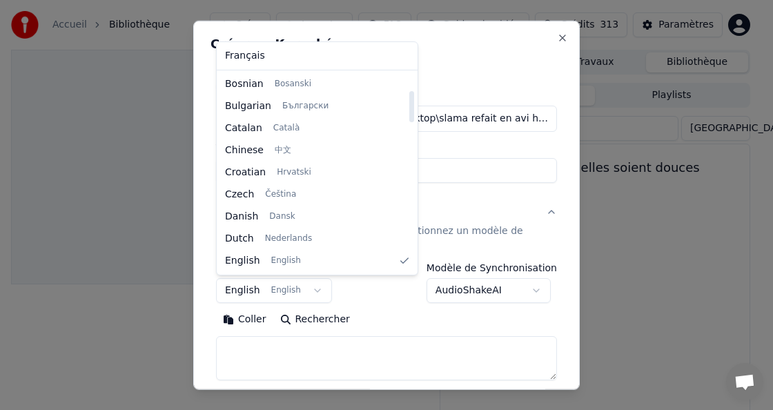
select select "**"
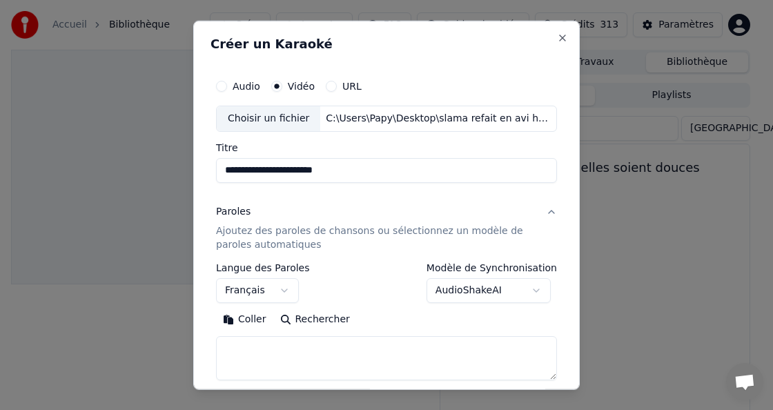
click at [240, 320] on button "Coller" at bounding box center [244, 320] width 57 height 22
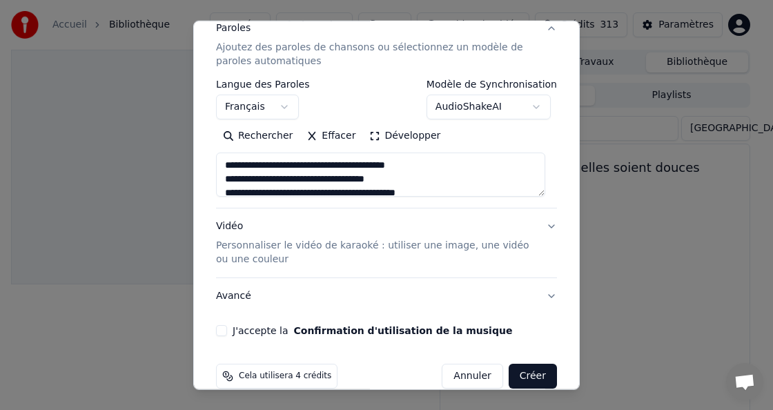
scroll to position [205, 0]
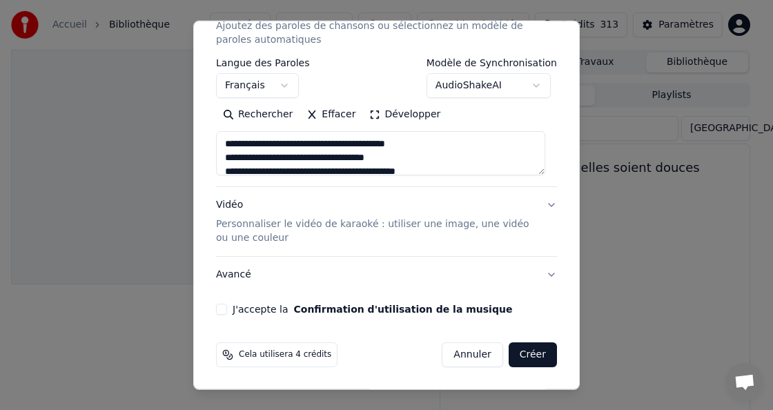
click at [224, 309] on button "J'accepte la Confirmation d'utilisation de la musique" at bounding box center [221, 309] width 11 height 11
click at [514, 351] on button "Créer" at bounding box center [533, 354] width 48 height 25
type textarea "**********"
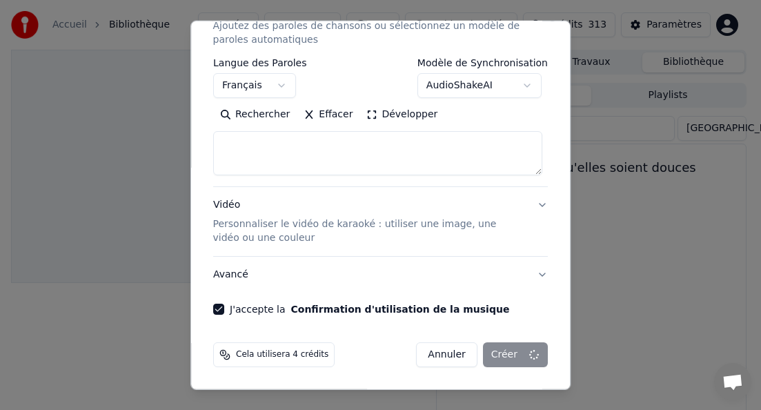
select select
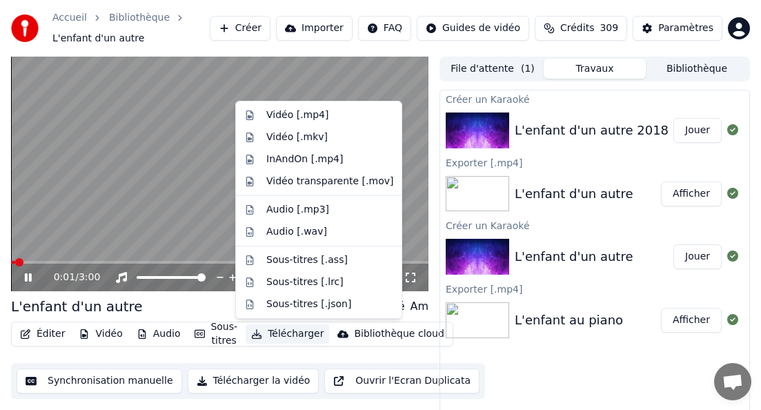
click at [278, 333] on button "Télécharger" at bounding box center [288, 333] width 84 height 19
click at [296, 118] on div "Vidéo [.mp4]" at bounding box center [297, 115] width 62 height 14
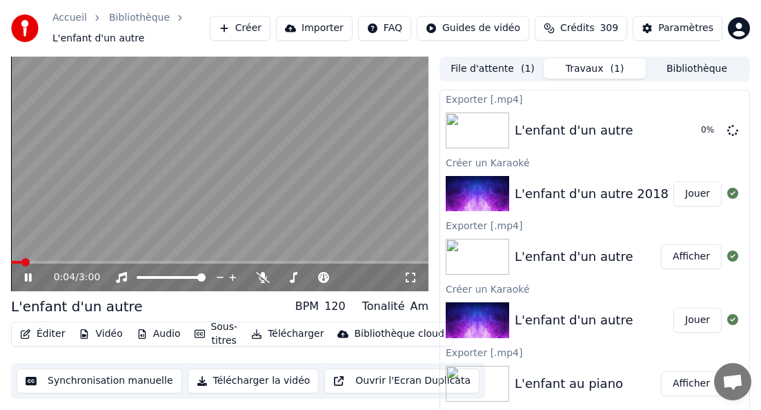
click at [30, 275] on icon at bounding box center [28, 277] width 7 height 8
click at [541, 70] on button "Bibliothèque" at bounding box center [697, 69] width 102 height 20
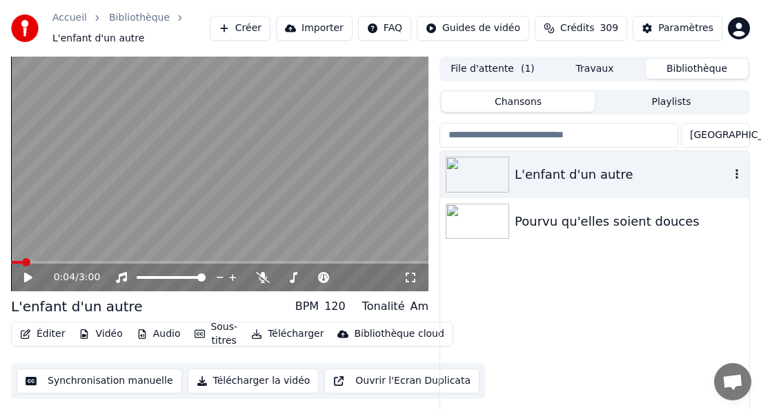
click at [541, 175] on icon "button" at bounding box center [737, 173] width 14 height 11
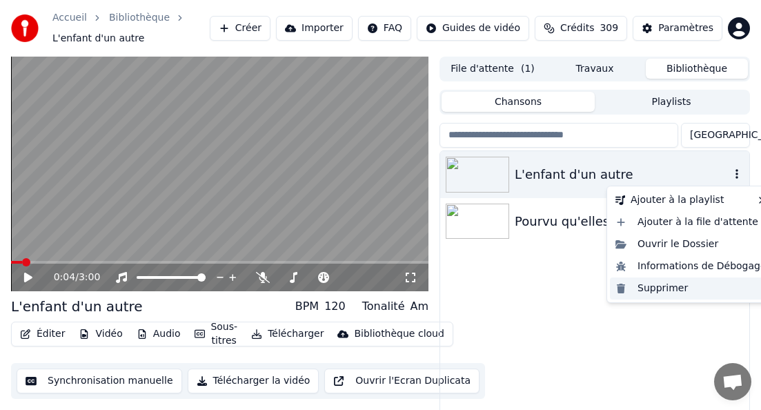
click at [541, 287] on div "Supprimer" at bounding box center [691, 289] width 162 height 22
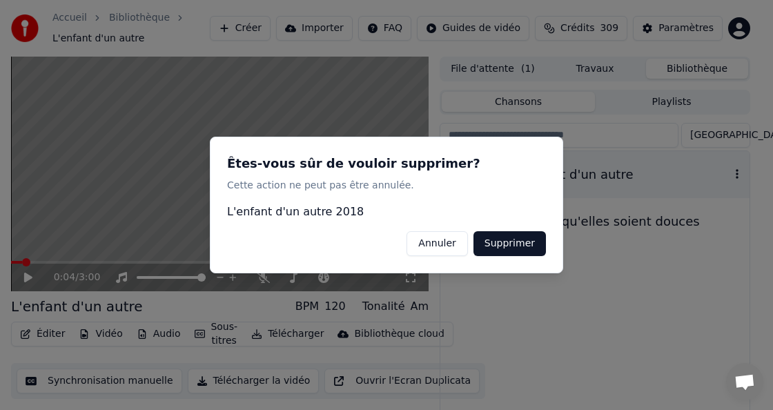
click at [516, 245] on button "Supprimer" at bounding box center [510, 243] width 72 height 25
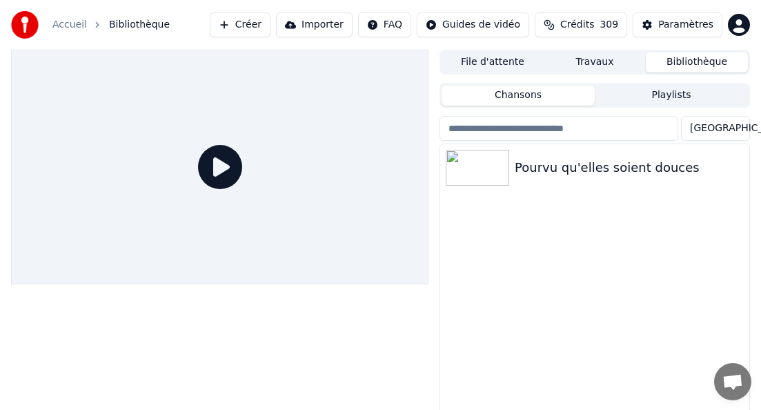
click at [269, 28] on button "Créer" at bounding box center [240, 24] width 61 height 25
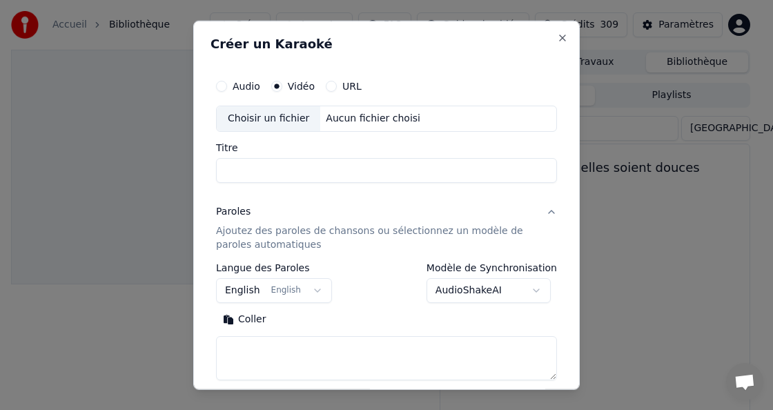
click at [272, 122] on div "Choisir un fichier" at bounding box center [269, 118] width 104 height 25
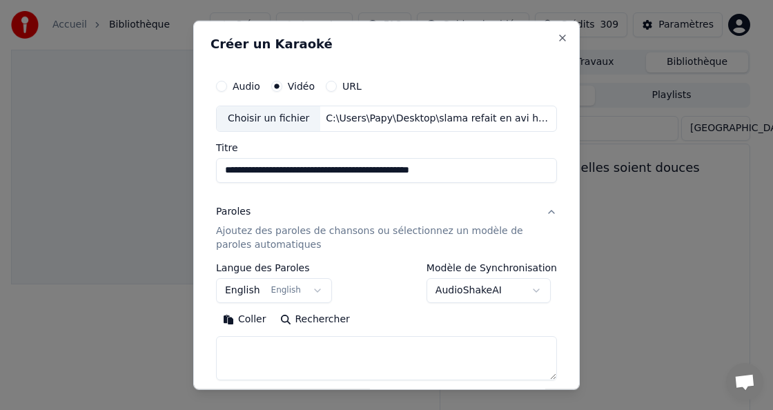
drag, startPoint x: 311, startPoint y: 171, endPoint x: 496, endPoint y: 180, distance: 185.3
click at [494, 180] on input "**********" at bounding box center [386, 170] width 341 height 25
type input "**********"
click at [224, 287] on body "**********" at bounding box center [380, 205] width 761 height 410
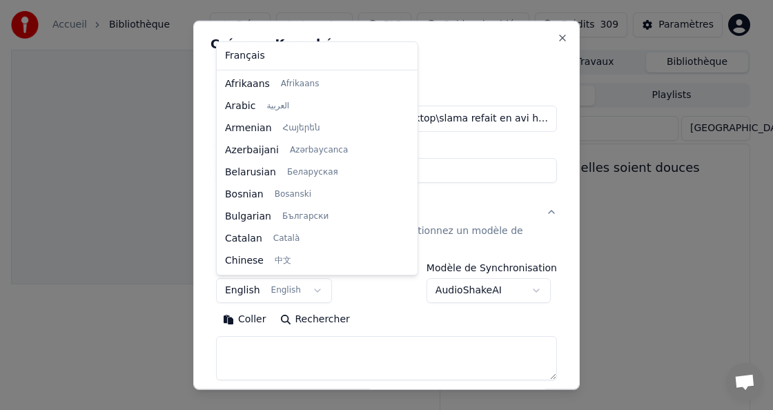
scroll to position [110, 0]
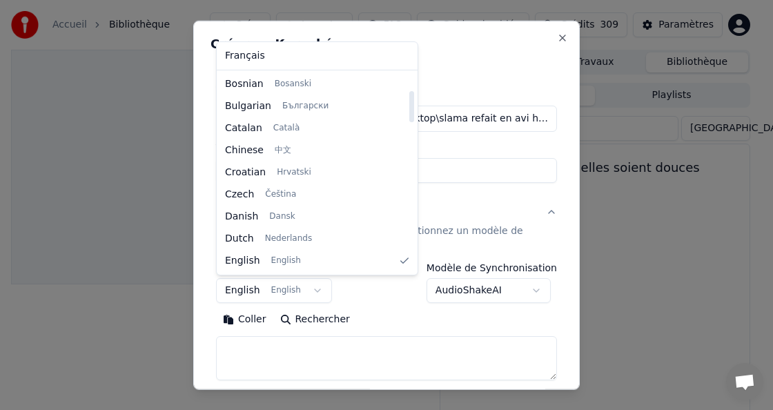
select select "**"
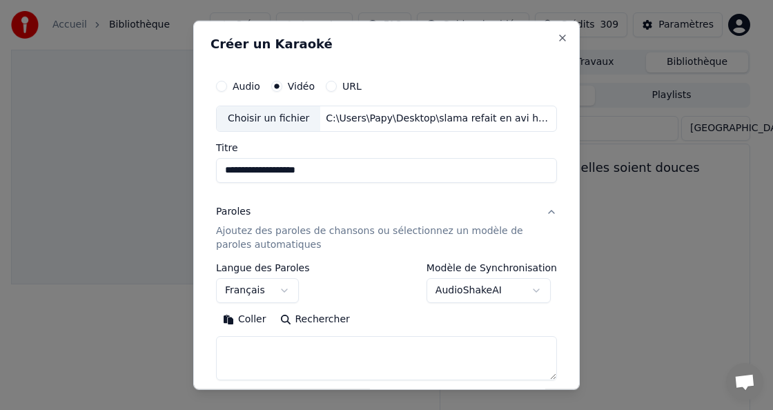
click at [244, 322] on button "Coller" at bounding box center [244, 320] width 57 height 22
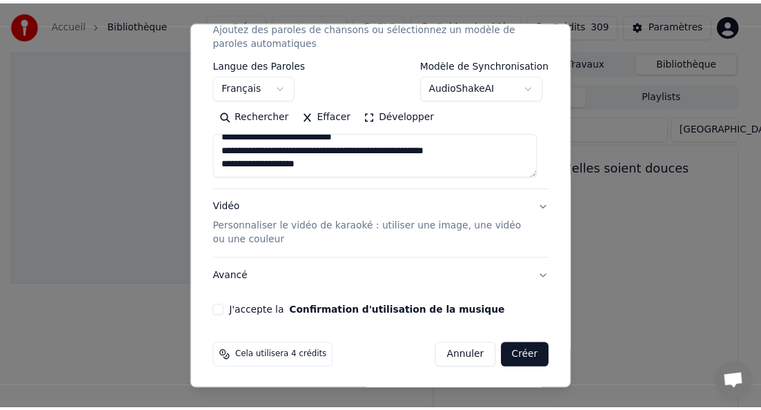
scroll to position [205, 0]
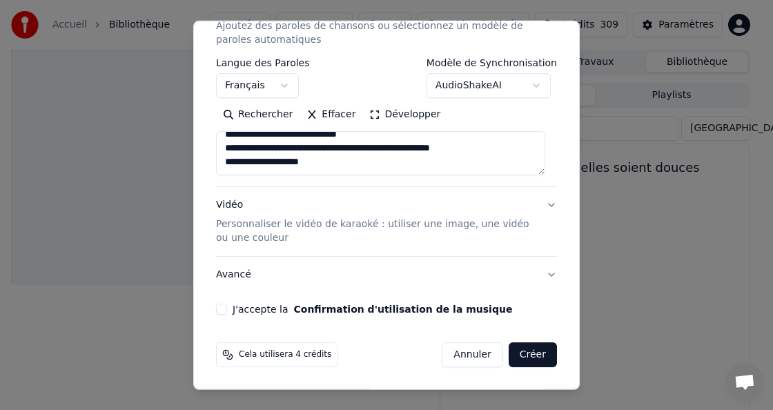
click at [226, 314] on button "J'accepte la Confirmation d'utilisation de la musique" at bounding box center [221, 309] width 11 height 11
click at [523, 354] on button "Créer" at bounding box center [533, 354] width 48 height 25
type textarea "**********"
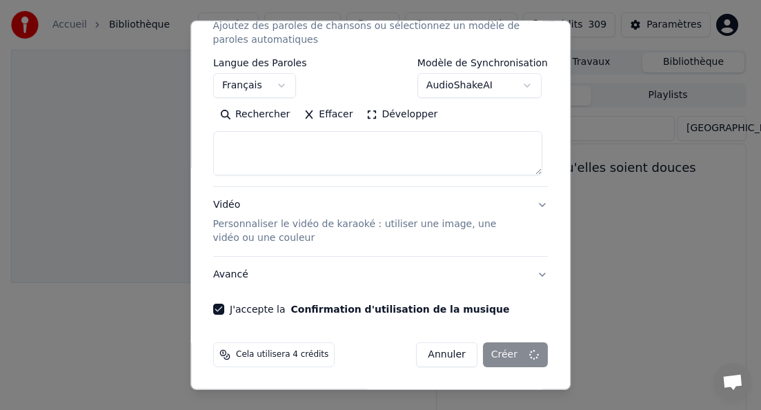
select select
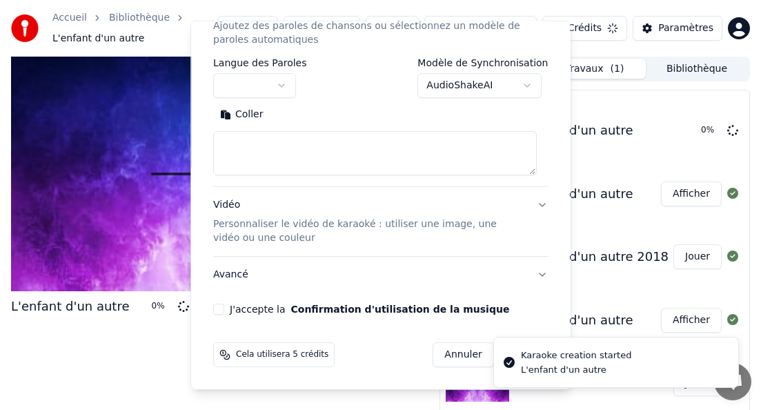
scroll to position [0, 0]
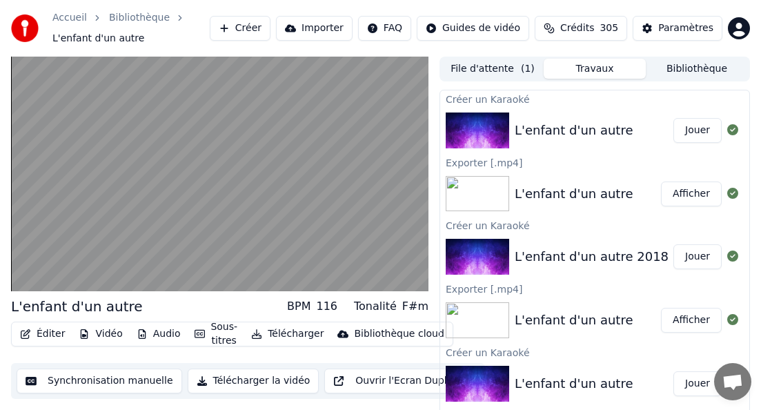
click at [290, 331] on button "Télécharger" at bounding box center [288, 333] width 84 height 19
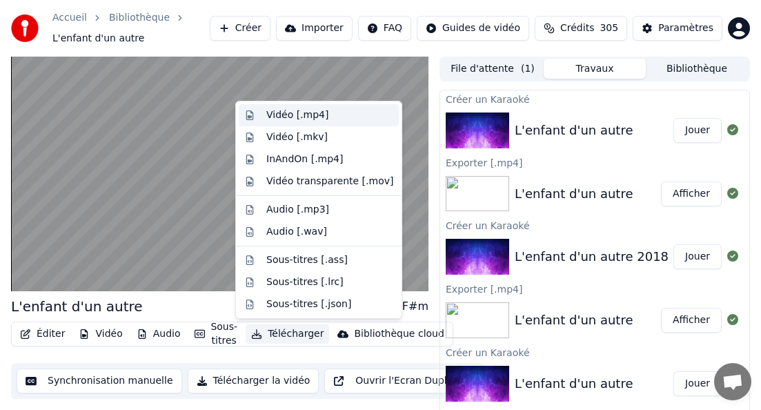
click at [318, 113] on div "Vidéo [.mp4]" at bounding box center [297, 115] width 62 height 14
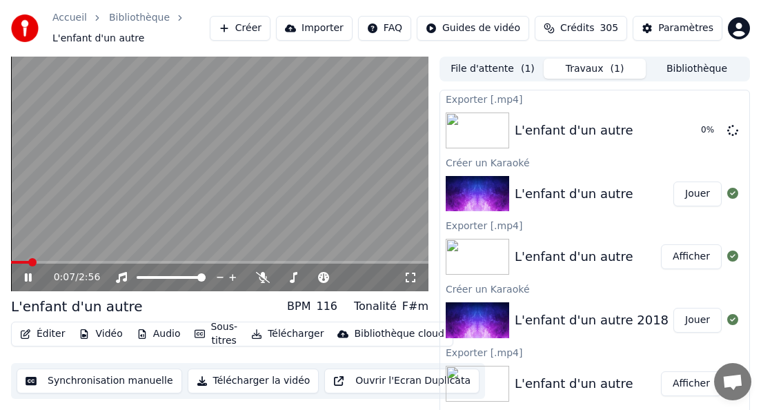
click at [27, 275] on icon at bounding box center [28, 277] width 7 height 8
click at [541, 71] on button "Bibliothèque" at bounding box center [697, 69] width 102 height 20
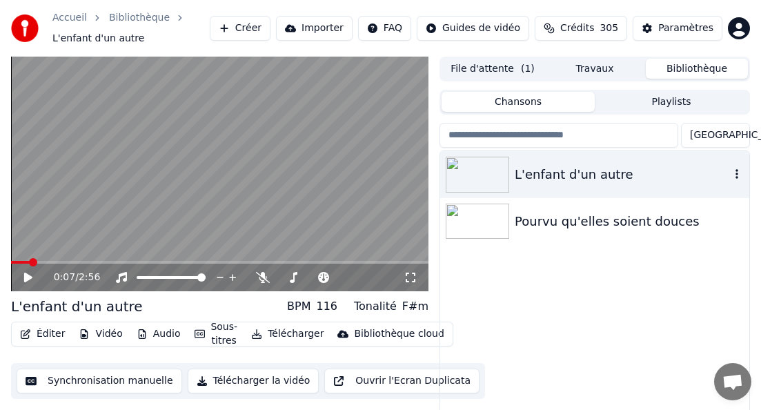
click at [541, 178] on icon "button" at bounding box center [737, 173] width 14 height 11
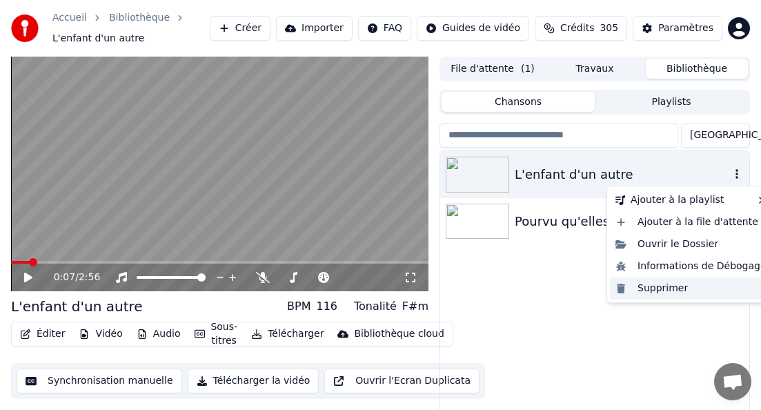
click at [541, 288] on div "Supprimer" at bounding box center [691, 289] width 162 height 22
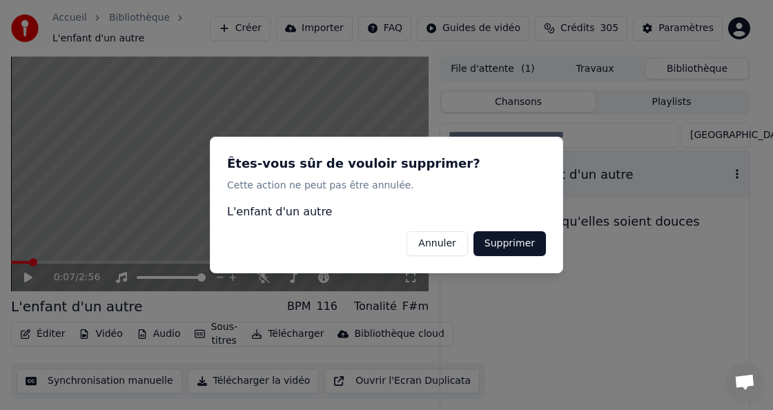
click at [527, 245] on button "Supprimer" at bounding box center [510, 243] width 72 height 25
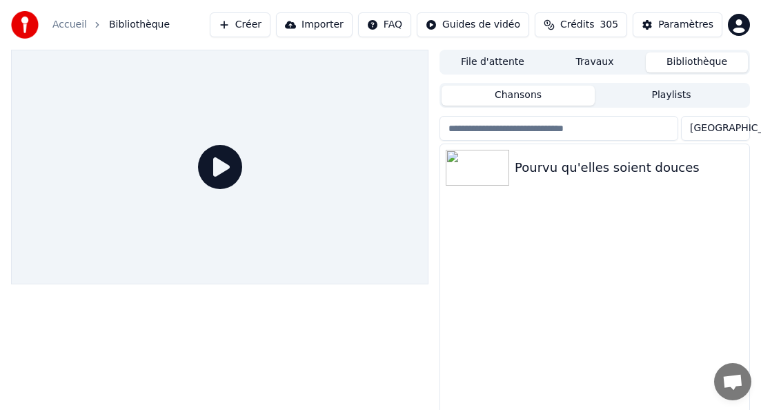
click at [541, 23] on span "Crédits" at bounding box center [578, 25] width 34 height 14
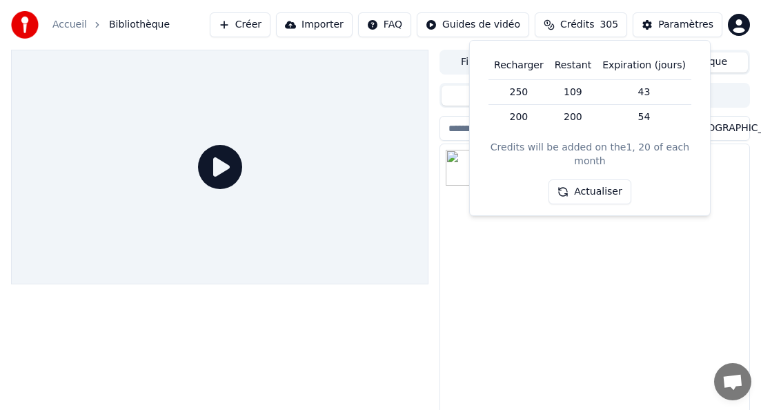
click at [541, 179] on button "Actualiser" at bounding box center [590, 191] width 82 height 25
